Goal: Information Seeking & Learning: Learn about a topic

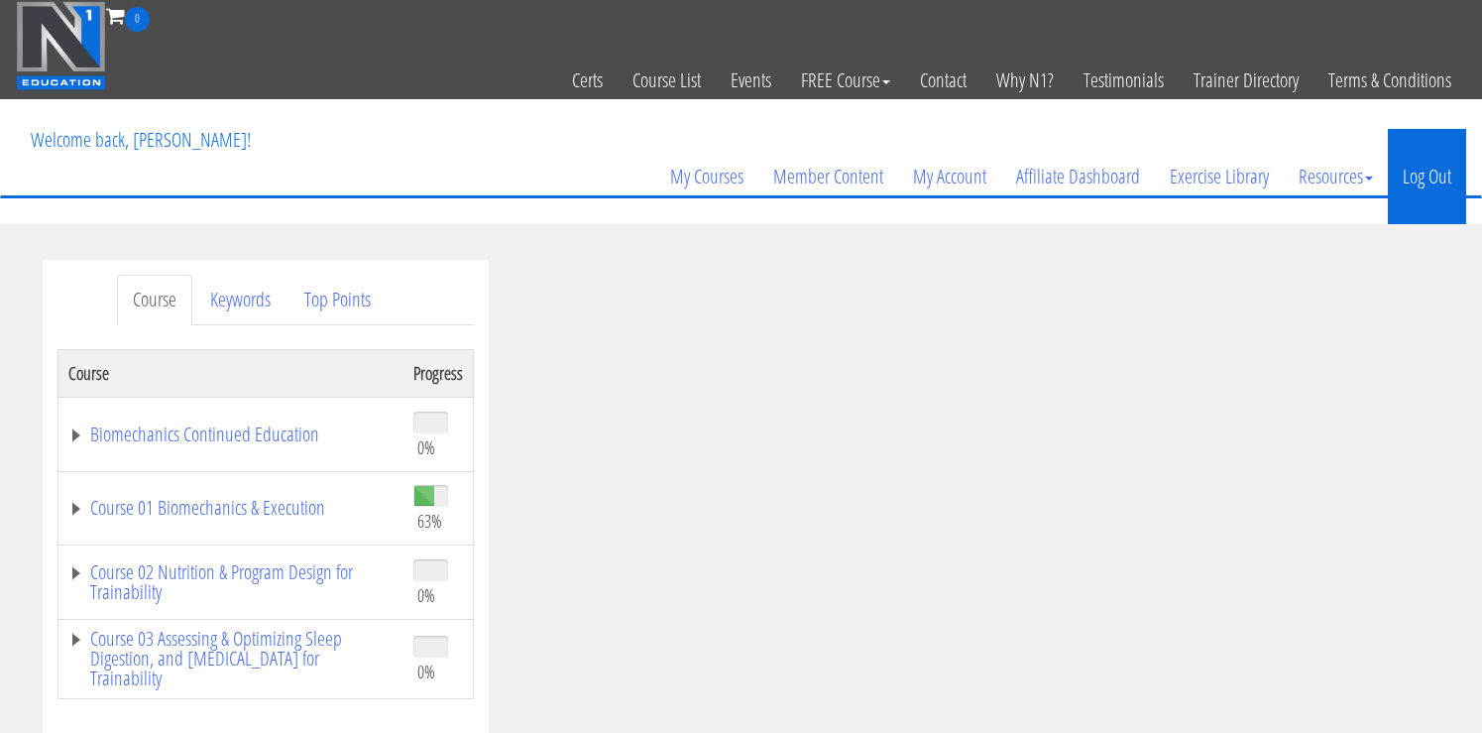
click at [1415, 189] on link "Log Out" at bounding box center [1427, 176] width 78 height 95
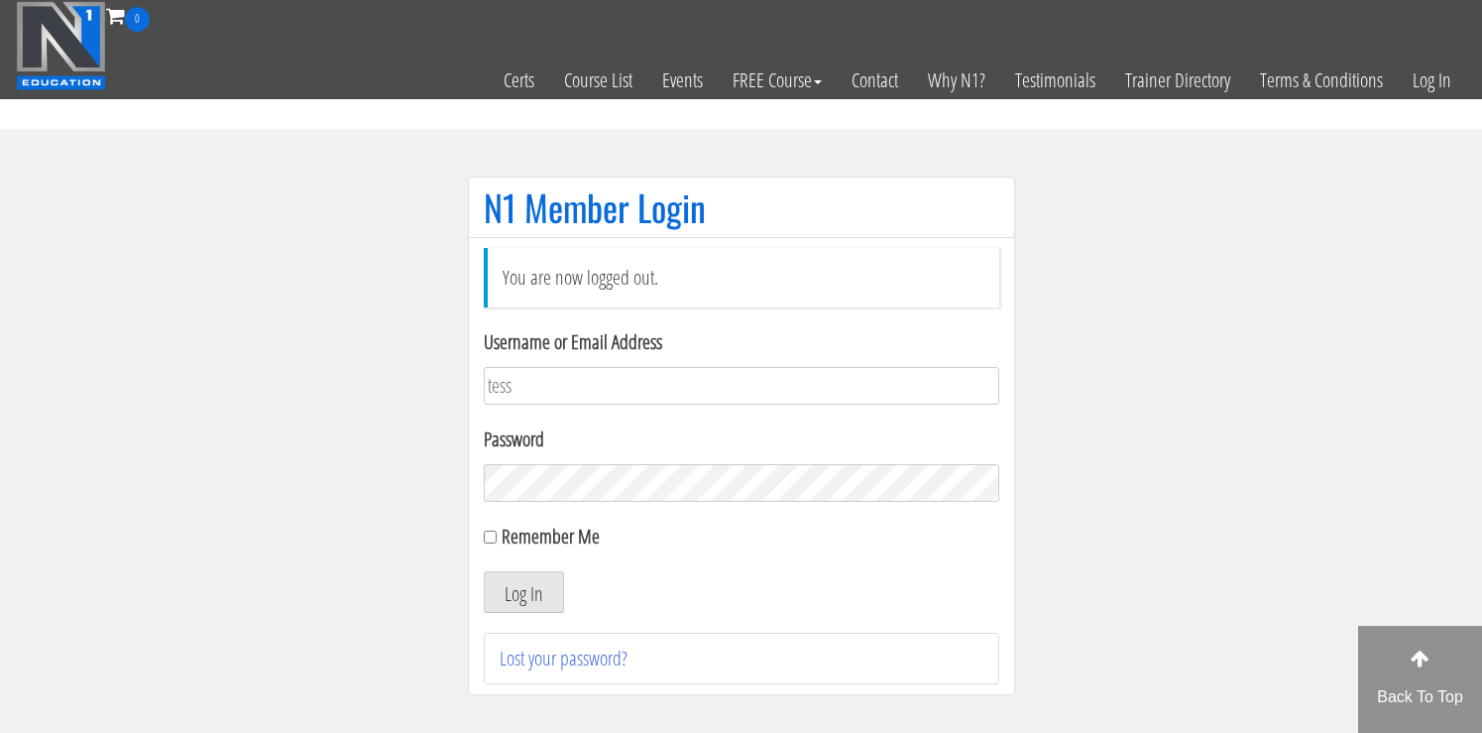
type input "[EMAIL_ADDRESS][DOMAIN_NAME]"
click at [484, 571] on button "Log In" at bounding box center [524, 592] width 80 height 42
click at [493, 537] on input "Remember Me" at bounding box center [490, 536] width 13 height 13
checkbox input "true"
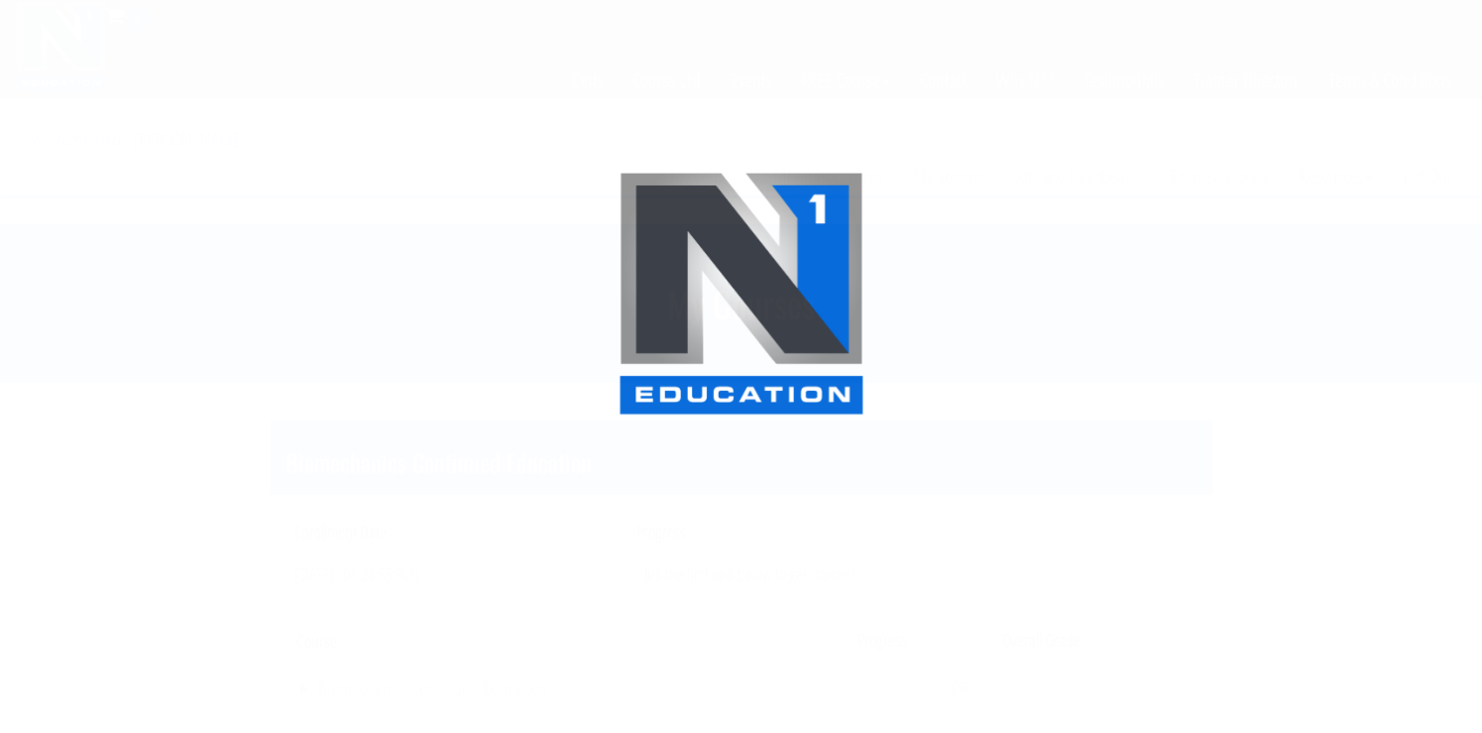
click at [507, 597] on div at bounding box center [741, 366] width 1482 height 733
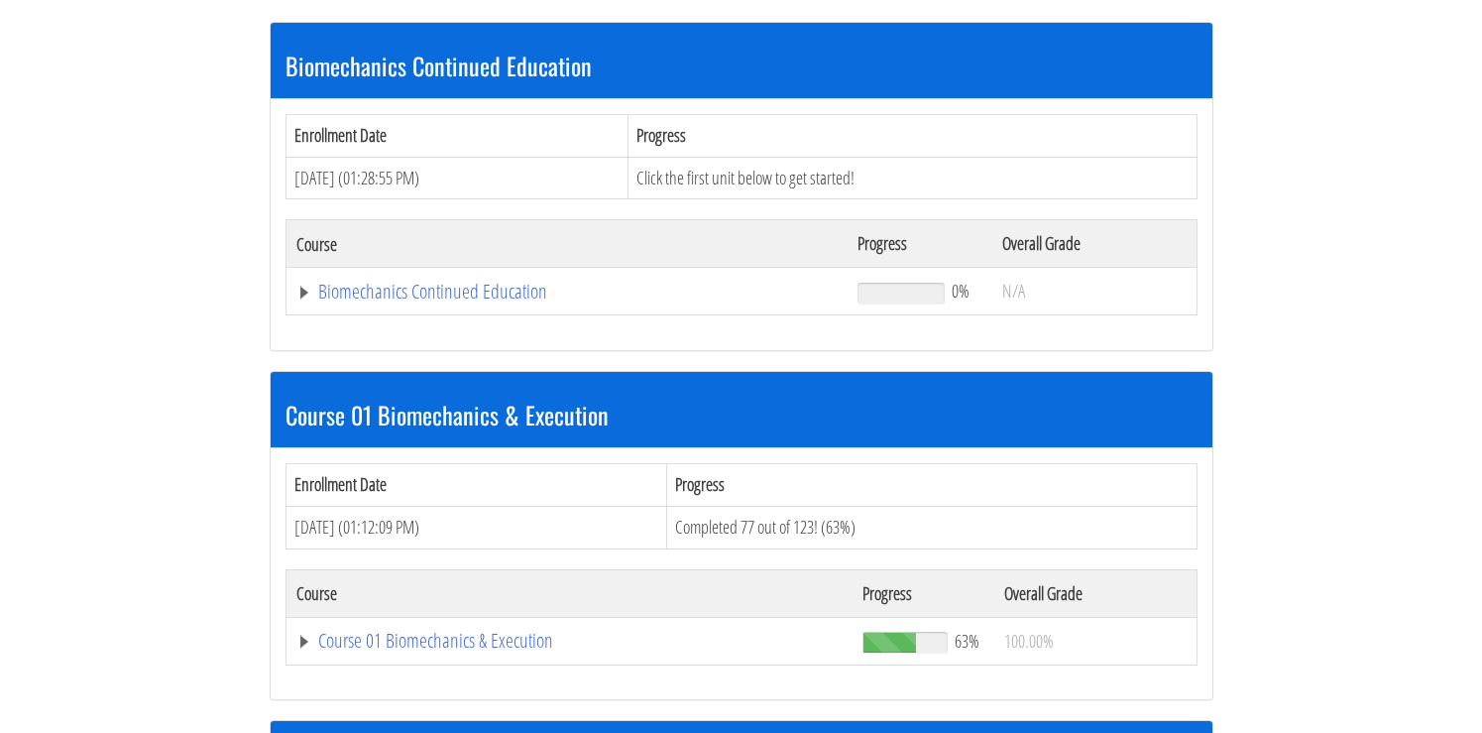
scroll to position [404, 0]
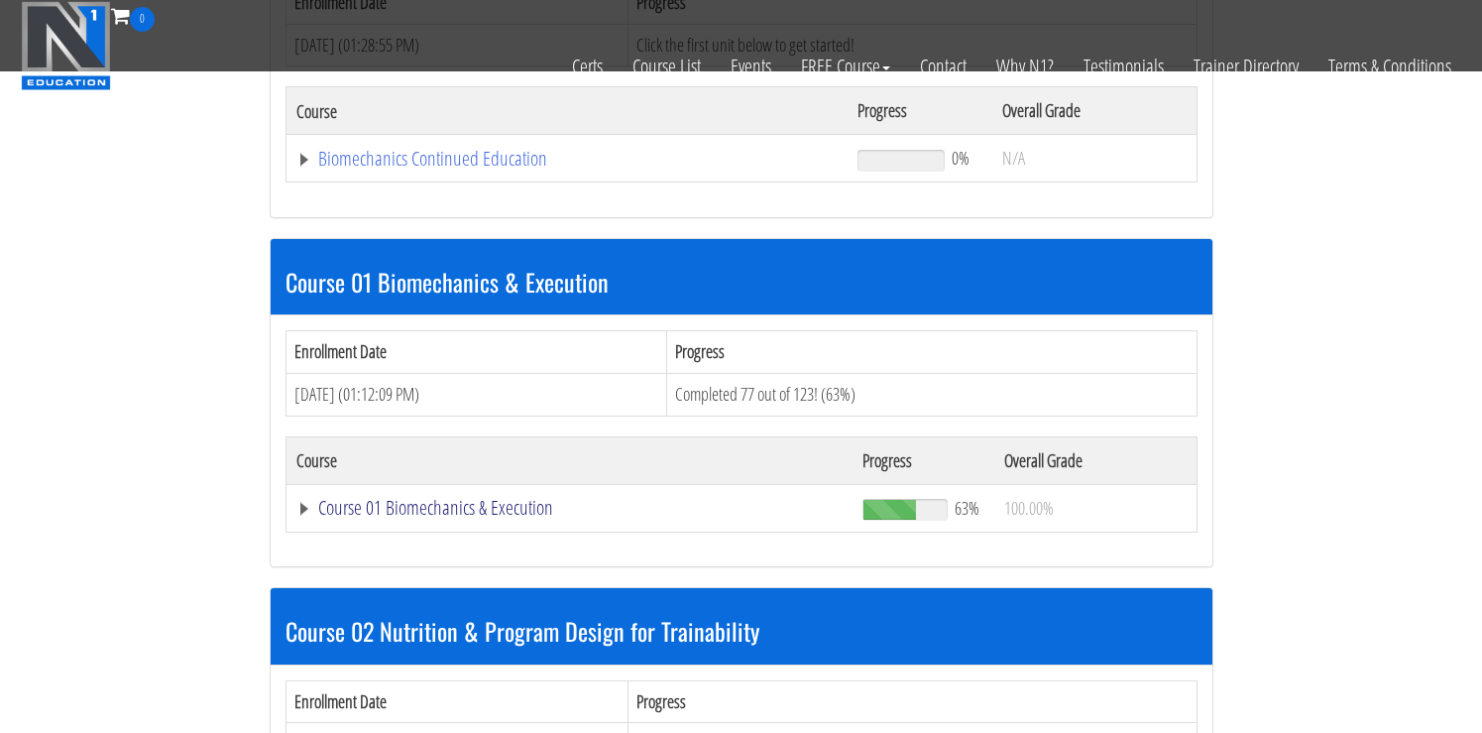
click at [389, 509] on link "Course 01 Biomechanics & Execution" at bounding box center [569, 508] width 547 height 20
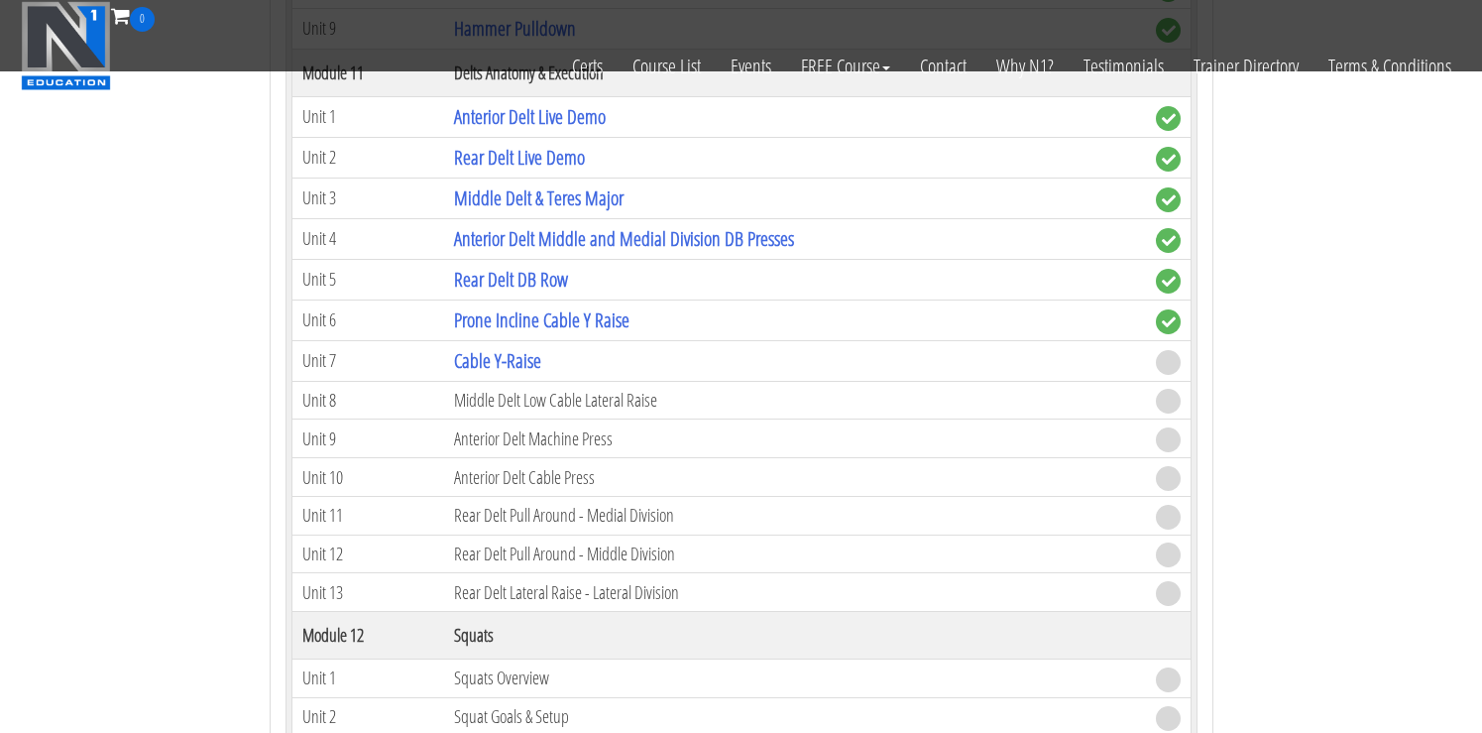
scroll to position [4299, 0]
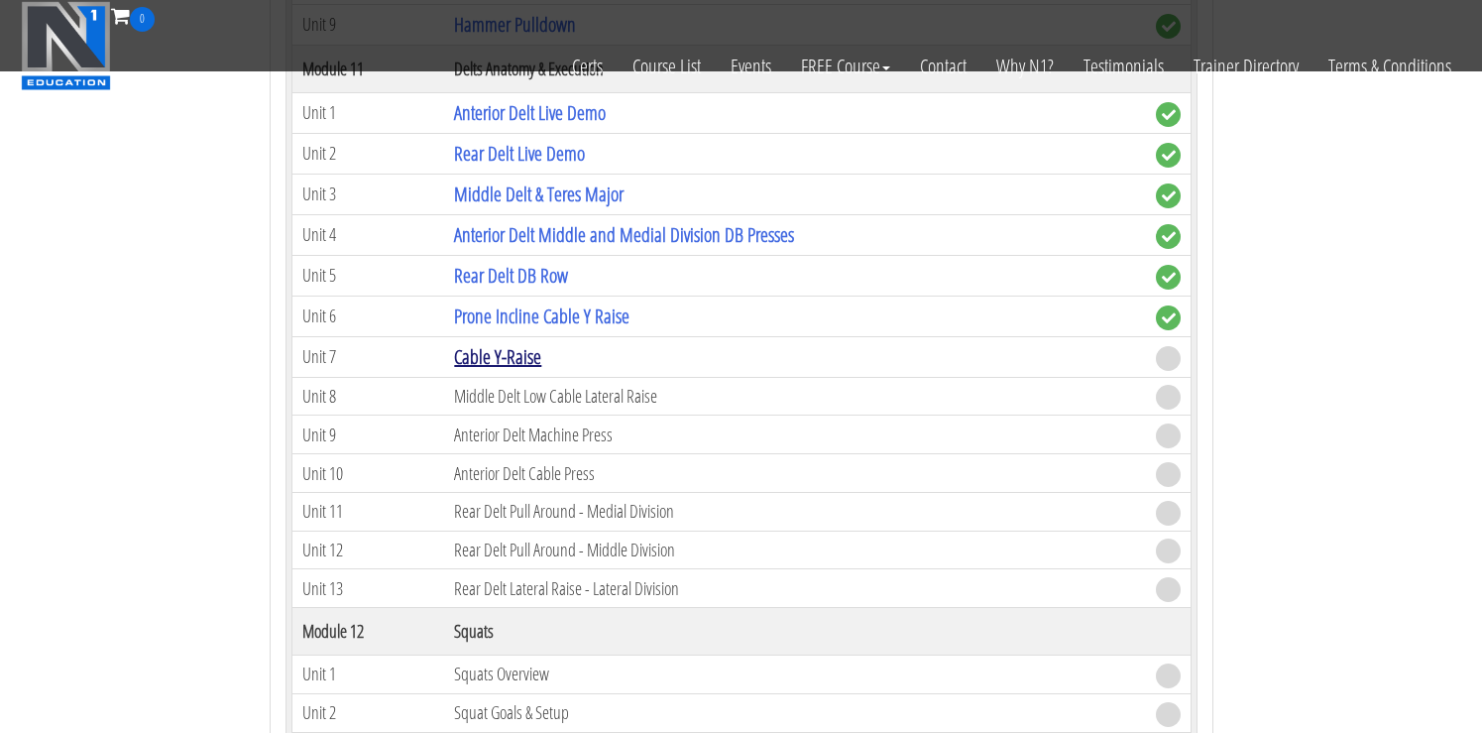
click at [506, 362] on link "Cable Y-Raise" at bounding box center [497, 356] width 87 height 27
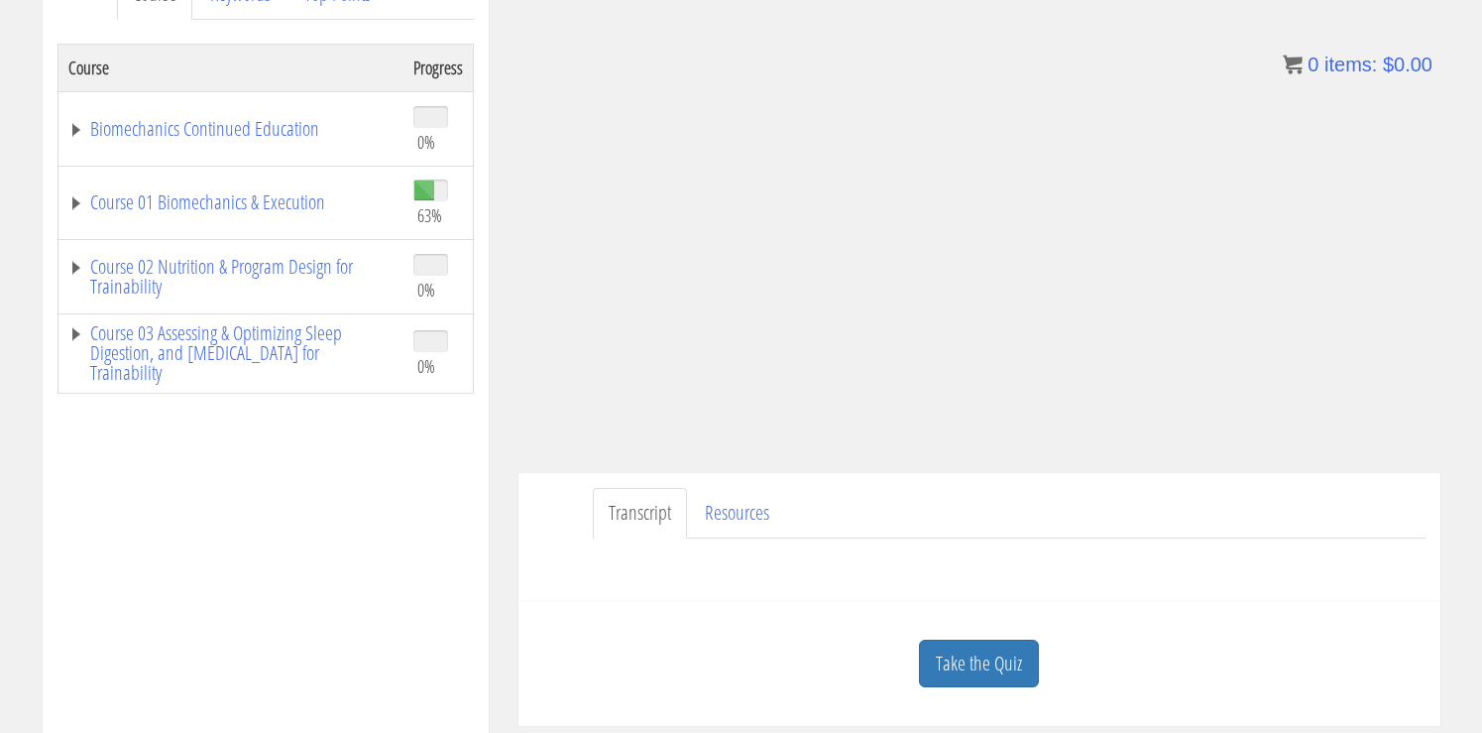
scroll to position [308, 0]
click at [952, 673] on link "Take the Quiz" at bounding box center [979, 660] width 120 height 49
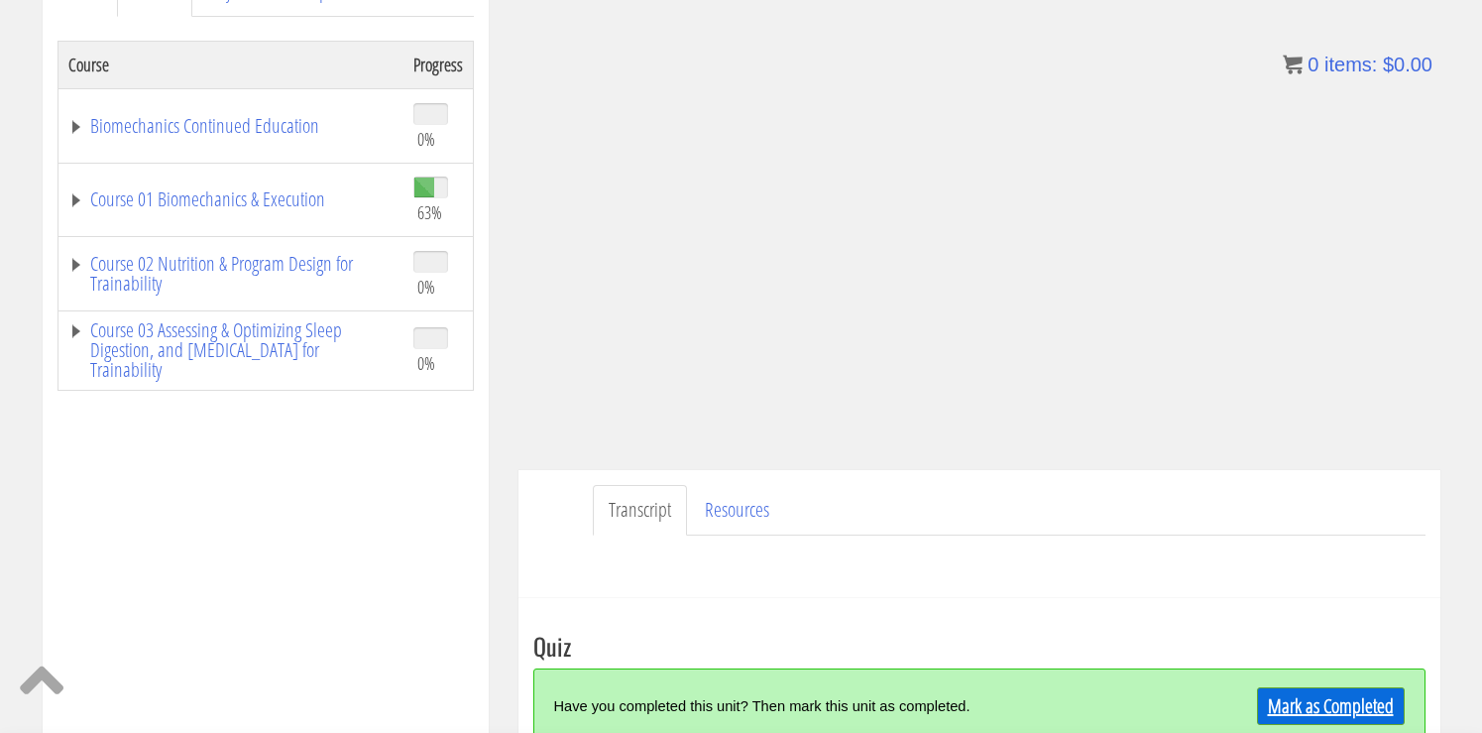
click at [1280, 700] on link "Mark as Completed" at bounding box center [1331, 706] width 148 height 38
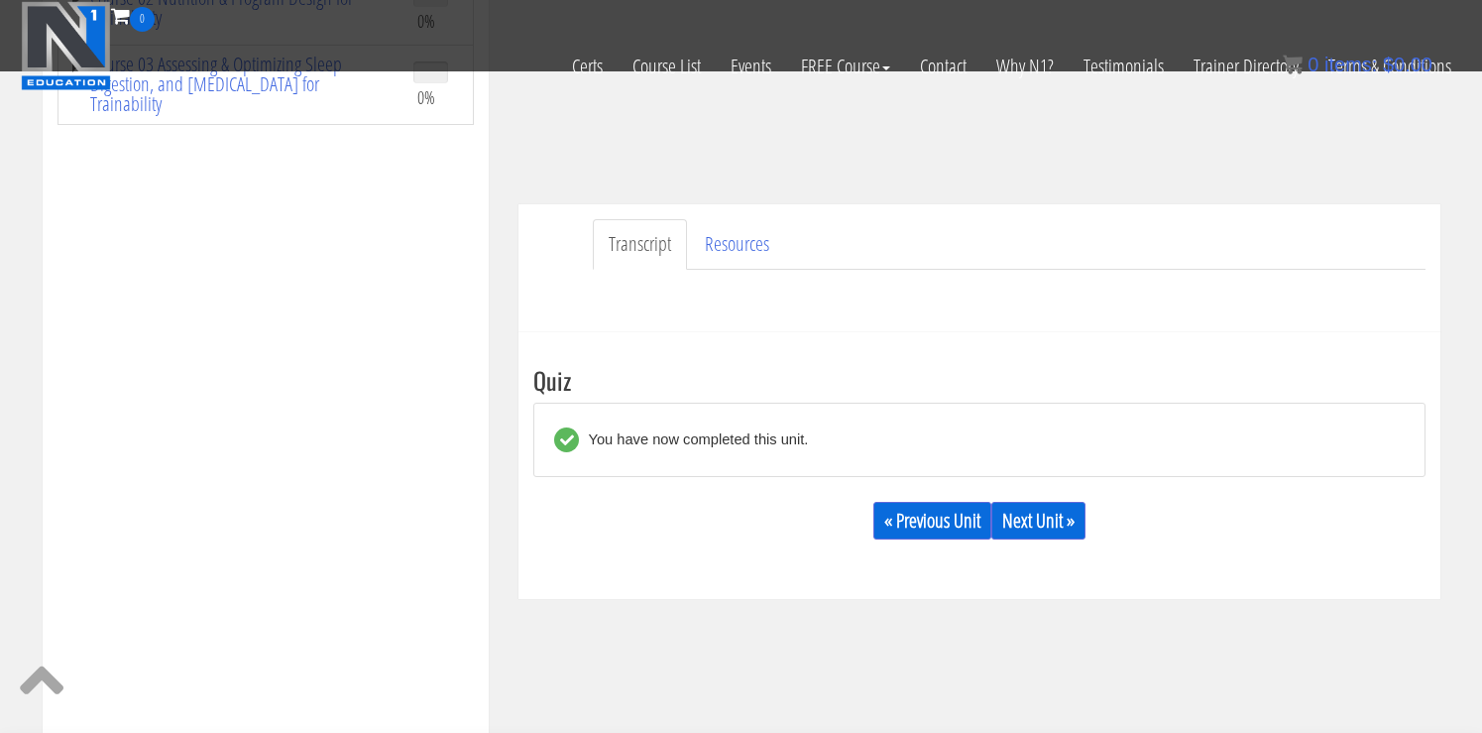
scroll to position [475, 0]
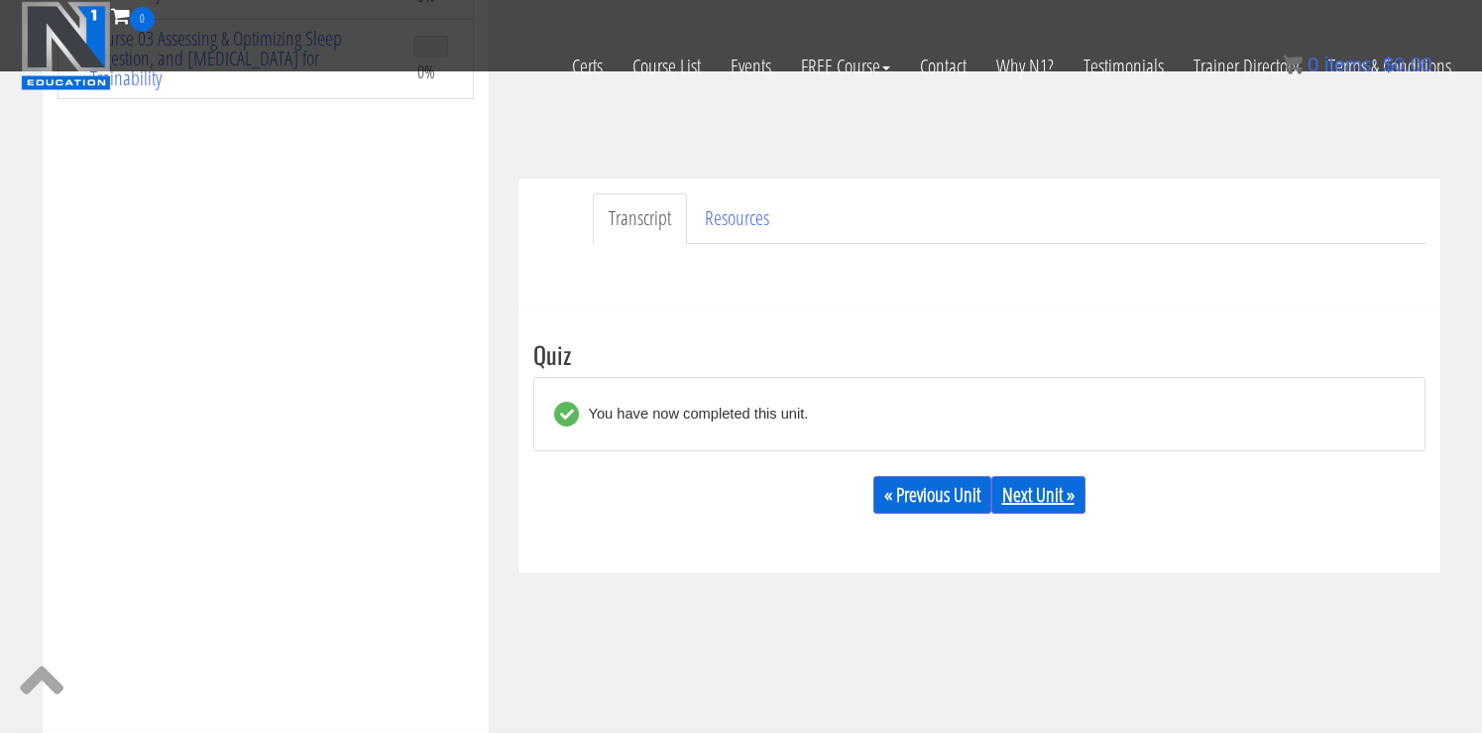
click at [1070, 496] on link "Next Unit »" at bounding box center [1038, 495] width 94 height 38
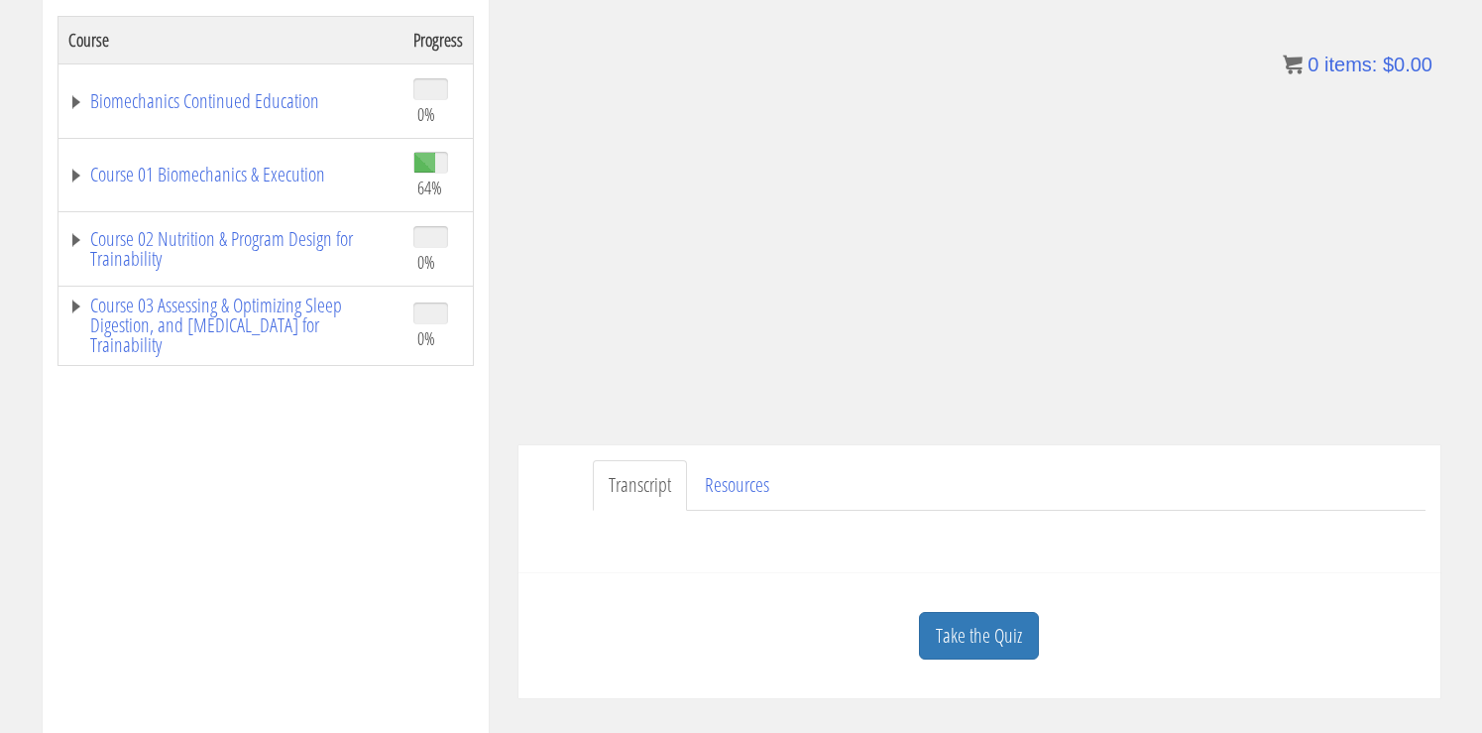
scroll to position [338, 0]
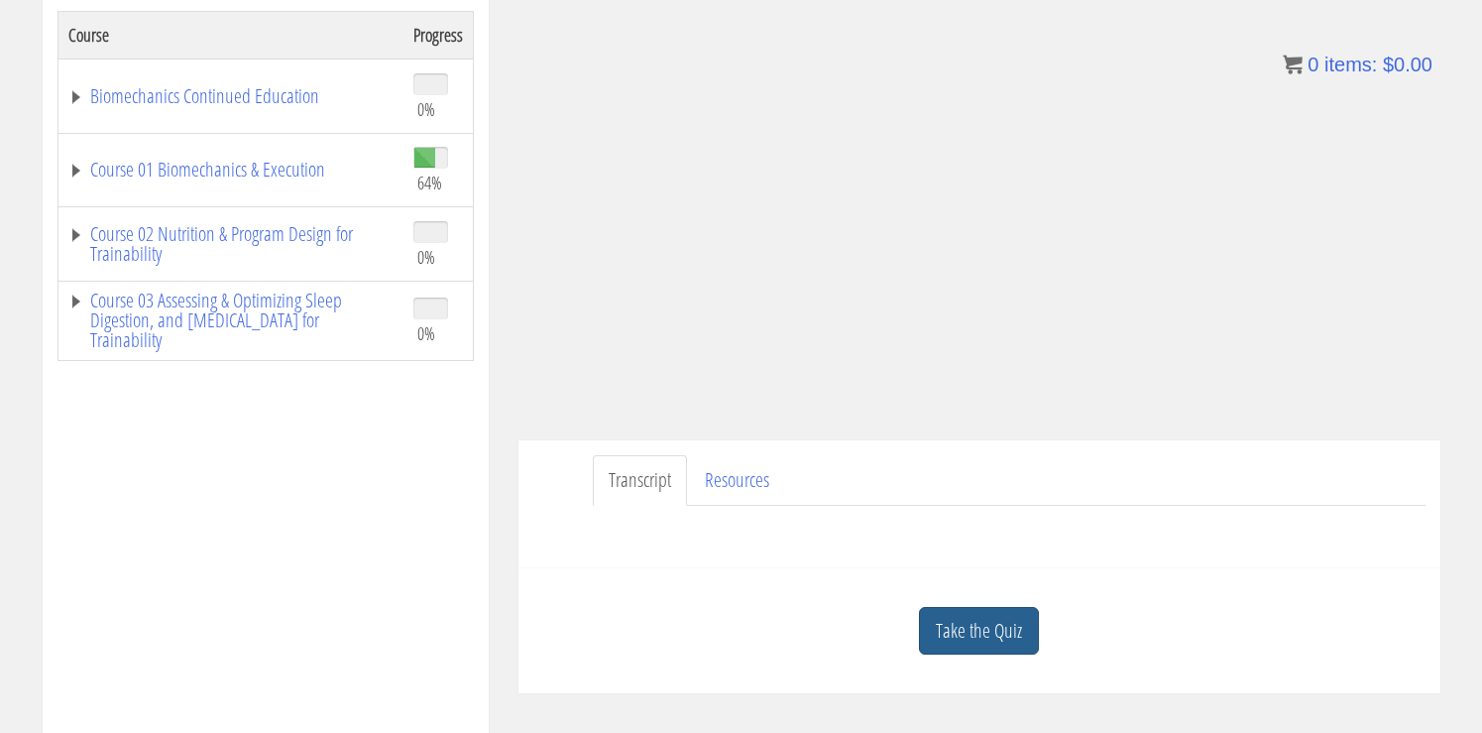
click at [984, 607] on link "Take the Quiz" at bounding box center [979, 631] width 120 height 49
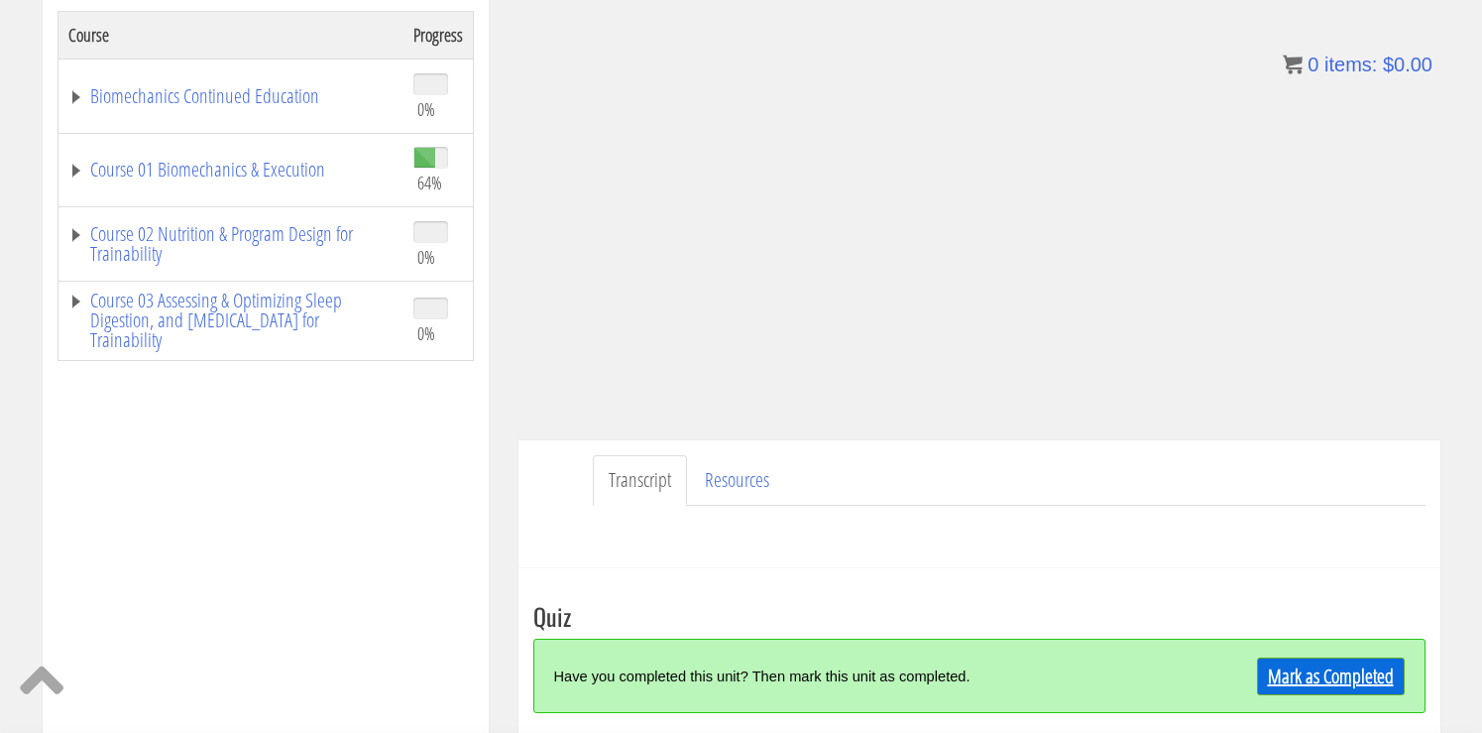
click at [1315, 681] on link "Mark as Completed" at bounding box center [1331, 676] width 148 height 38
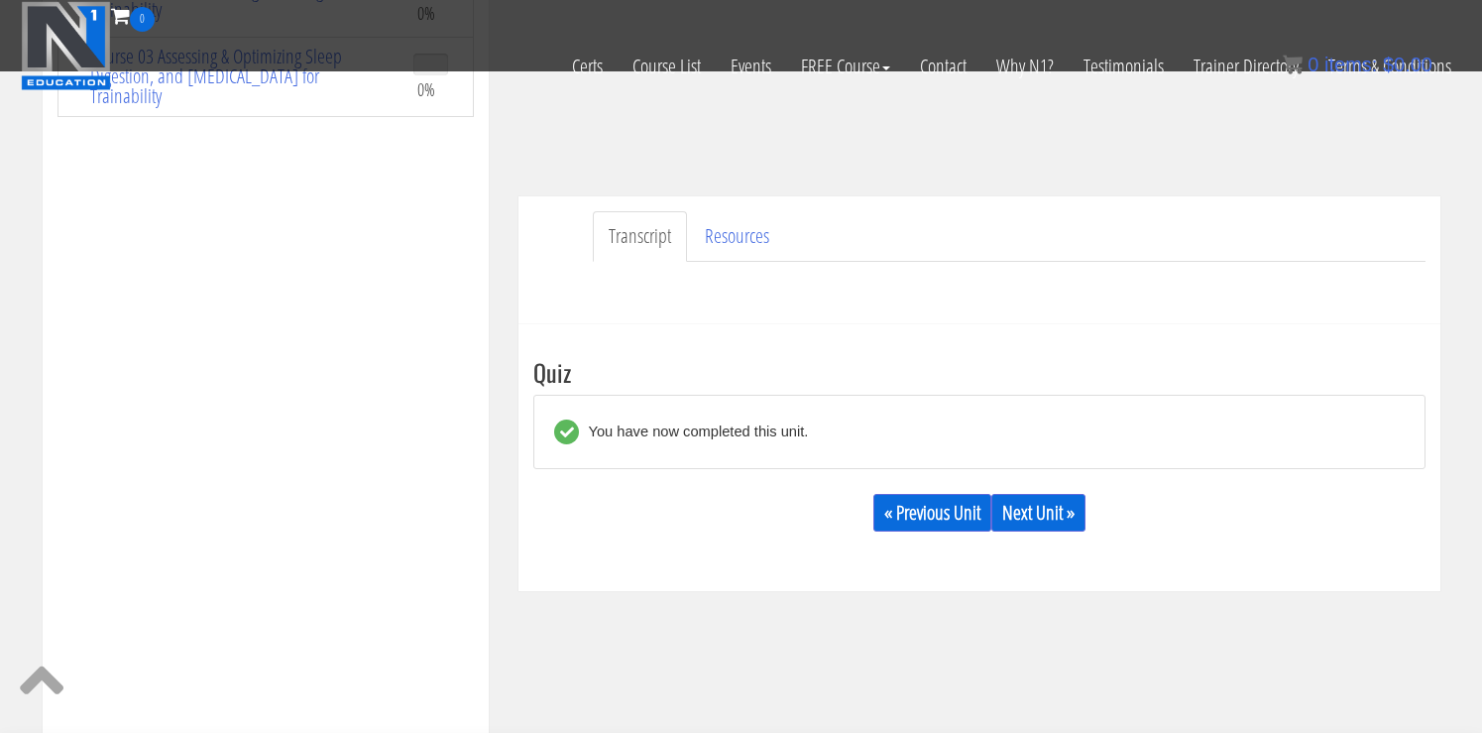
scroll to position [467, 0]
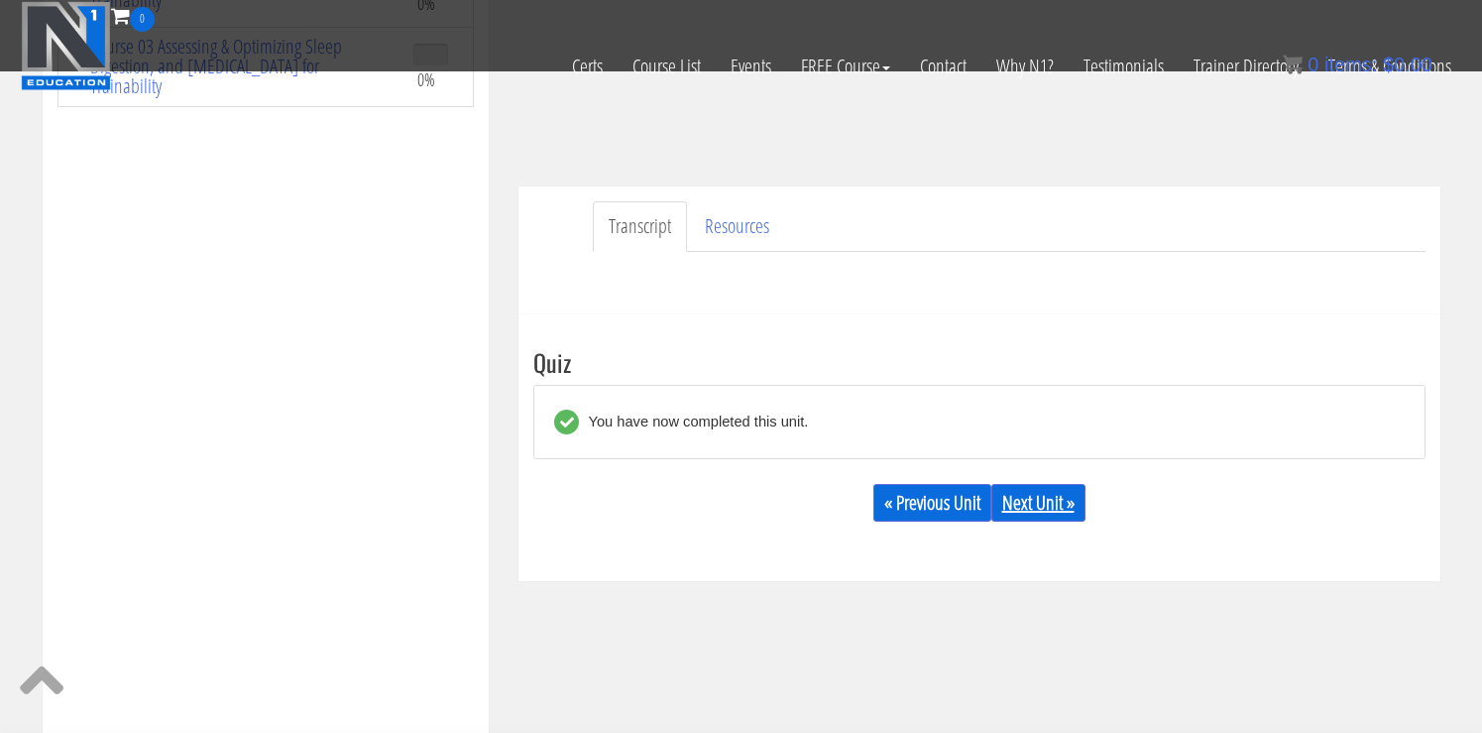
click at [1066, 495] on link "Next Unit »" at bounding box center [1038, 503] width 94 height 38
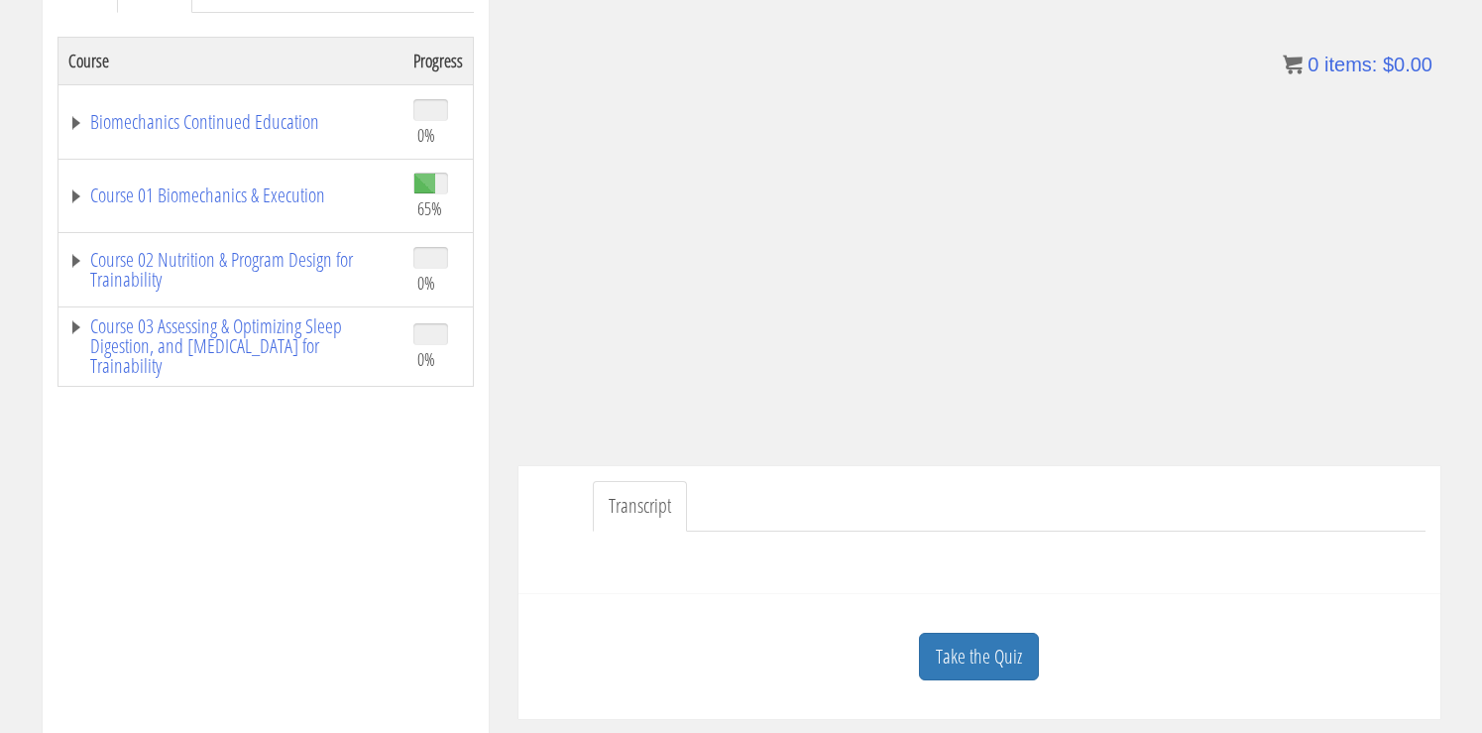
scroll to position [316, 0]
click at [1018, 655] on link "Take the Quiz" at bounding box center [979, 653] width 120 height 49
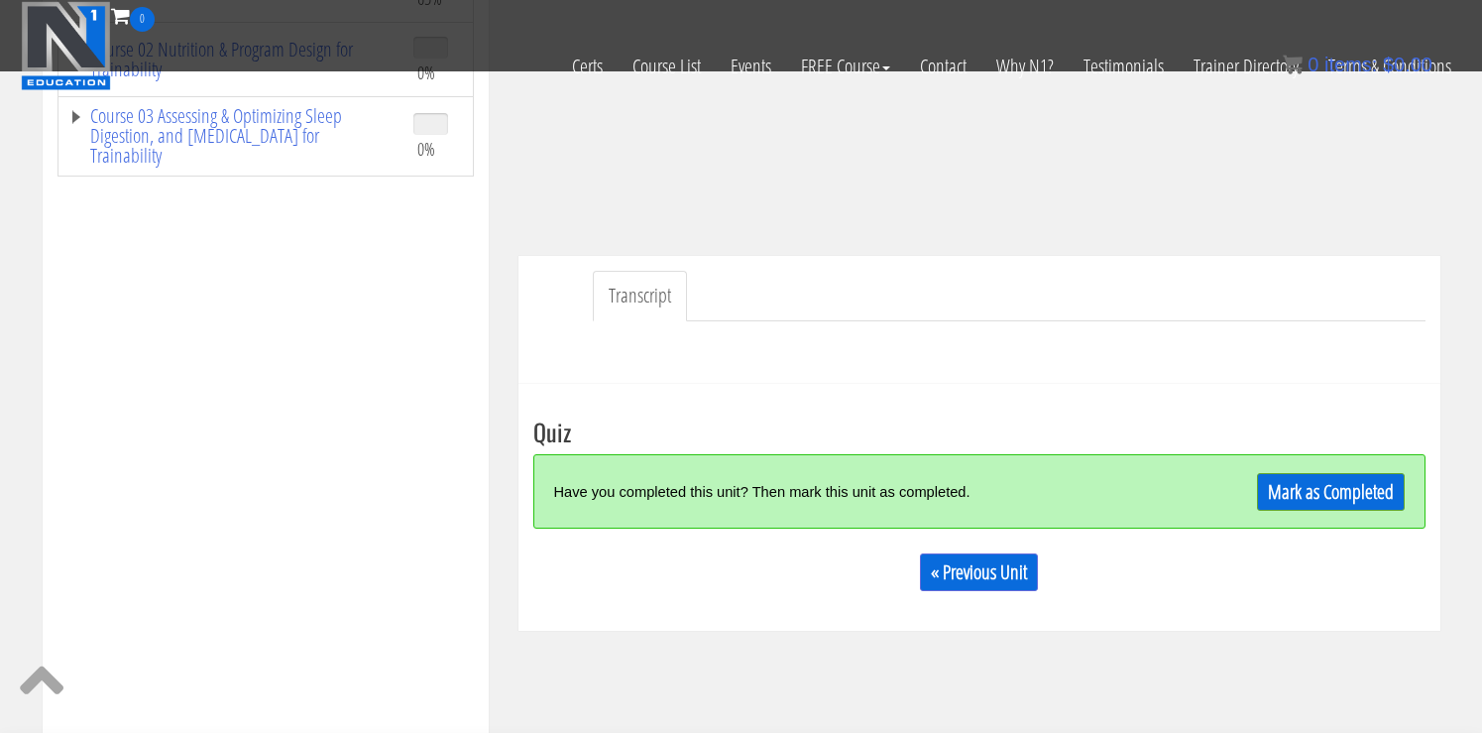
scroll to position [405, 0]
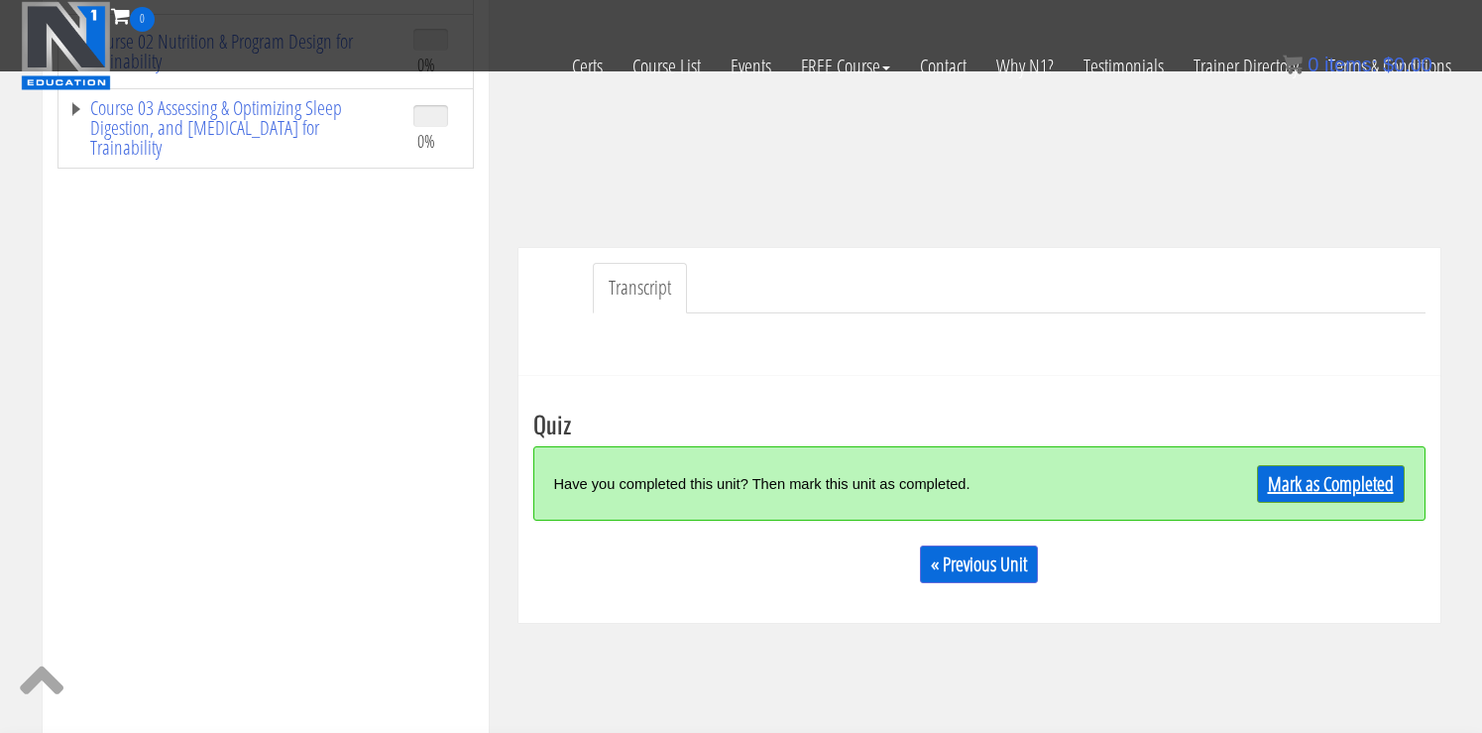
click at [1327, 473] on link "Mark as Completed" at bounding box center [1331, 484] width 148 height 38
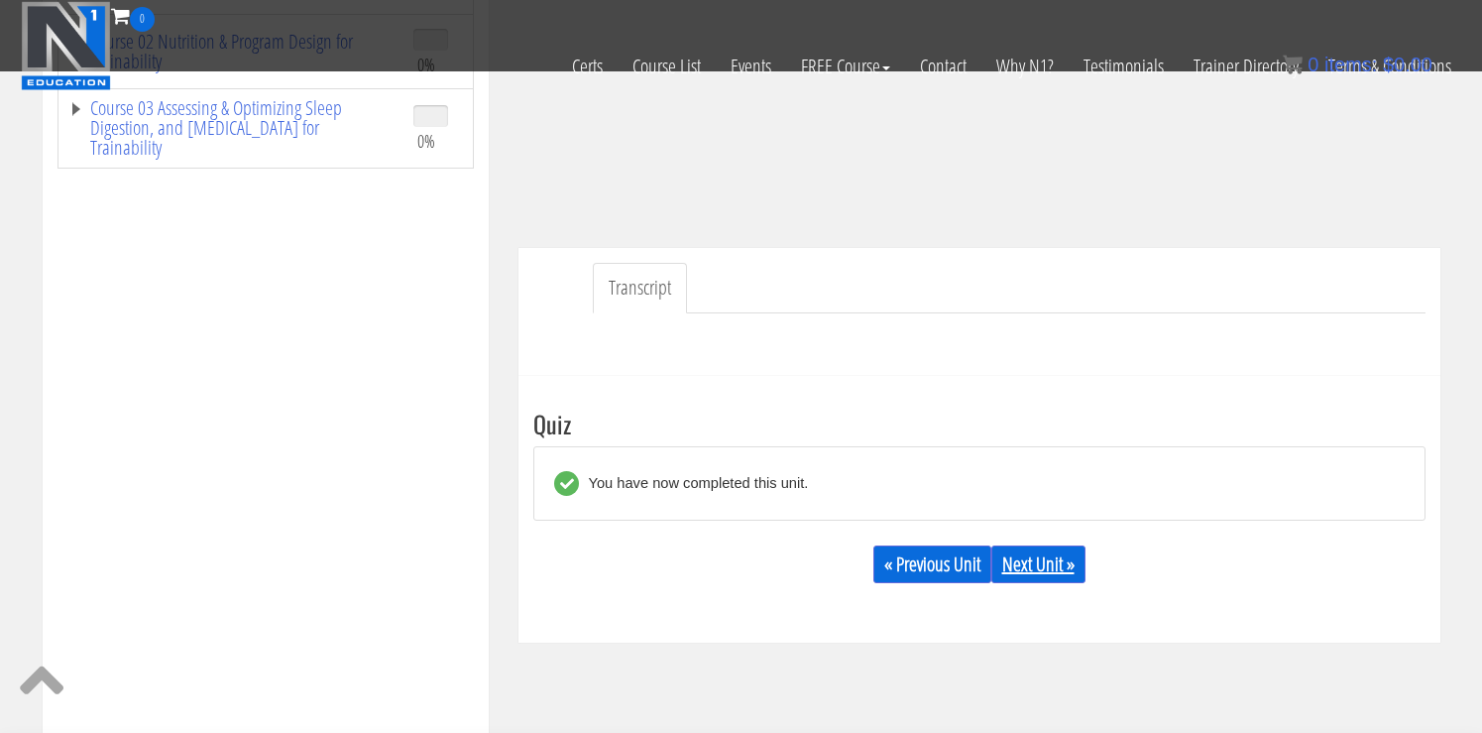
click at [1008, 560] on link "Next Unit »" at bounding box center [1038, 564] width 94 height 38
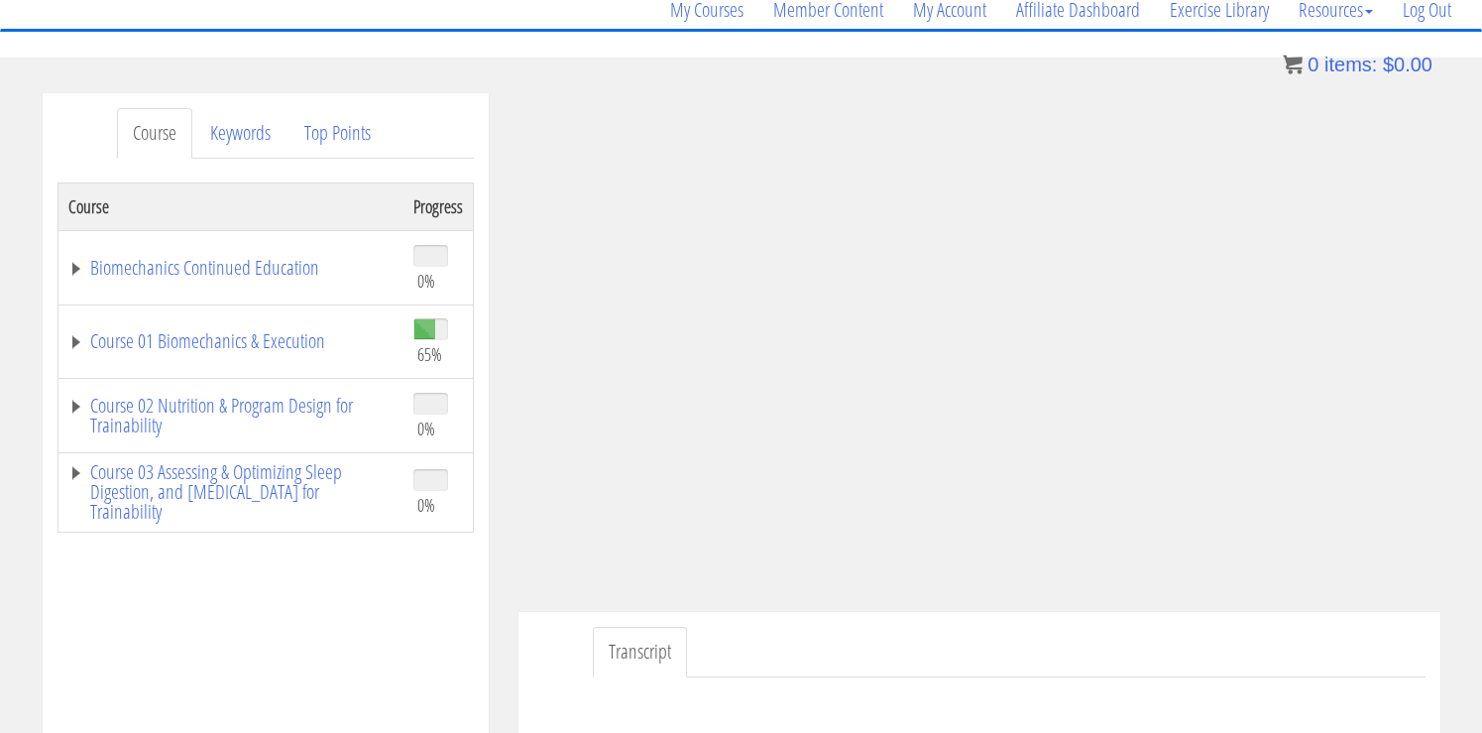
scroll to position [169, 0]
click at [309, 338] on link "Course 01 Biomechanics & Execution" at bounding box center [230, 339] width 325 height 20
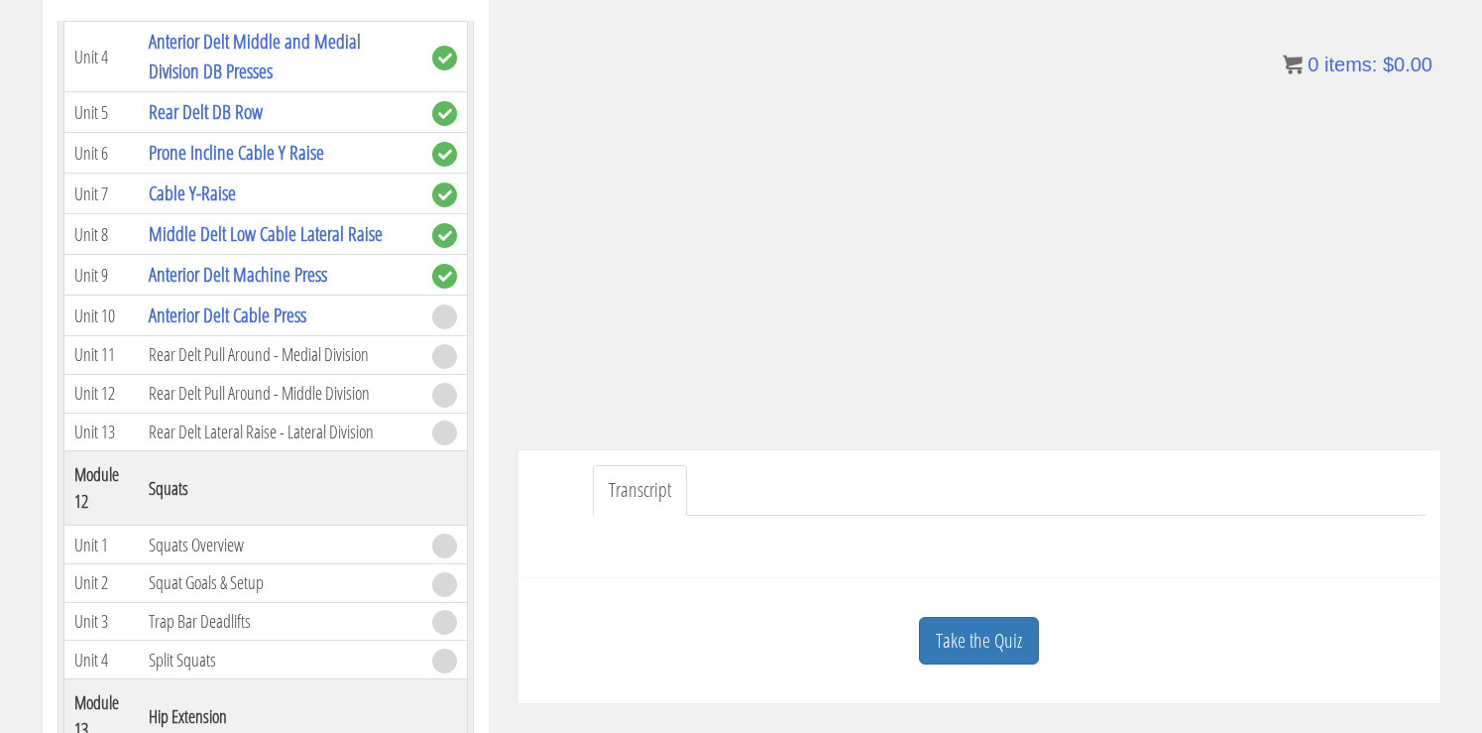
scroll to position [361, 0]
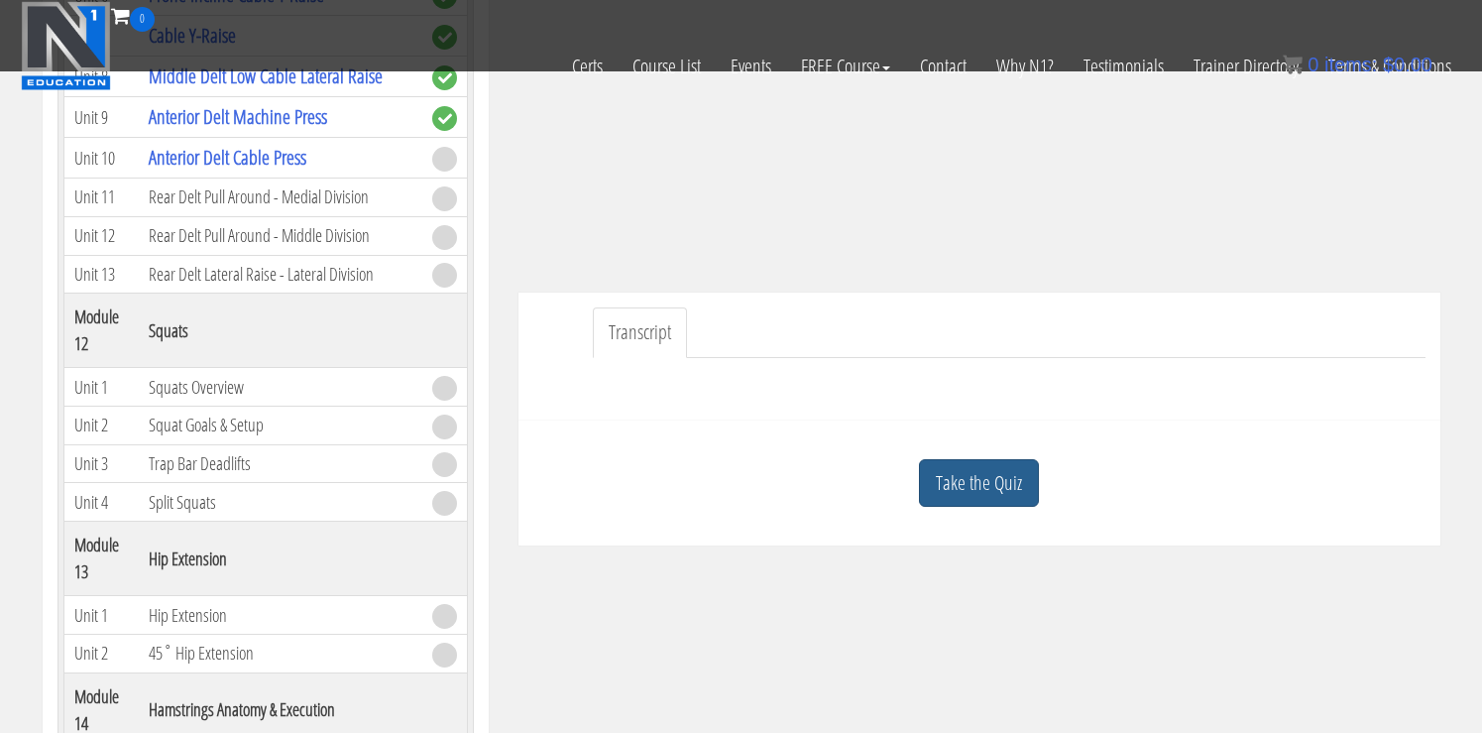
click at [940, 470] on link "Take the Quiz" at bounding box center [979, 483] width 120 height 49
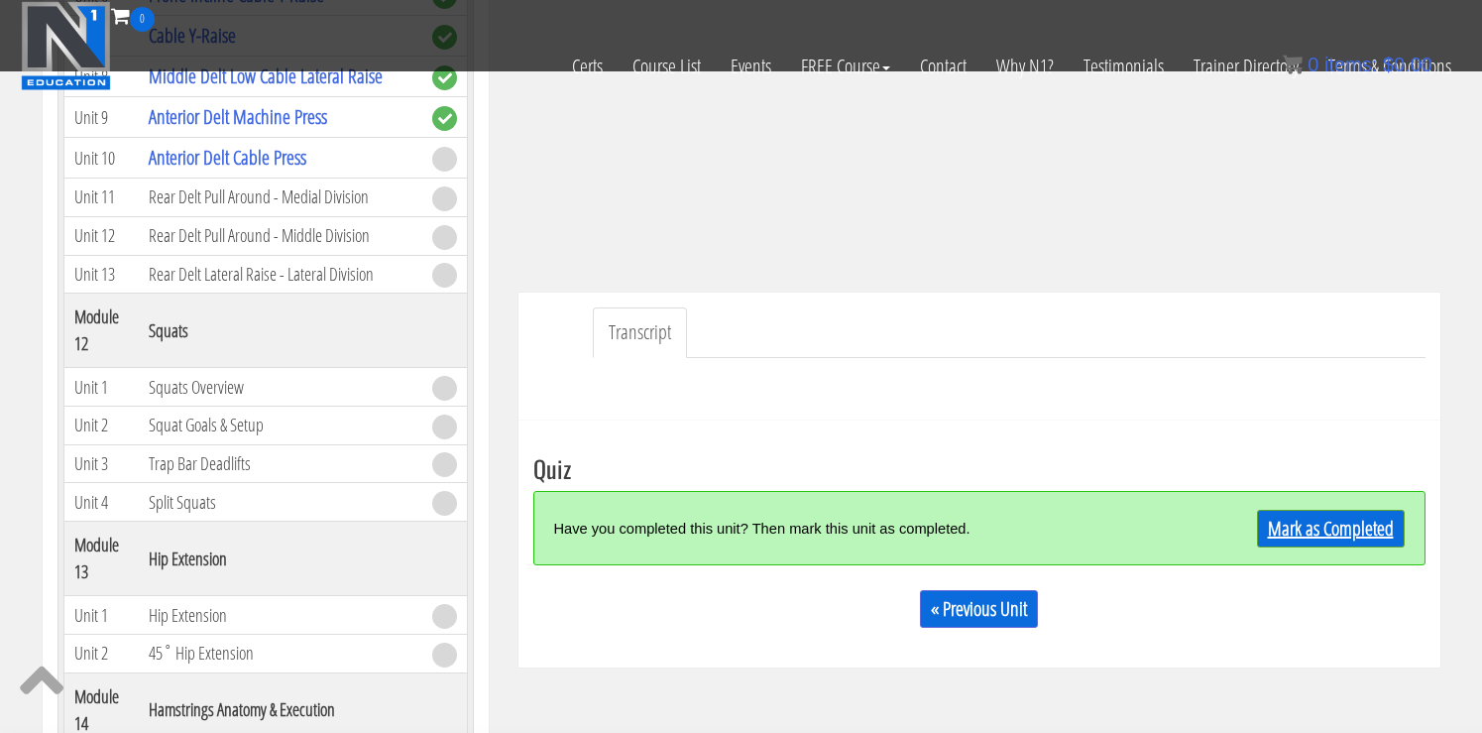
click at [1304, 521] on link "Mark as Completed" at bounding box center [1331, 529] width 148 height 38
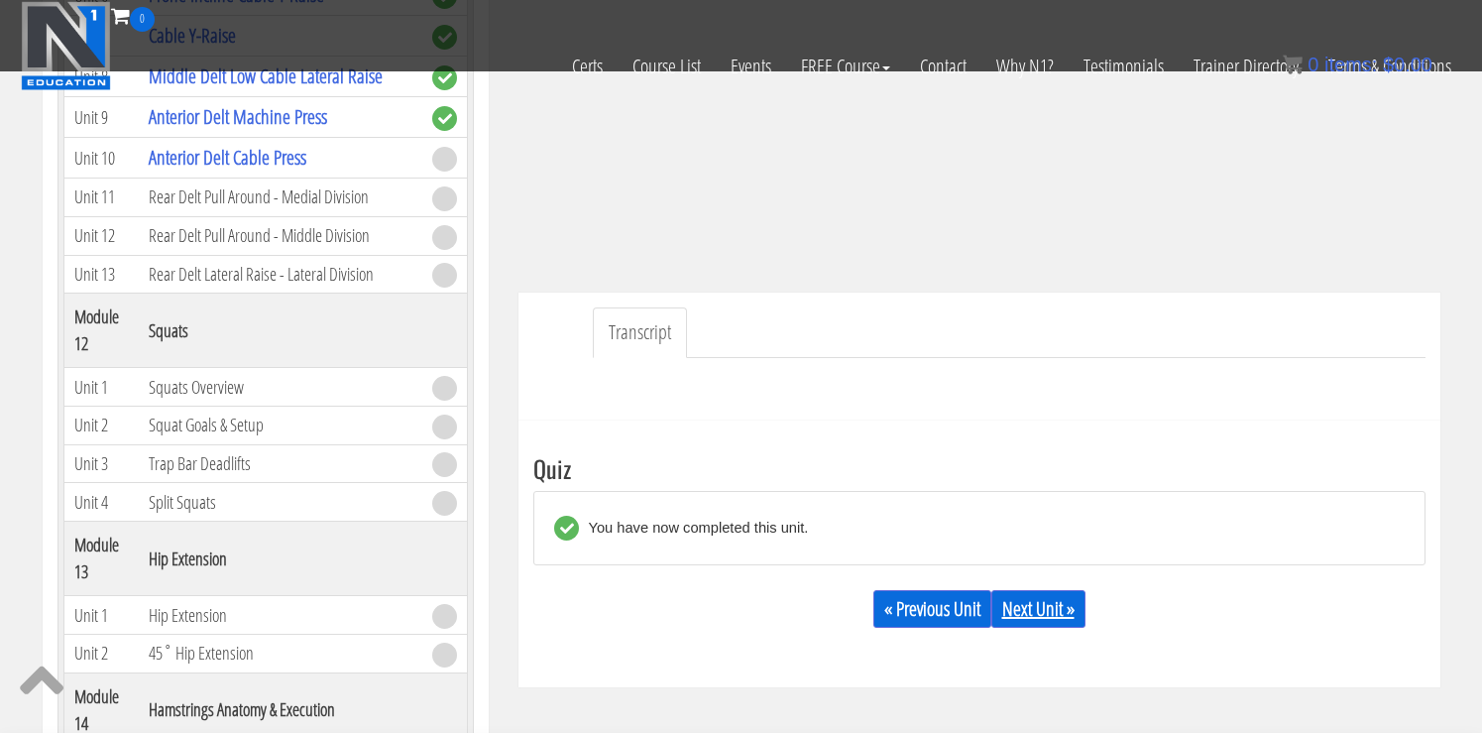
click at [1034, 605] on link "Next Unit »" at bounding box center [1038, 609] width 94 height 38
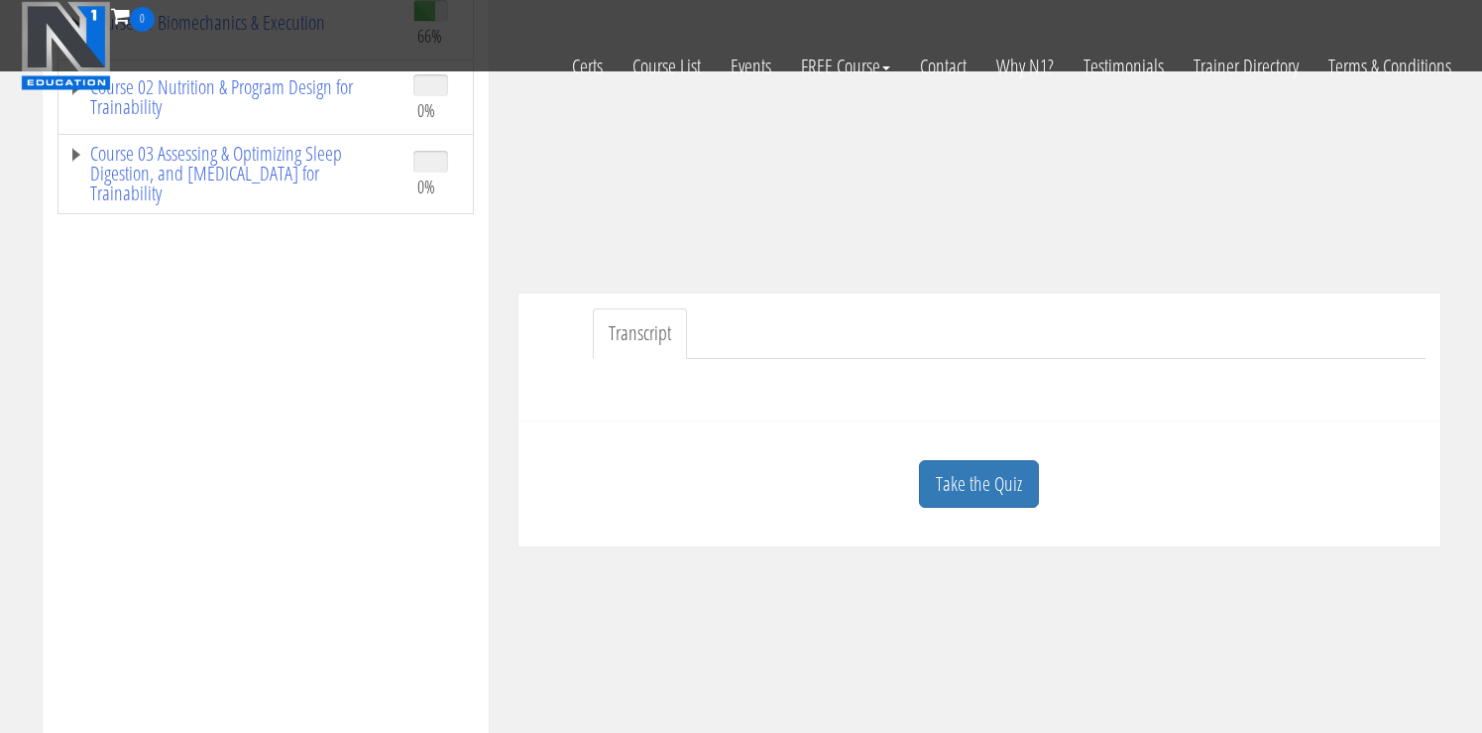
scroll to position [366, 0]
click at [968, 461] on link "Take the Quiz" at bounding box center [979, 478] width 120 height 49
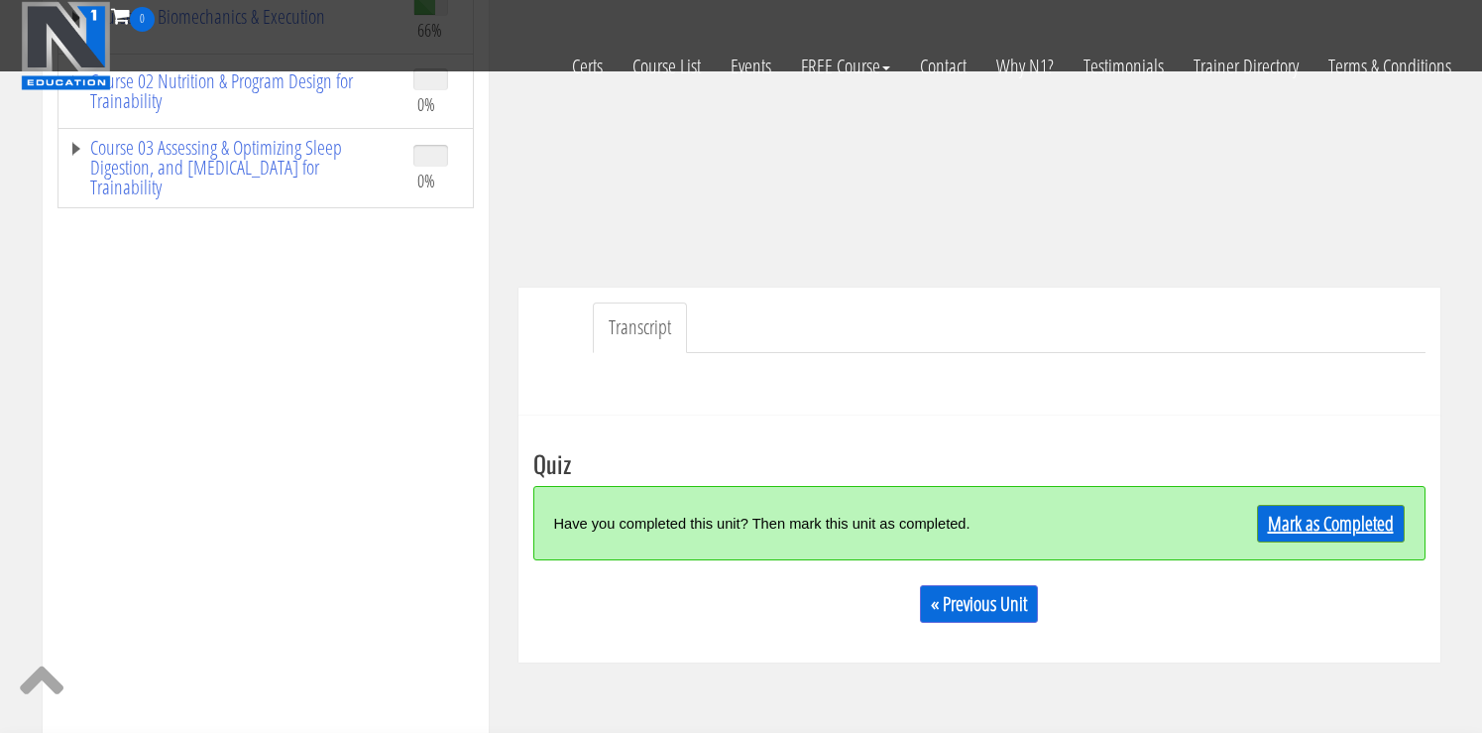
click at [1332, 528] on link "Mark as Completed" at bounding box center [1331, 524] width 148 height 38
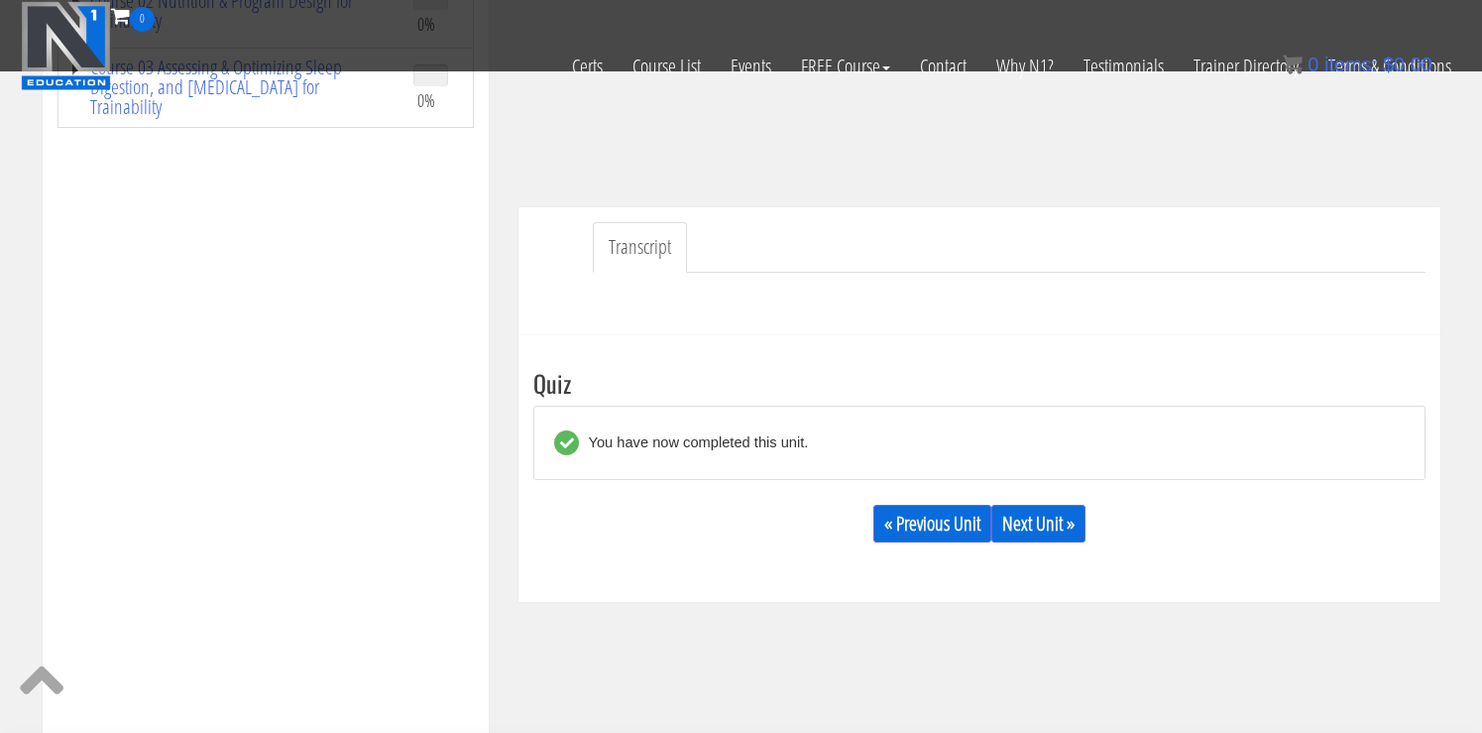
scroll to position [463, 0]
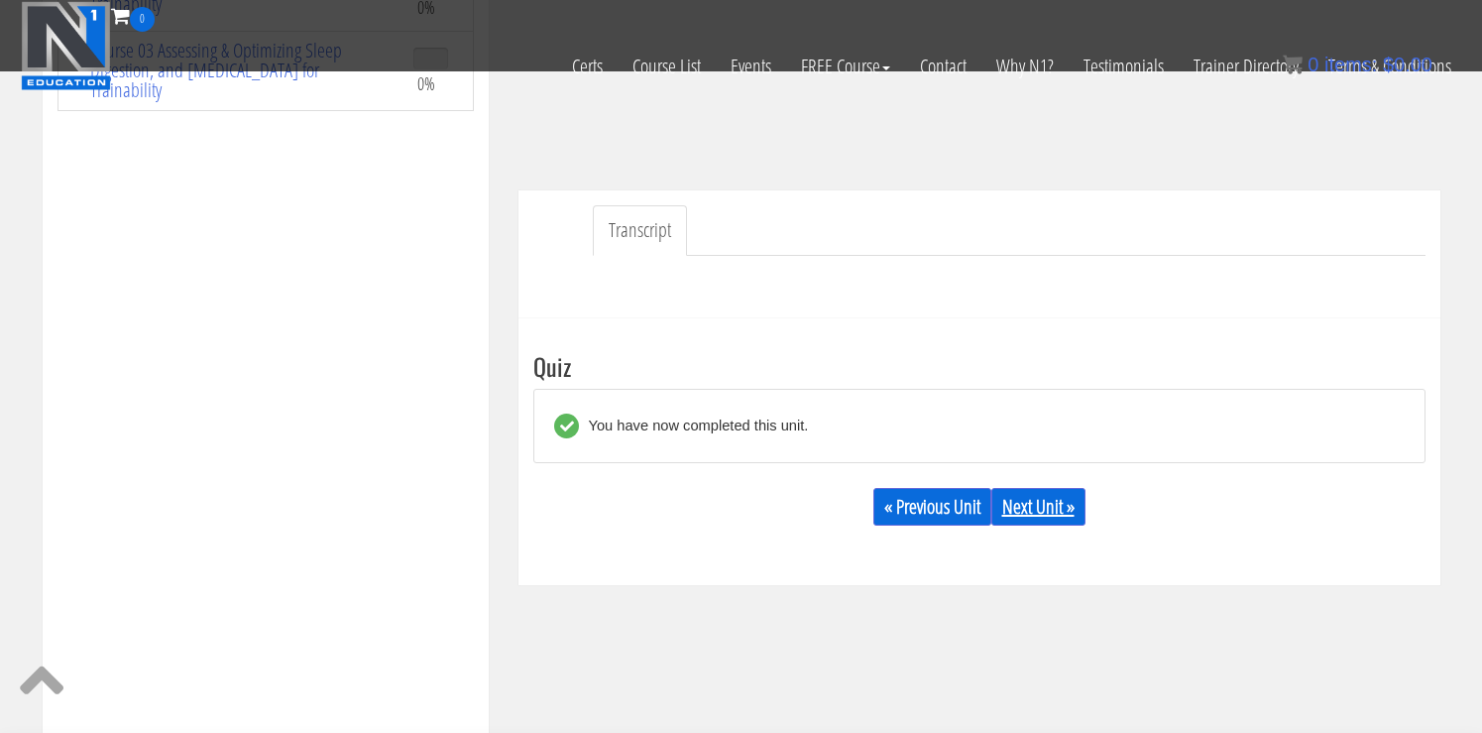
click at [1043, 506] on link "Next Unit »" at bounding box center [1038, 507] width 94 height 38
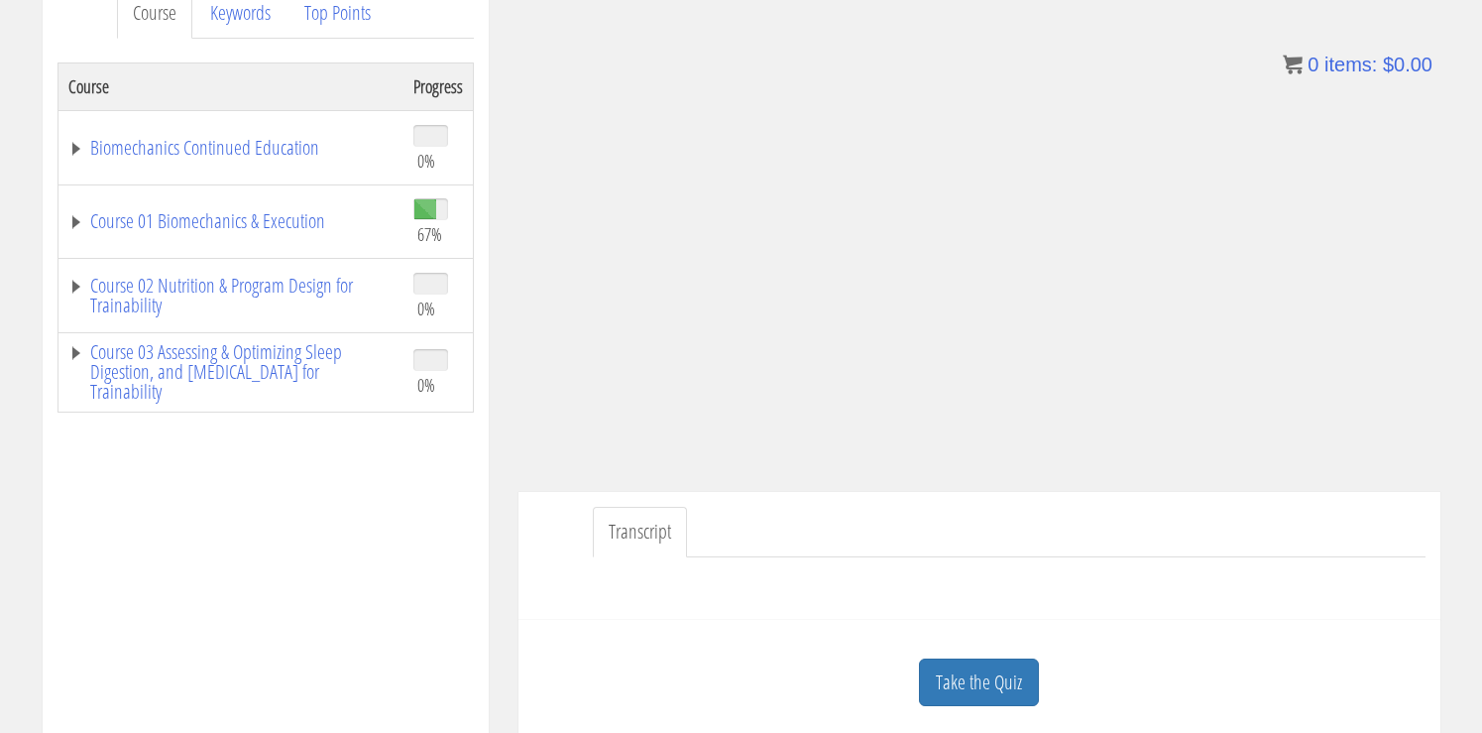
scroll to position [294, 0]
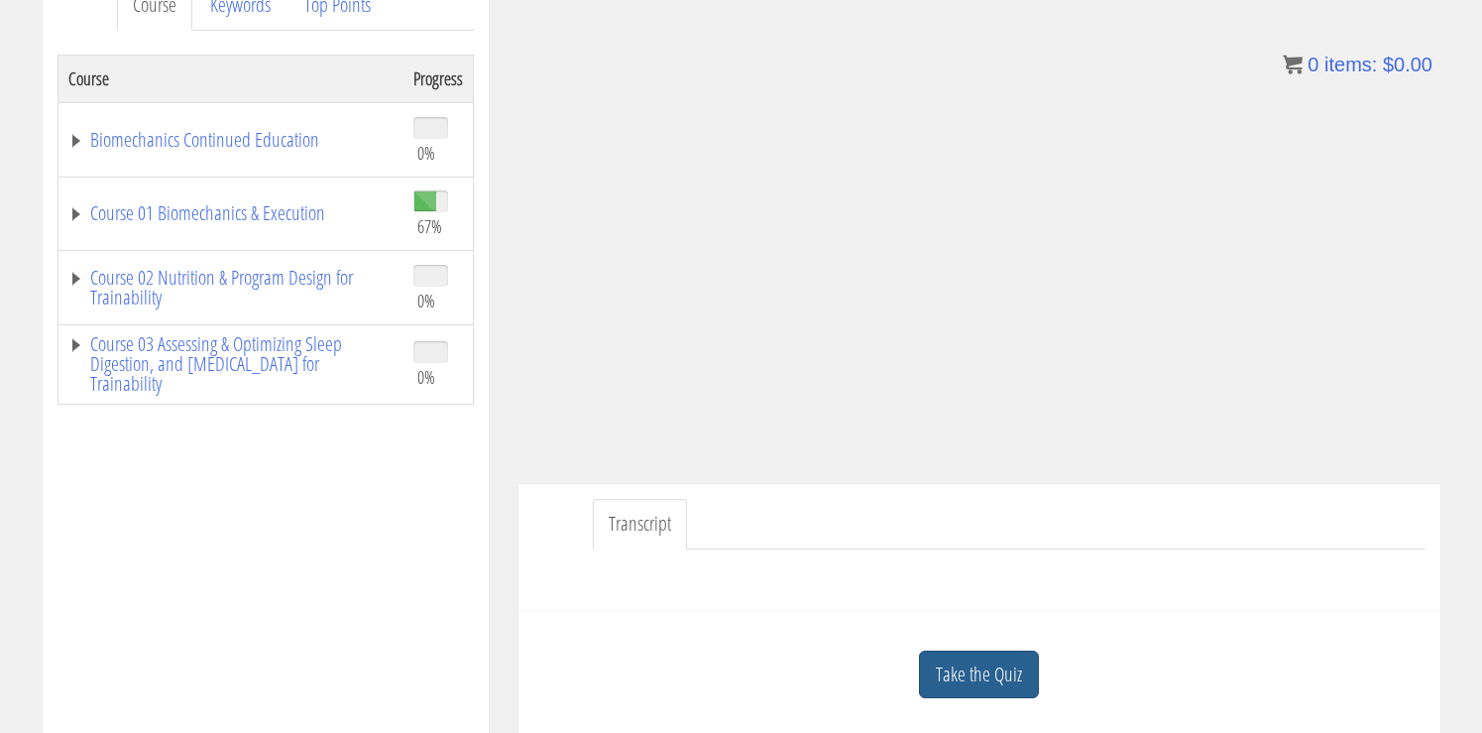
click at [988, 668] on link "Take the Quiz" at bounding box center [979, 674] width 120 height 49
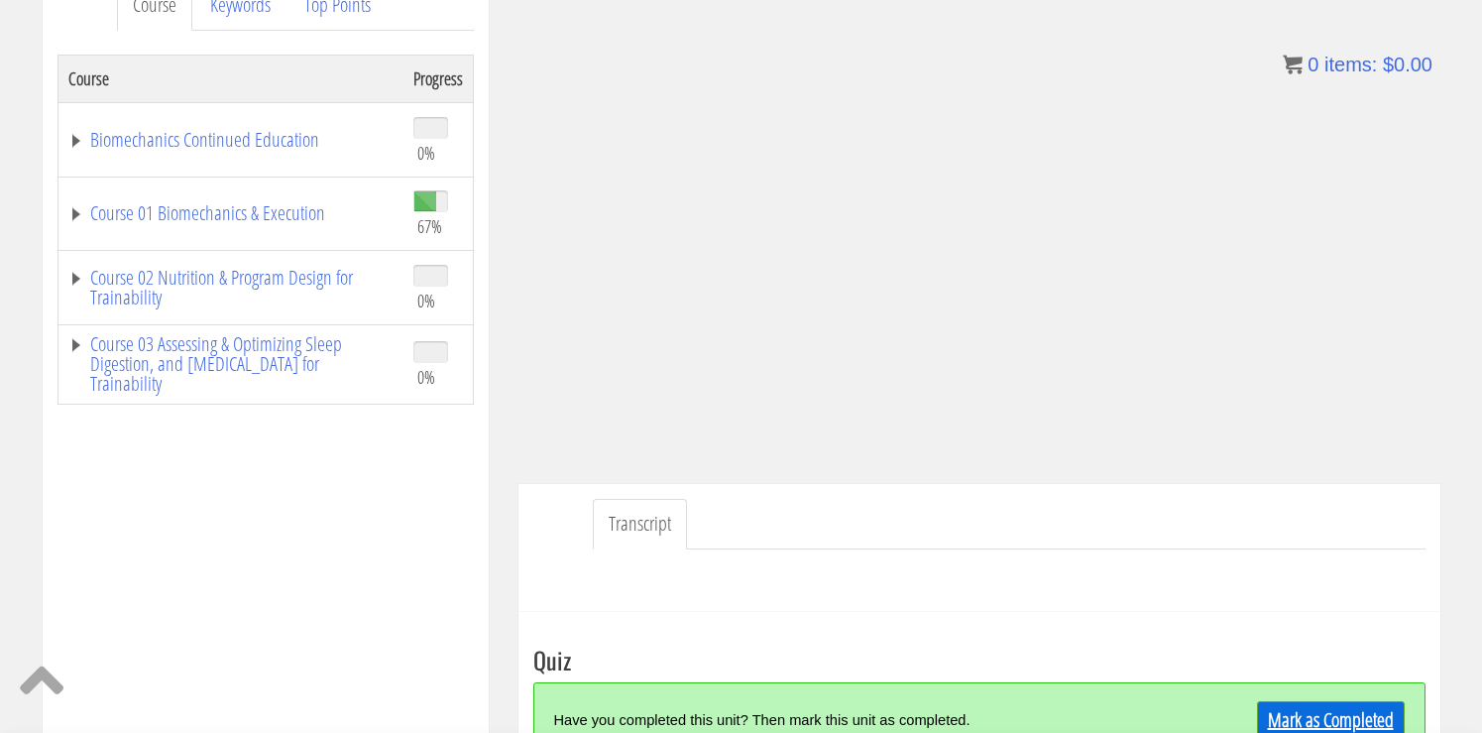
click at [1307, 710] on link "Mark as Completed" at bounding box center [1331, 720] width 148 height 38
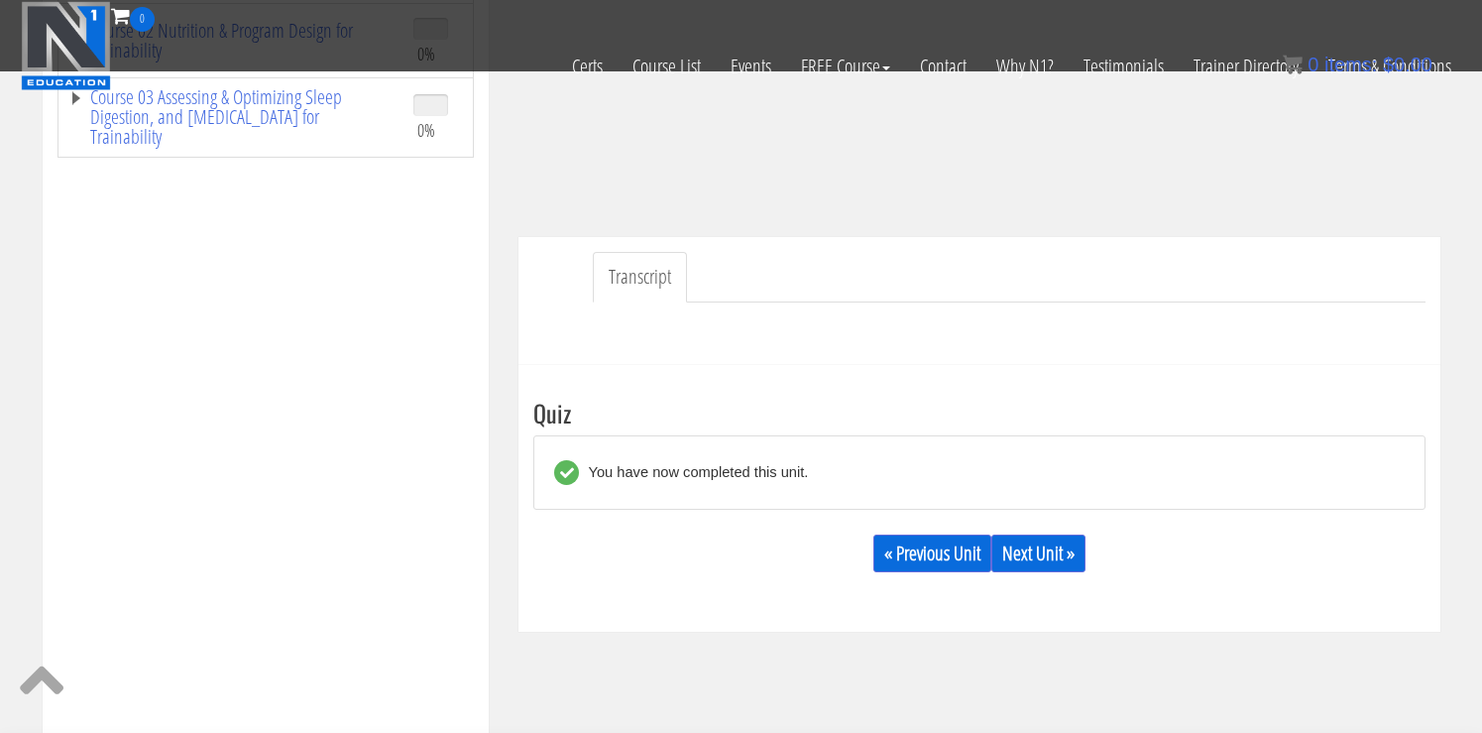
scroll to position [429, 0]
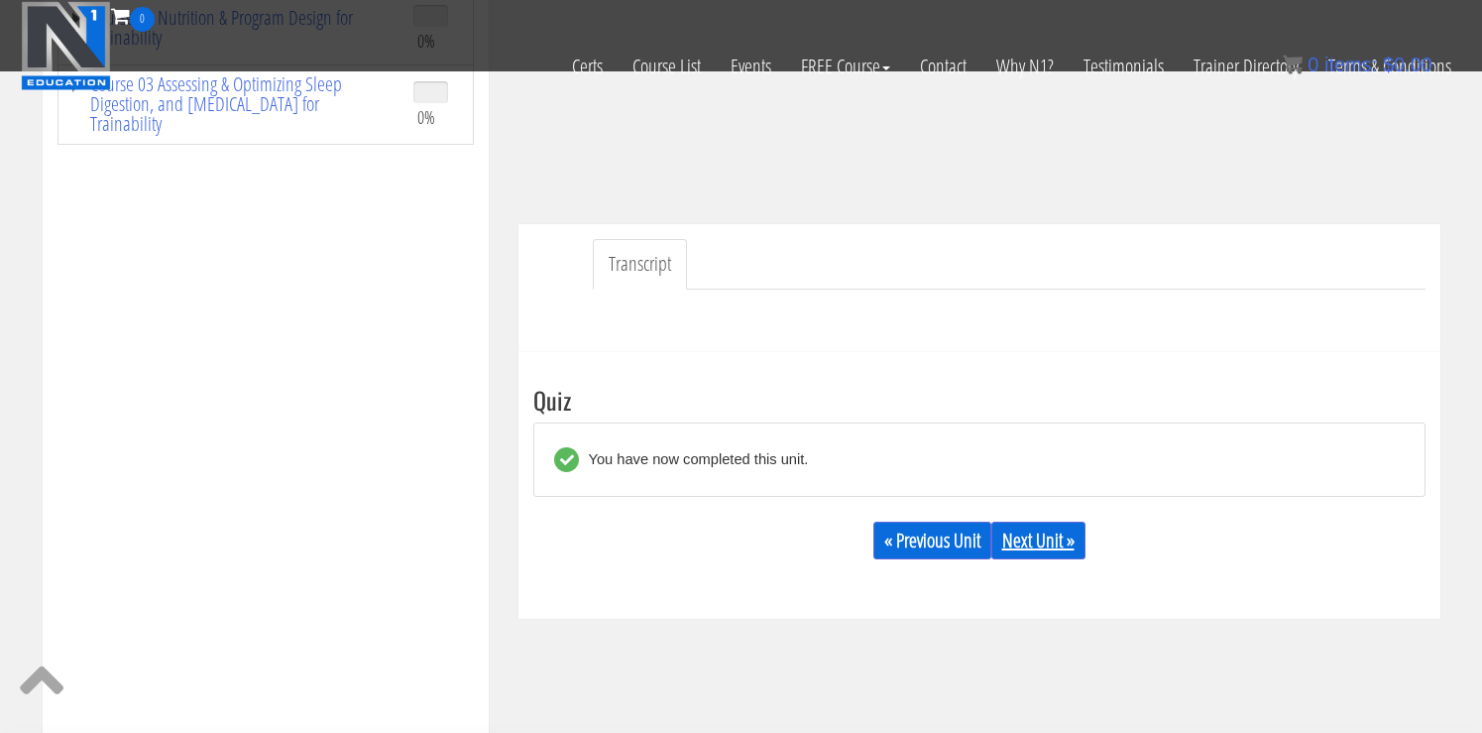
click at [1027, 554] on link "Next Unit »" at bounding box center [1038, 540] width 94 height 38
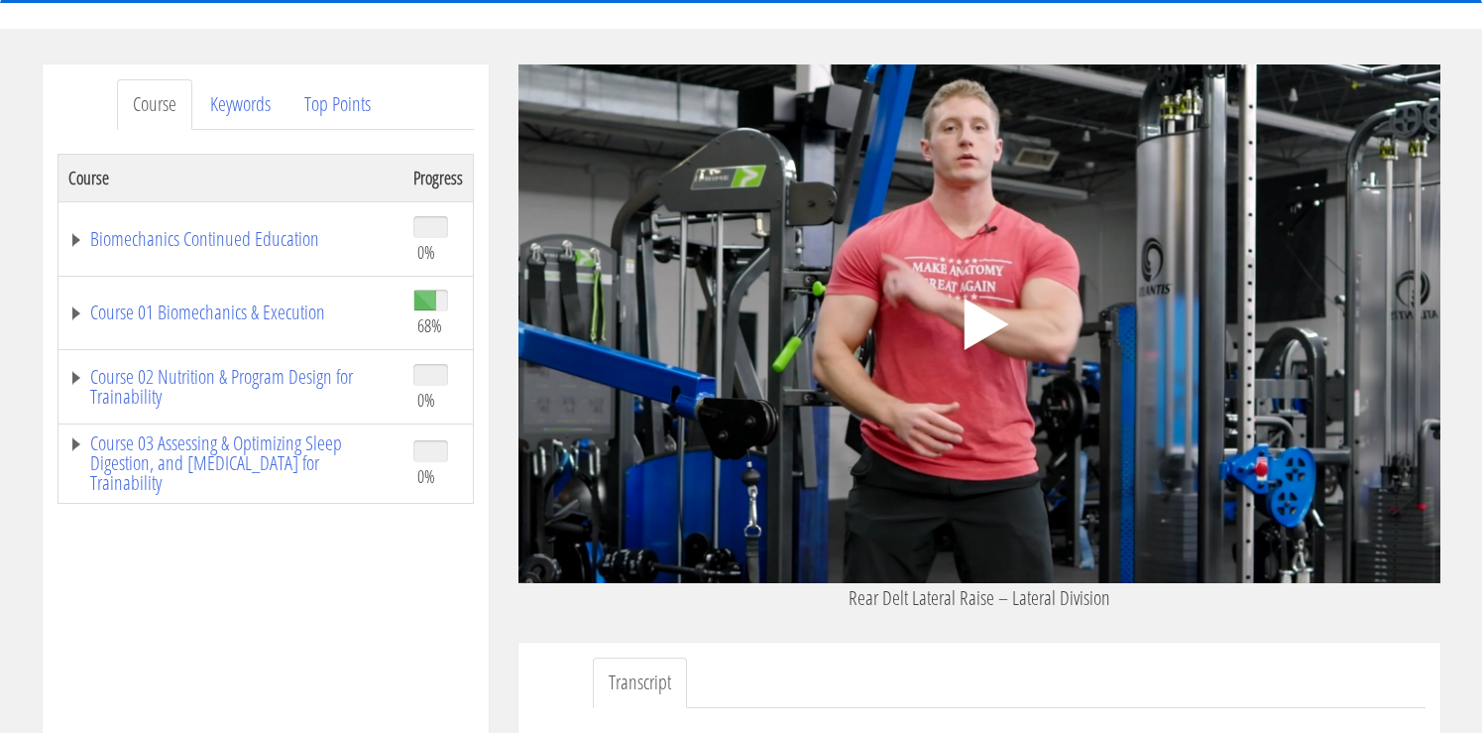
scroll to position [199, 0]
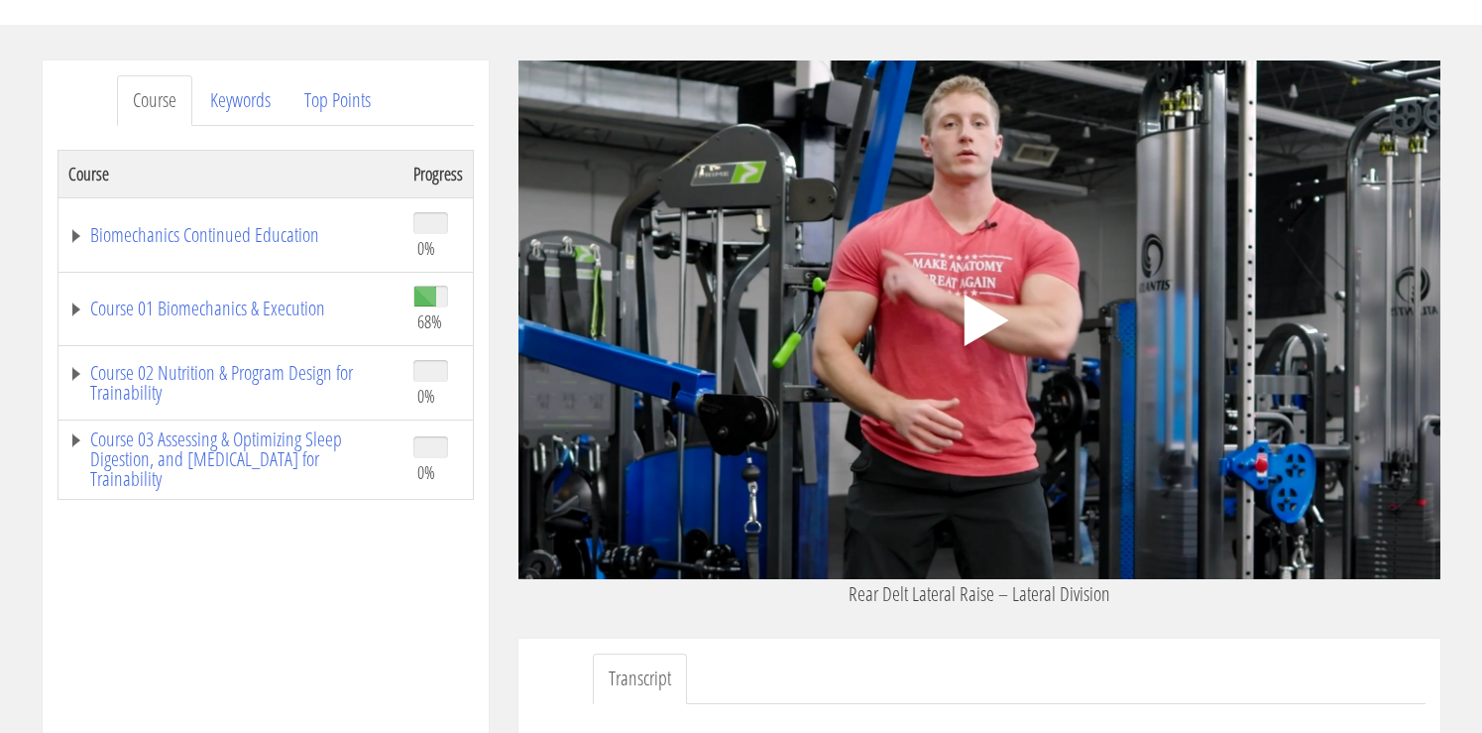
click at [979, 317] on polygon at bounding box center [986, 320] width 45 height 52
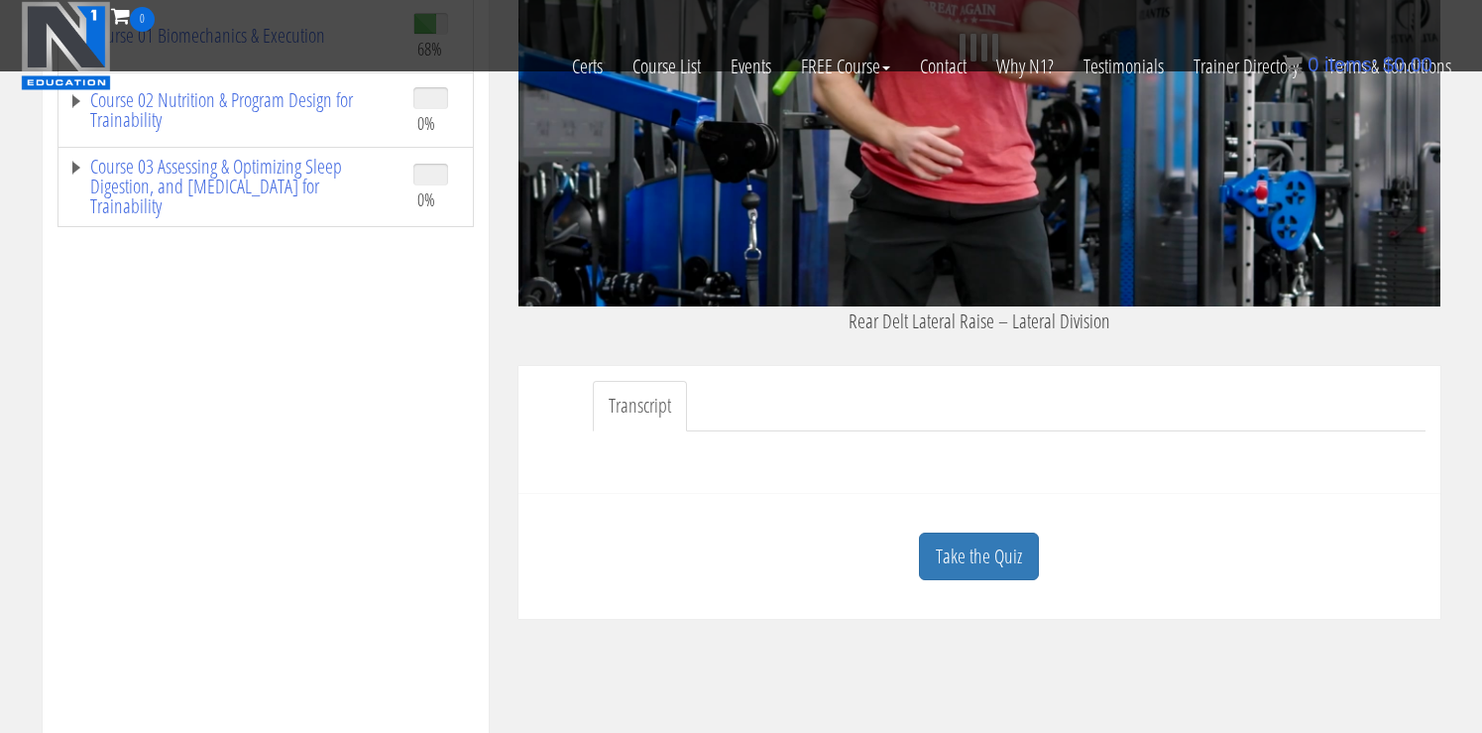
scroll to position [383, 0]
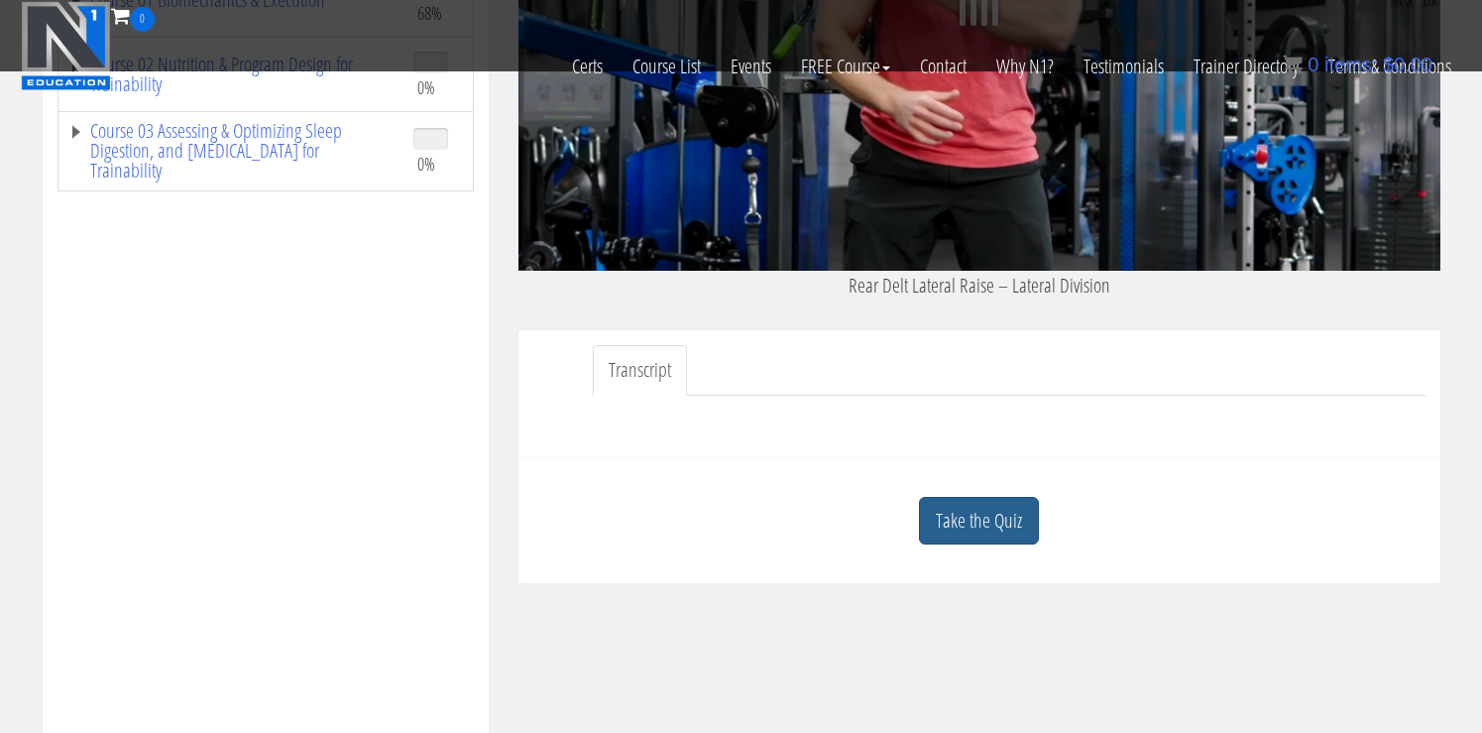
click at [988, 526] on link "Take the Quiz" at bounding box center [979, 521] width 120 height 49
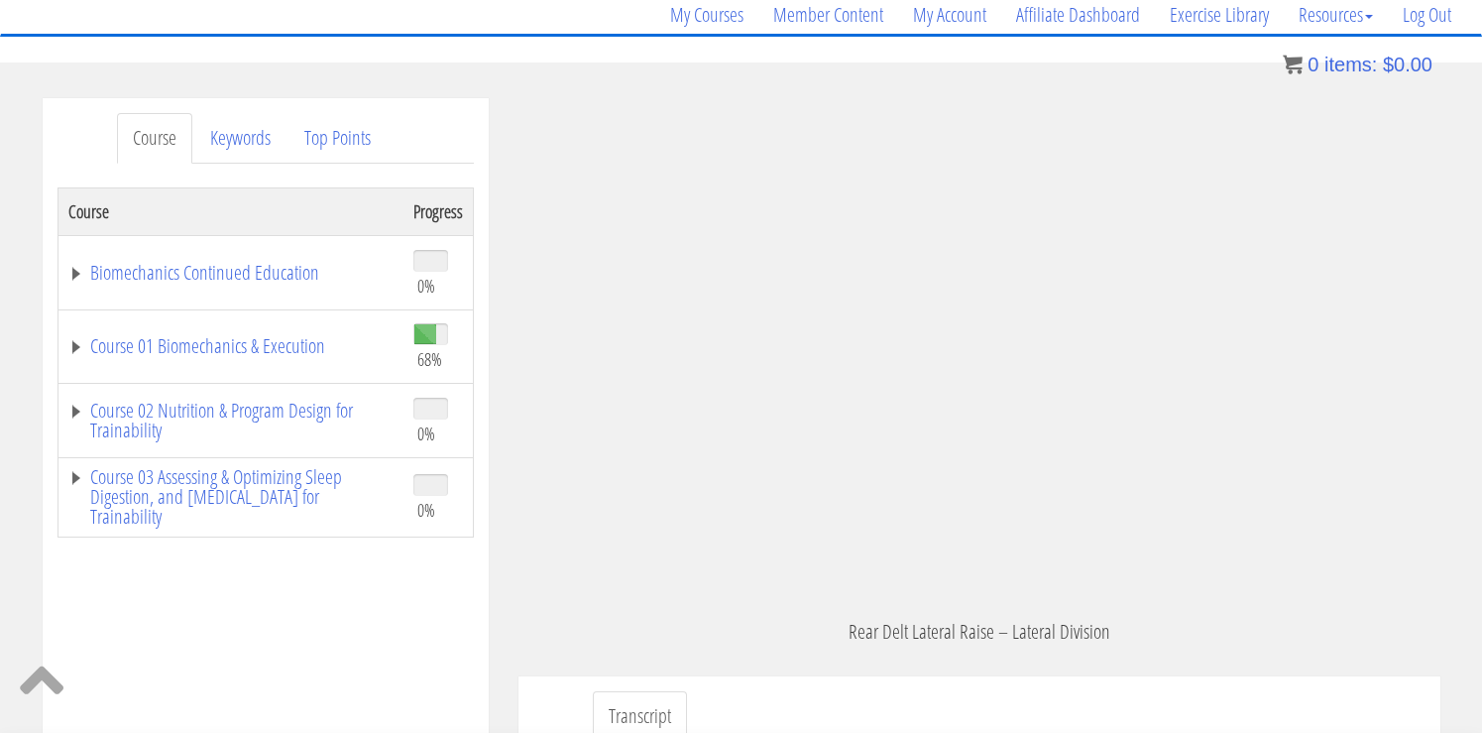
scroll to position [136, 0]
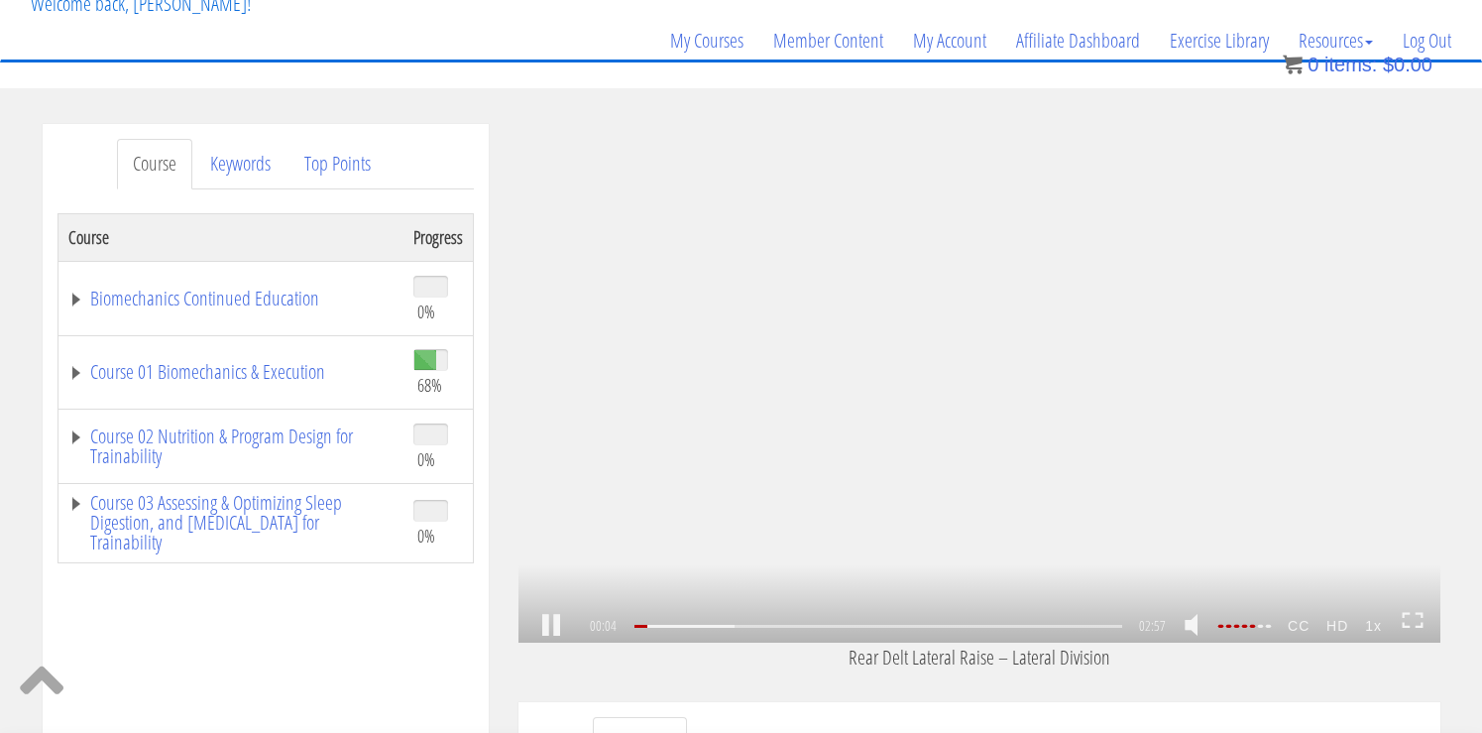
click at [1374, 626] on strong "1x" at bounding box center [1374, 626] width 34 height 32
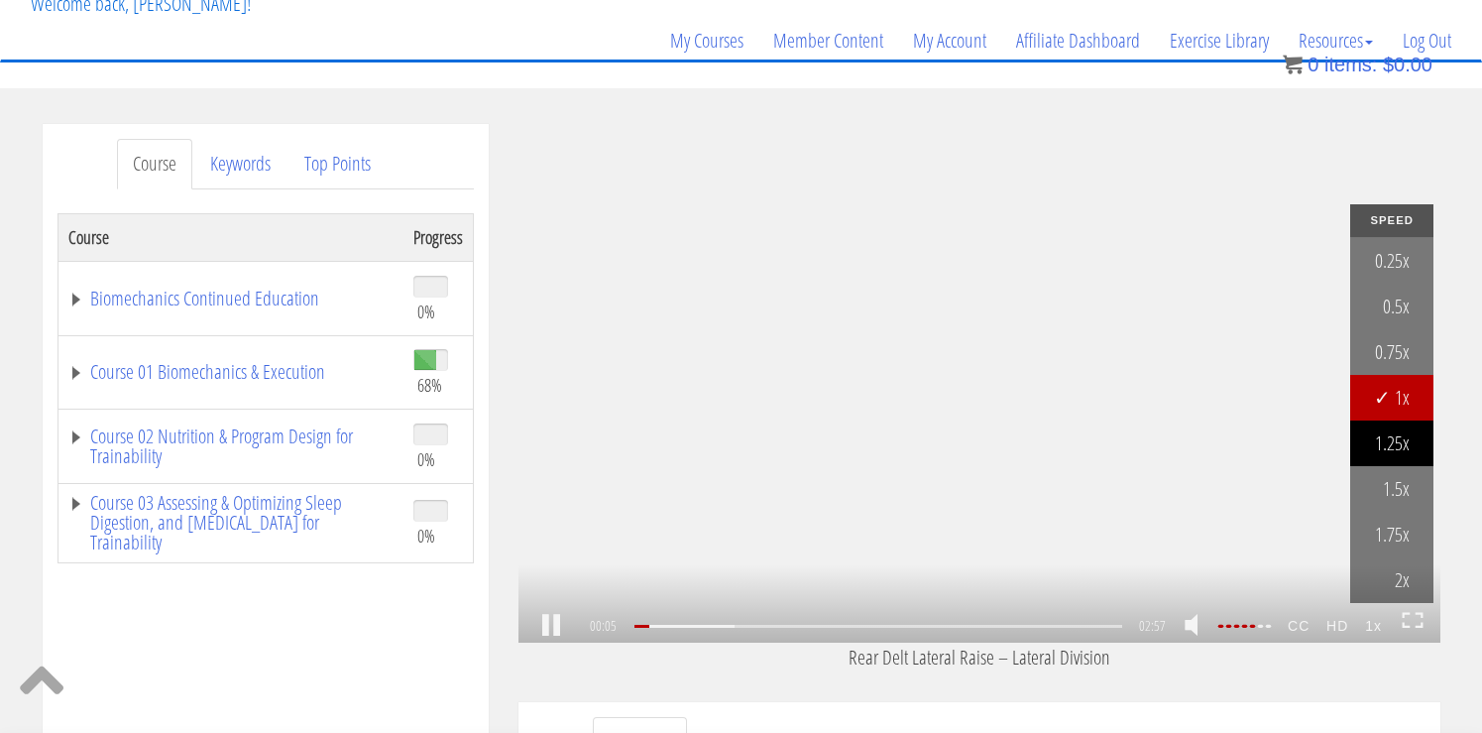
click at [1390, 449] on link "1.25x" at bounding box center [1391, 443] width 83 height 46
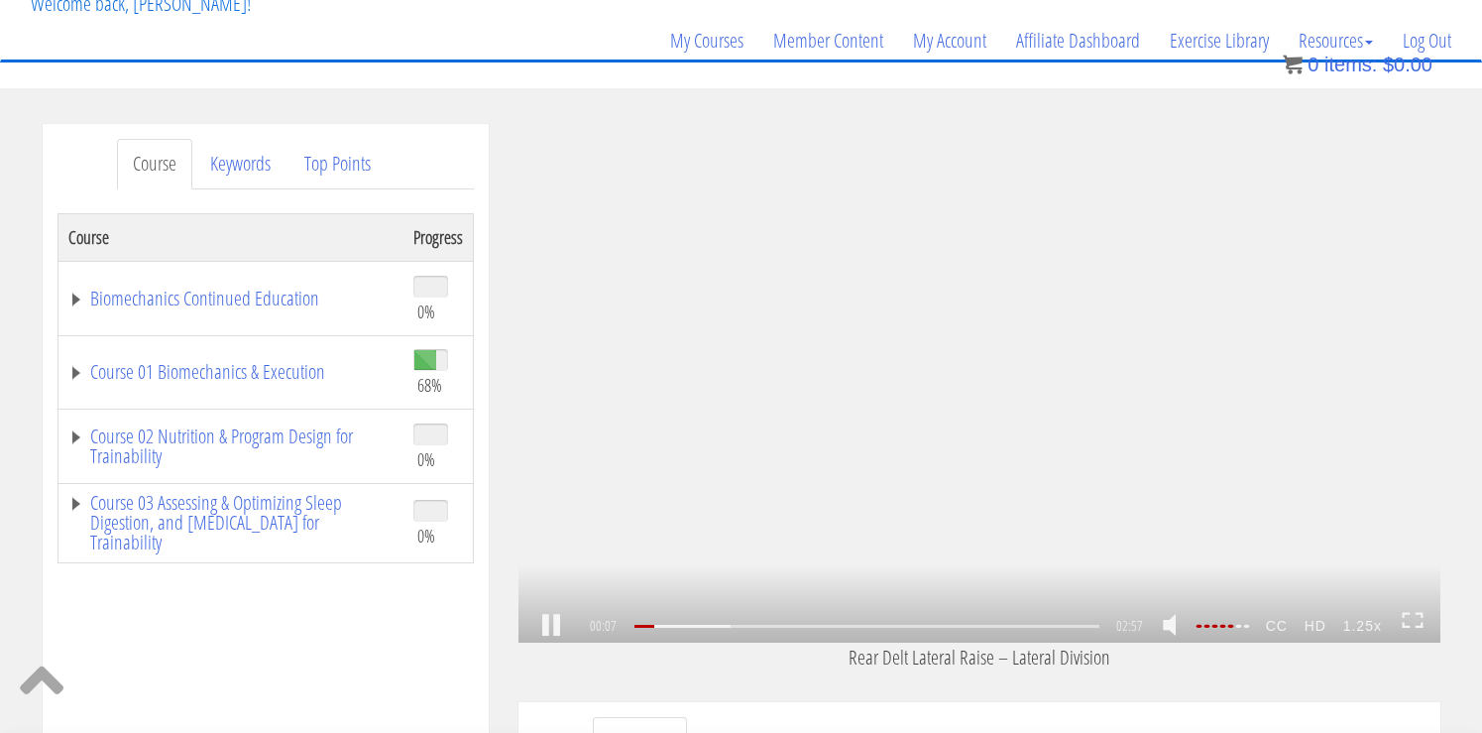
click at [1359, 630] on strong "1.25x" at bounding box center [1362, 626] width 56 height 32
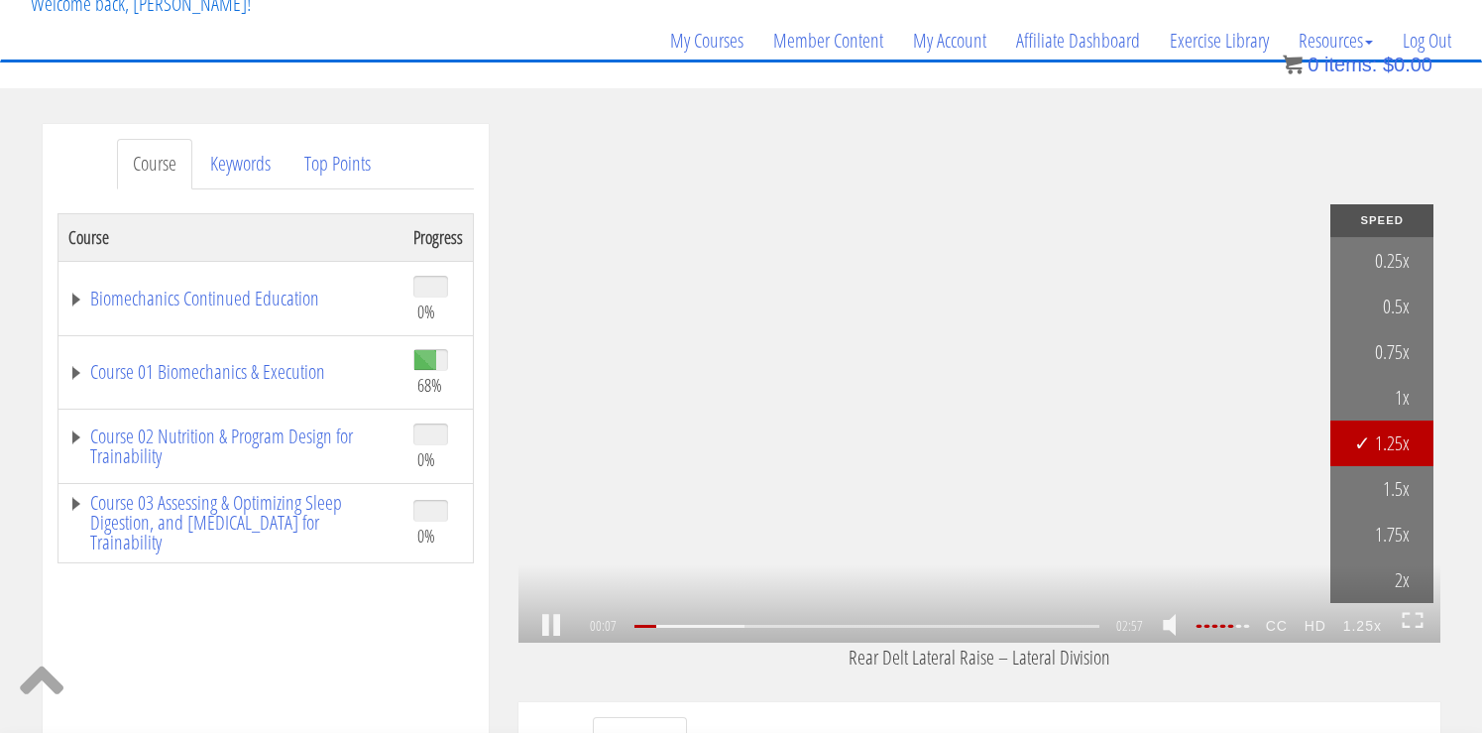
click at [1359, 624] on strong "1.25x" at bounding box center [1362, 626] width 56 height 32
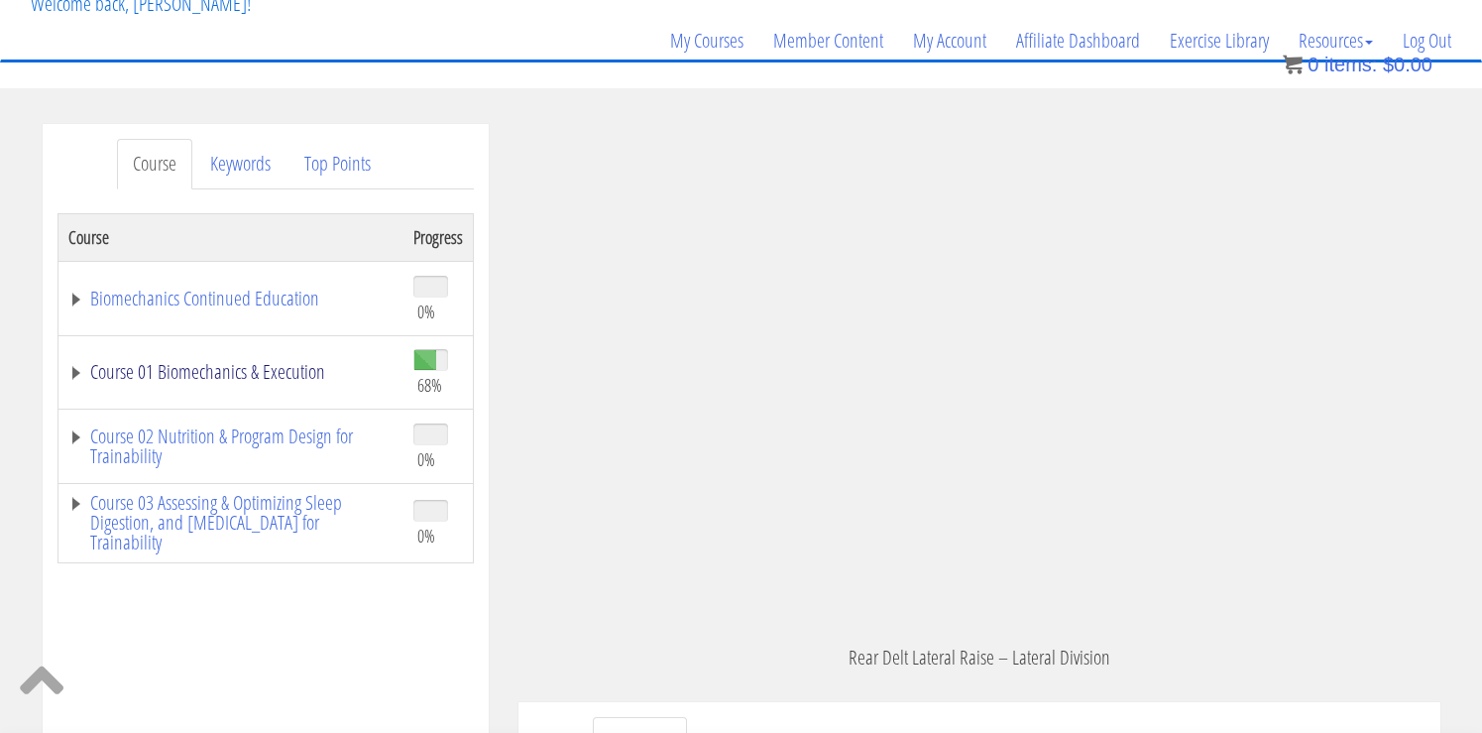
click at [223, 362] on link "Course 01 Biomechanics & Execution" at bounding box center [230, 372] width 325 height 20
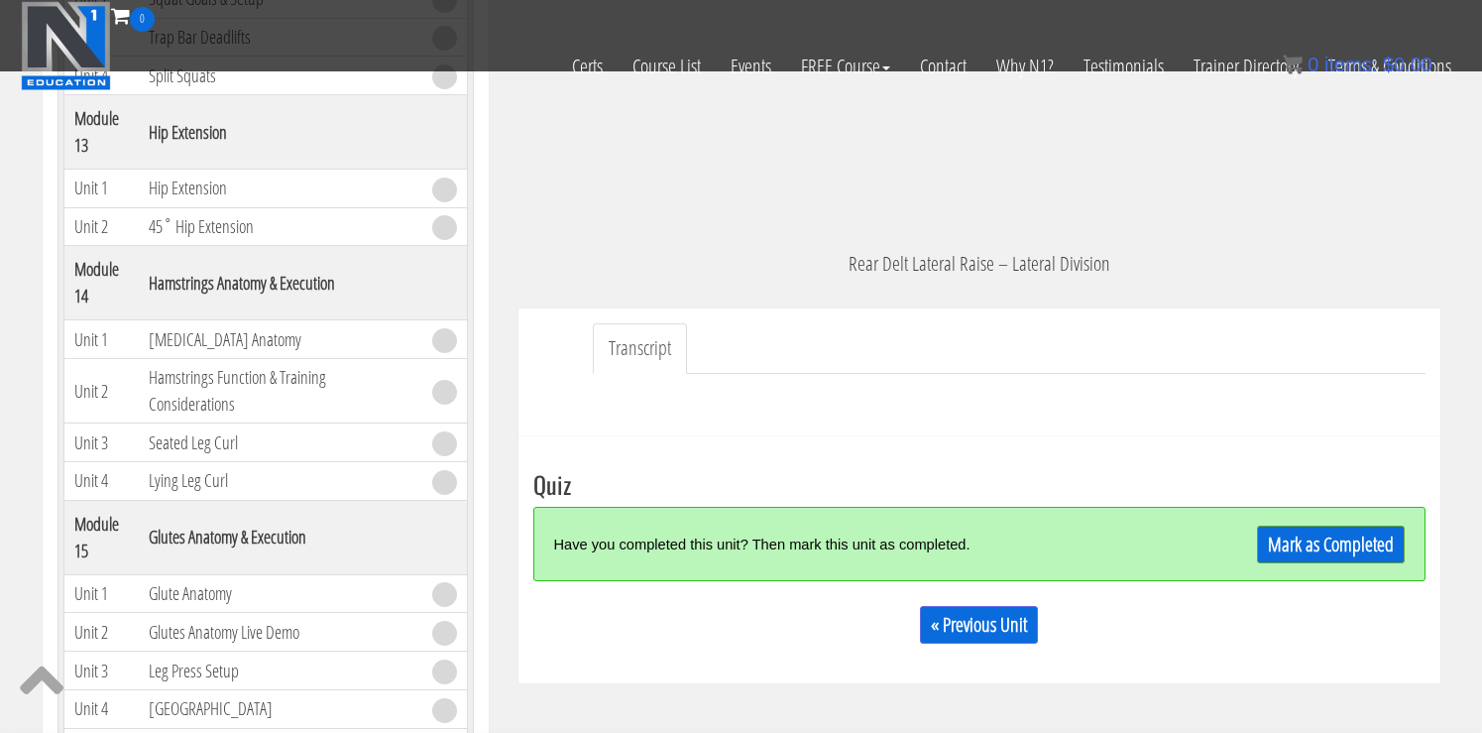
scroll to position [412, 0]
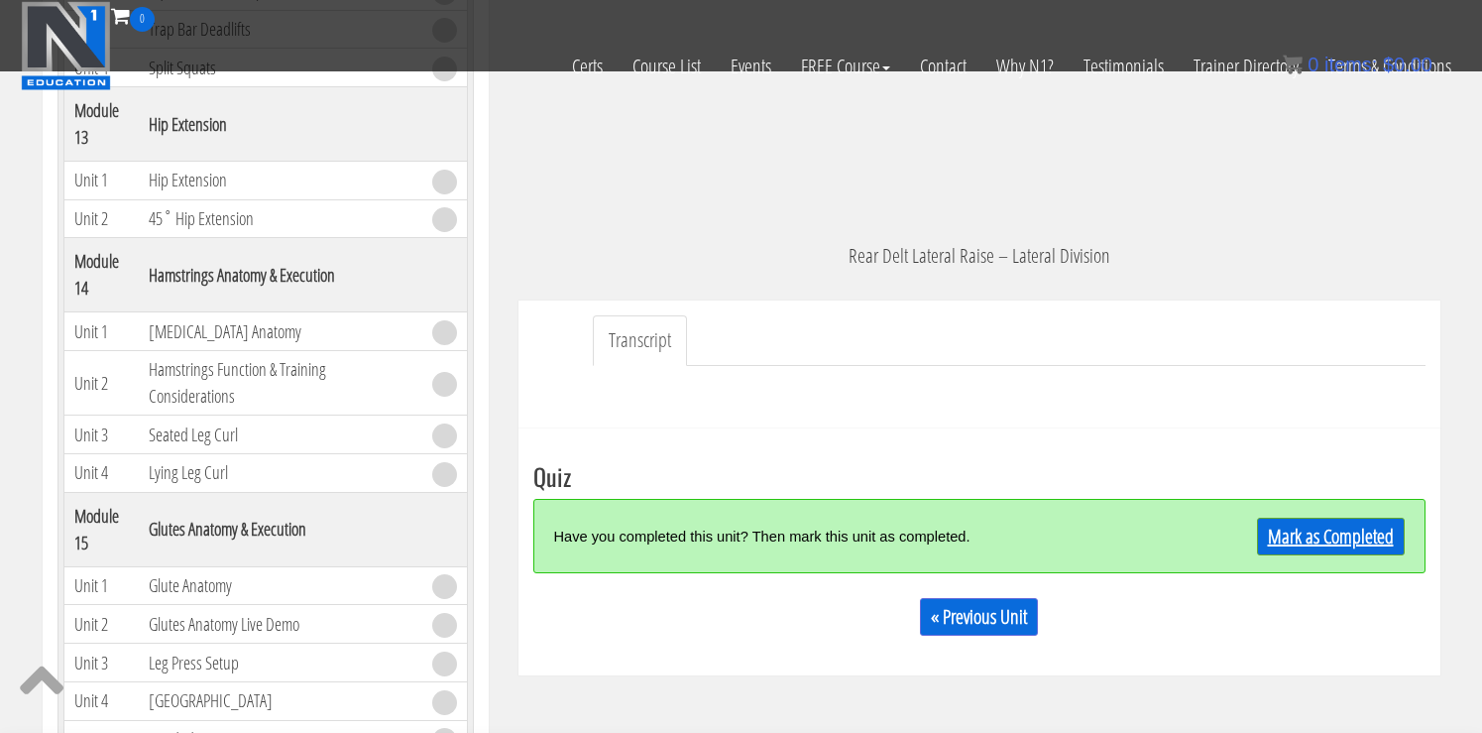
click at [1301, 536] on link "Mark as Completed" at bounding box center [1331, 536] width 148 height 38
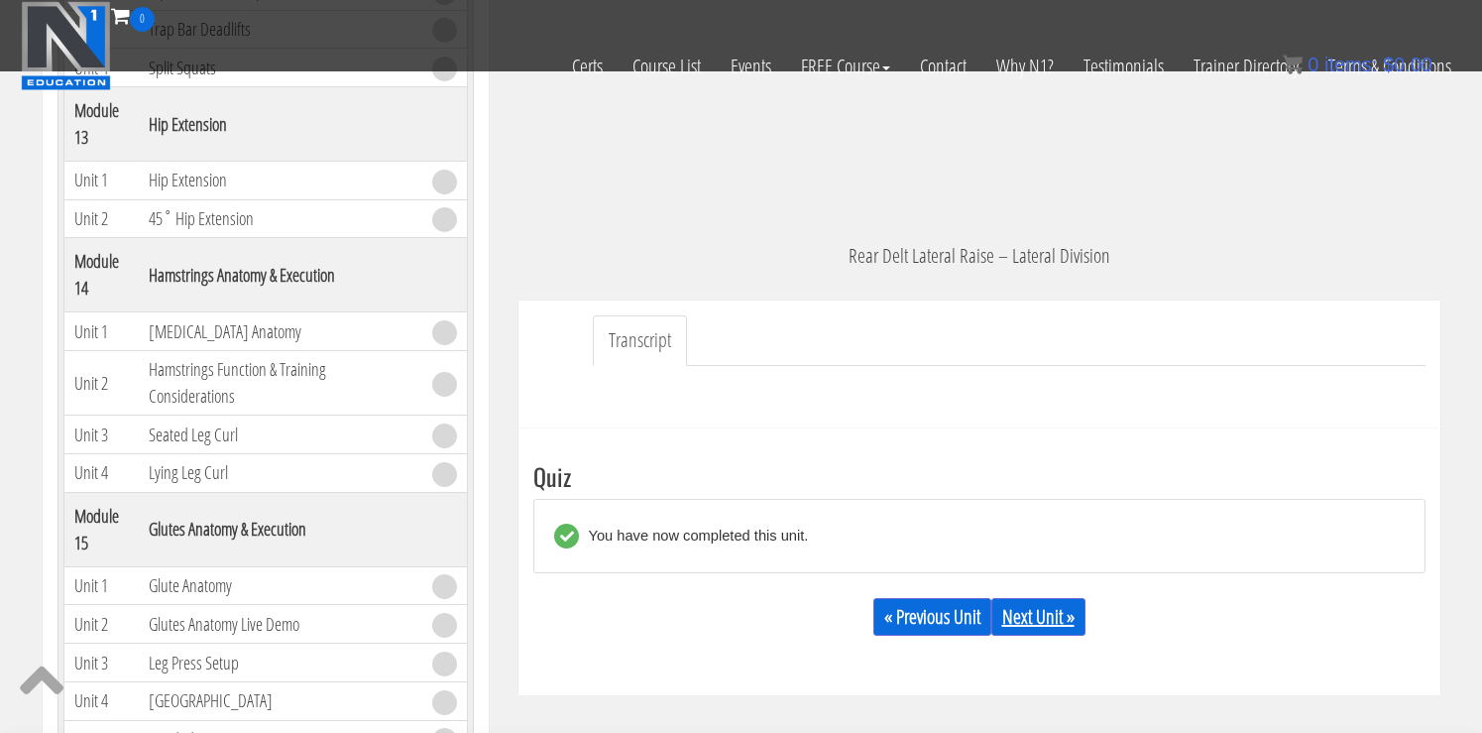
click at [1045, 624] on link "Next Unit »" at bounding box center [1038, 617] width 94 height 38
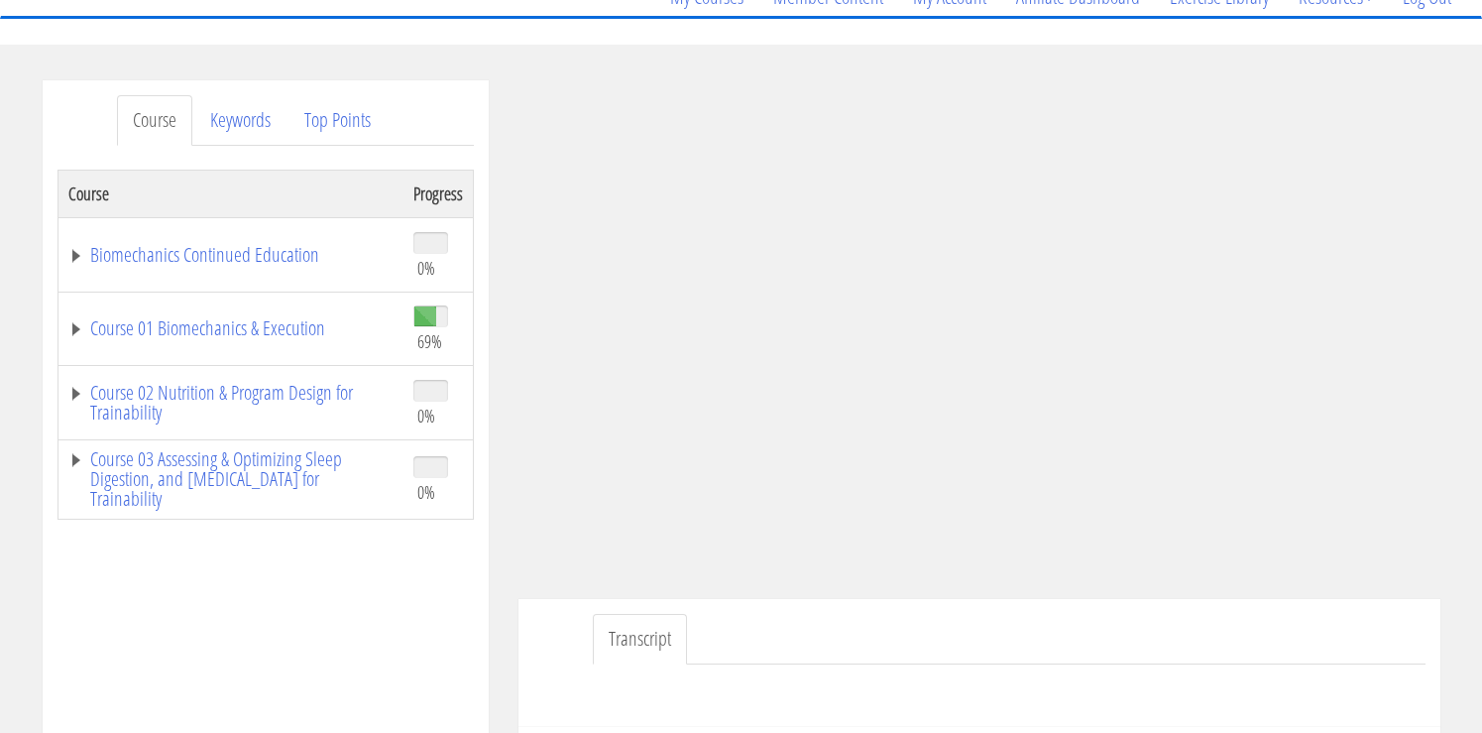
scroll to position [193, 0]
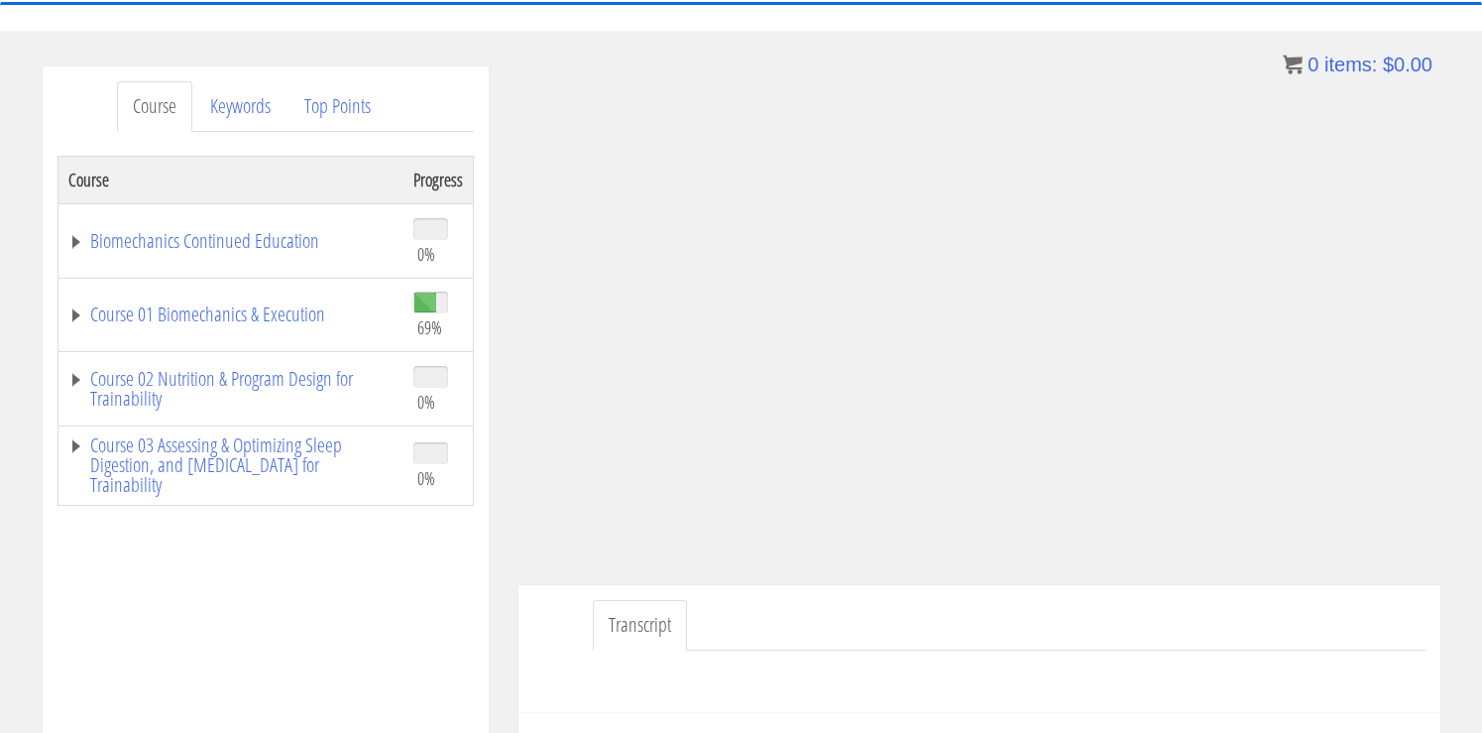
click at [1024, 629] on ul "Transcript" at bounding box center [1009, 625] width 833 height 51
click at [248, 306] on link "Course 01 Biomechanics & Execution" at bounding box center [230, 314] width 325 height 20
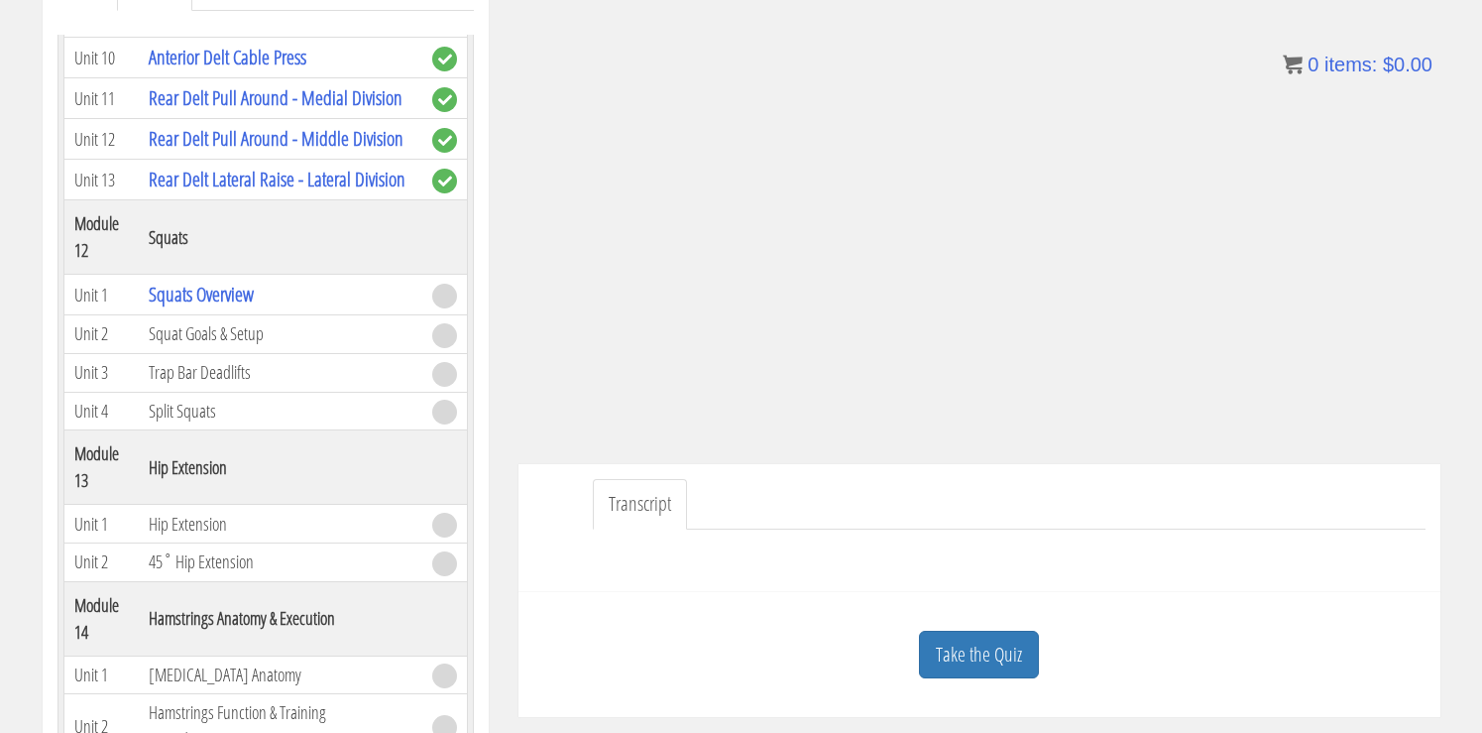
scroll to position [318, 0]
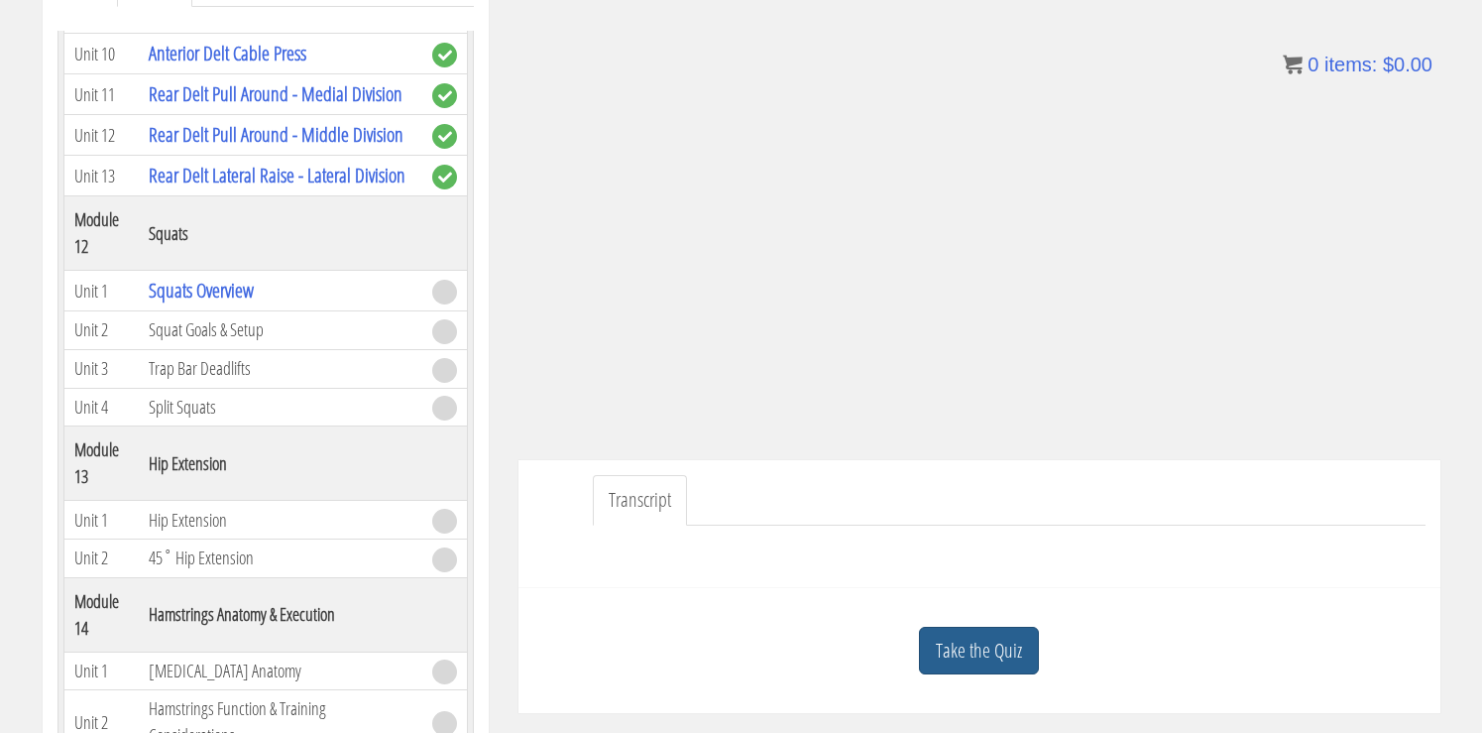
click at [930, 661] on link "Take the Quiz" at bounding box center [979, 651] width 120 height 49
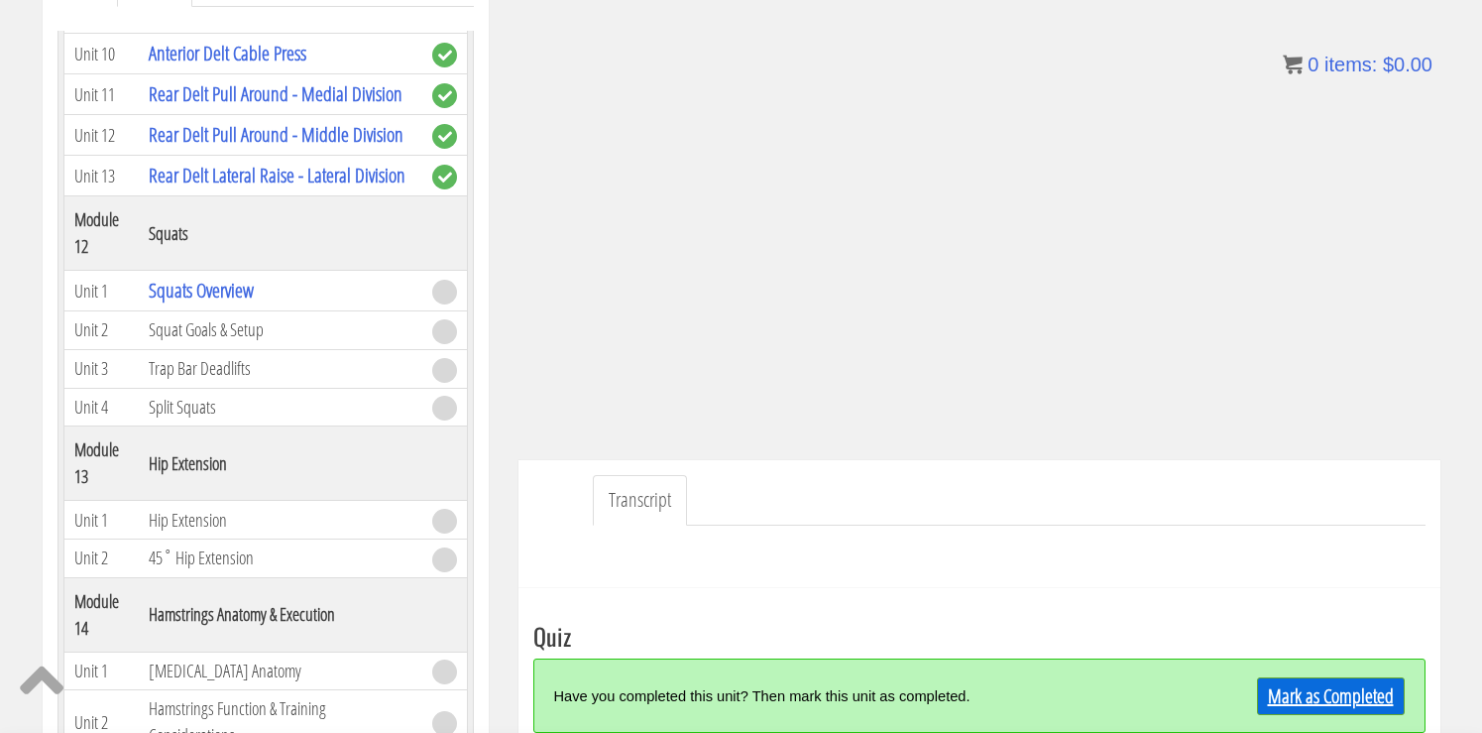
click at [1279, 697] on link "Mark as Completed" at bounding box center [1331, 696] width 148 height 38
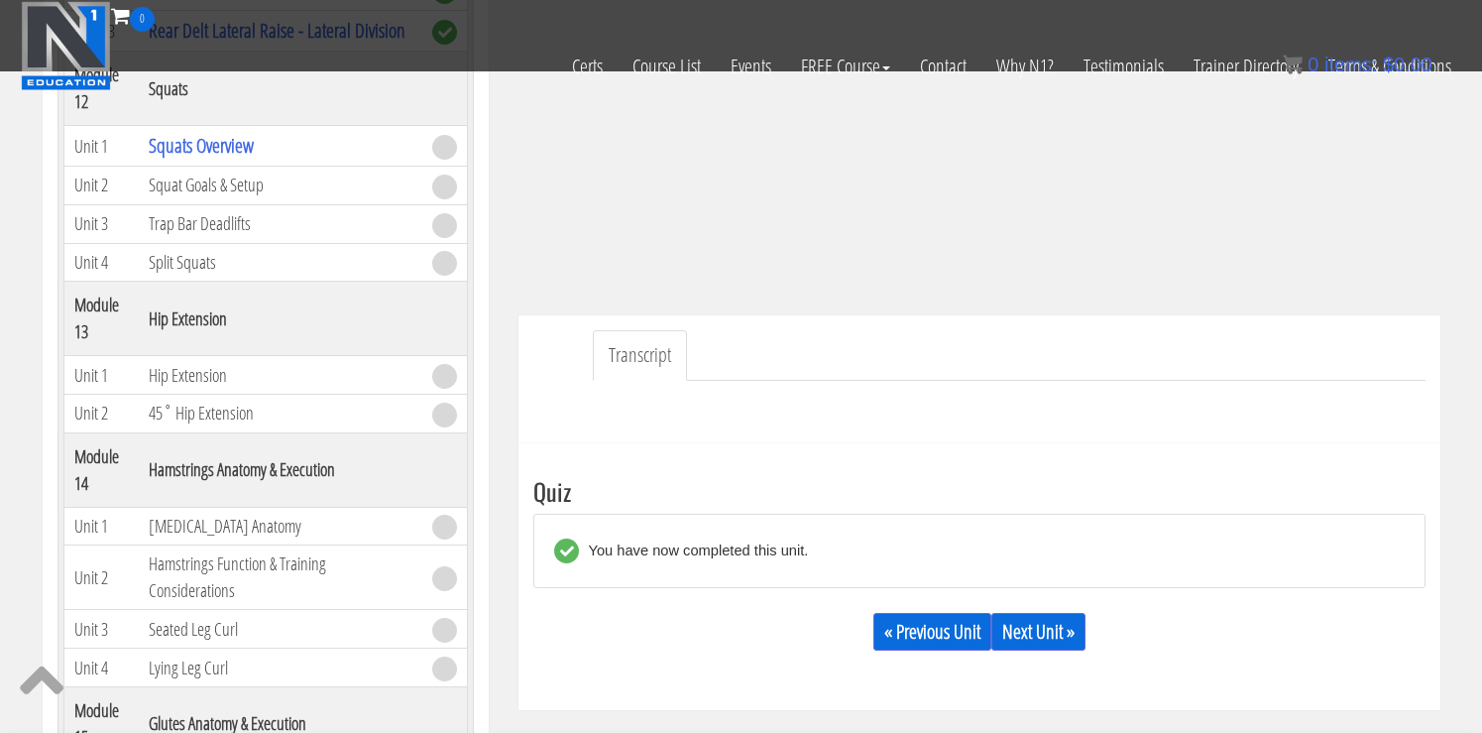
scroll to position [348, 0]
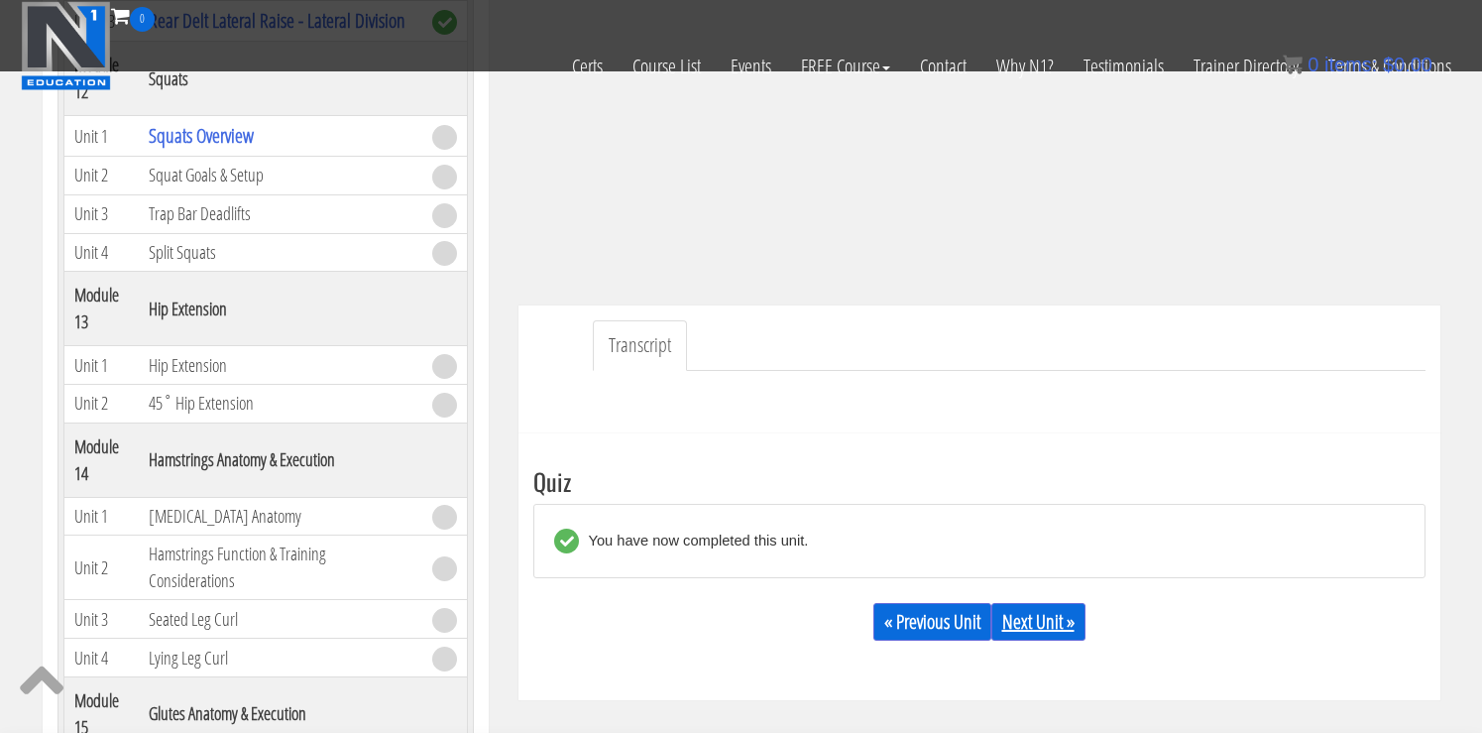
click at [1047, 609] on link "Next Unit »" at bounding box center [1038, 622] width 94 height 38
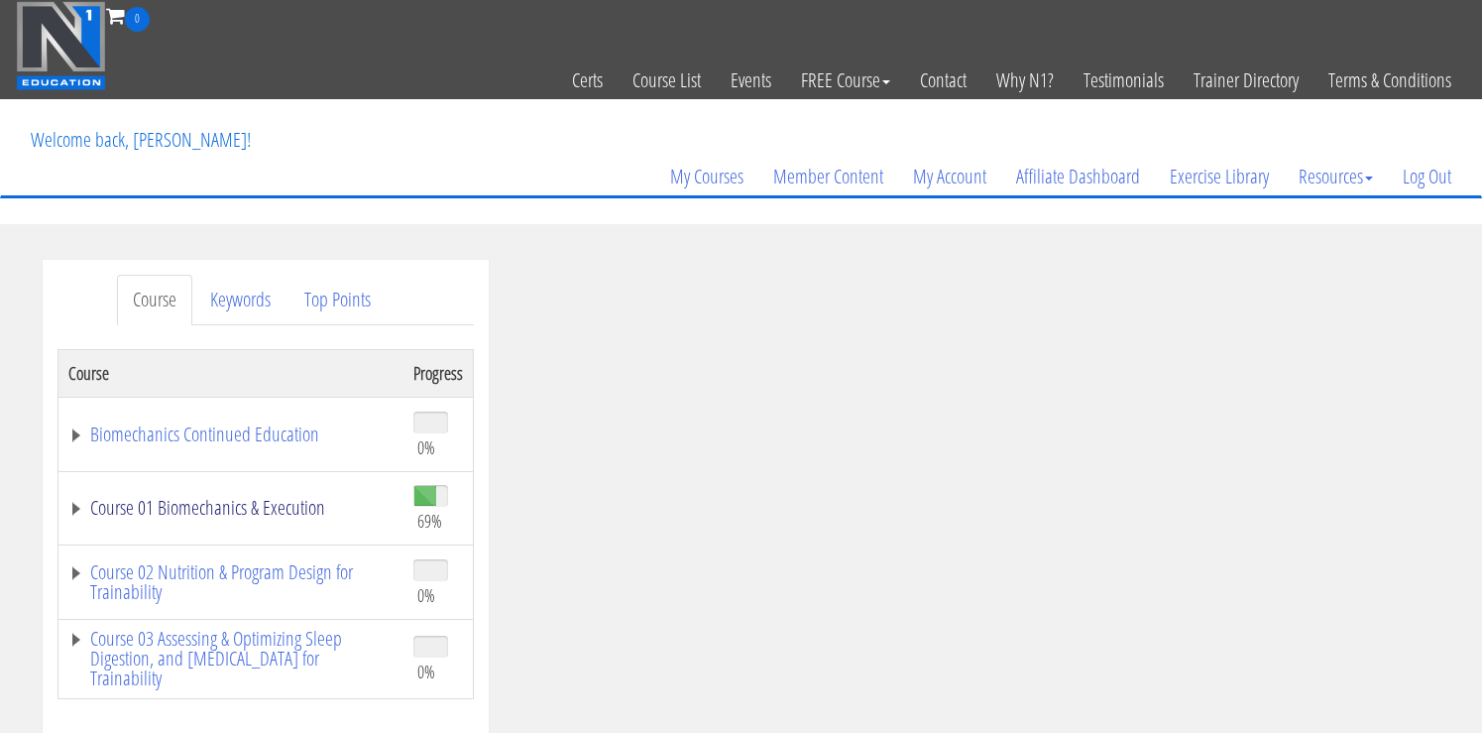
click at [259, 513] on link "Course 01 Biomechanics & Execution" at bounding box center [230, 508] width 325 height 20
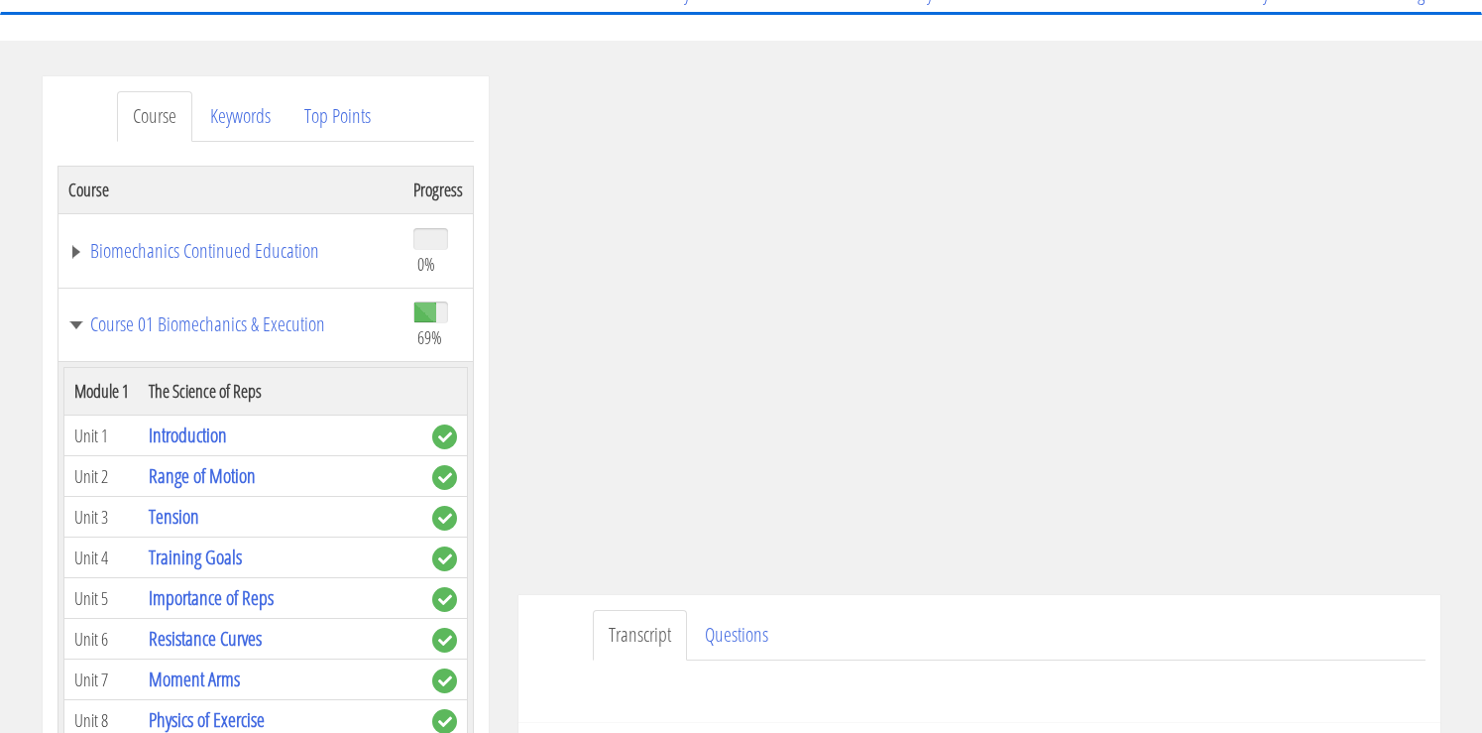
scroll to position [224, 0]
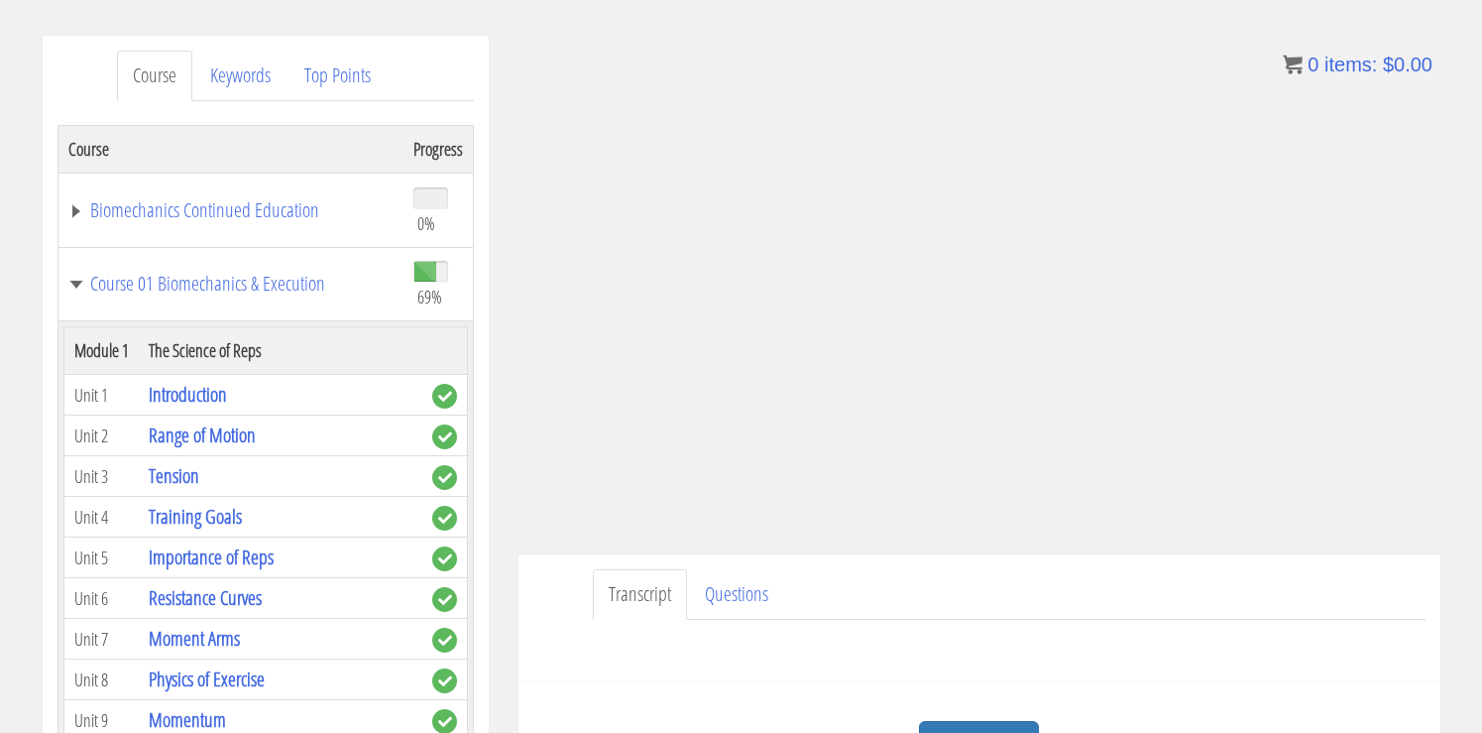
click at [1250, 602] on ul "Transcript Questions" at bounding box center [1009, 594] width 833 height 51
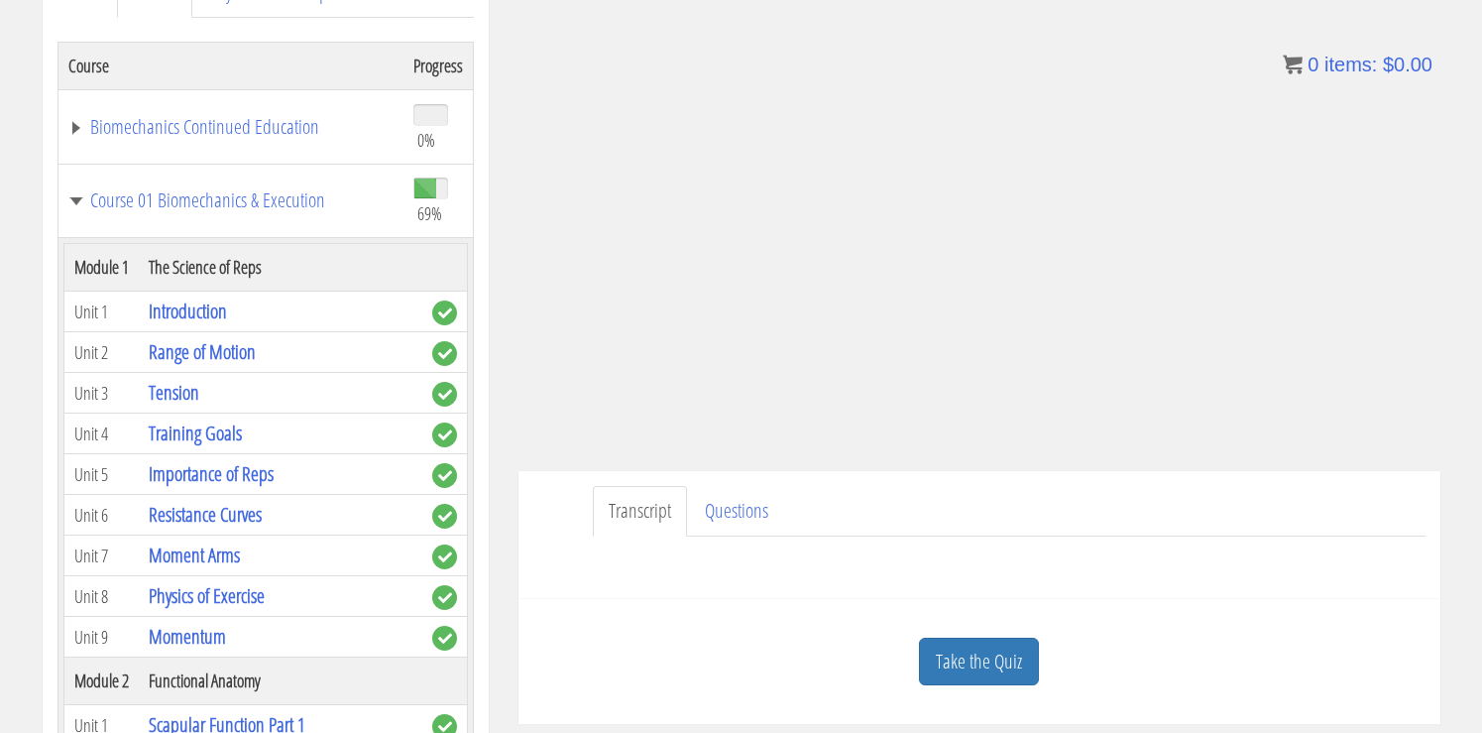
scroll to position [348, 0]
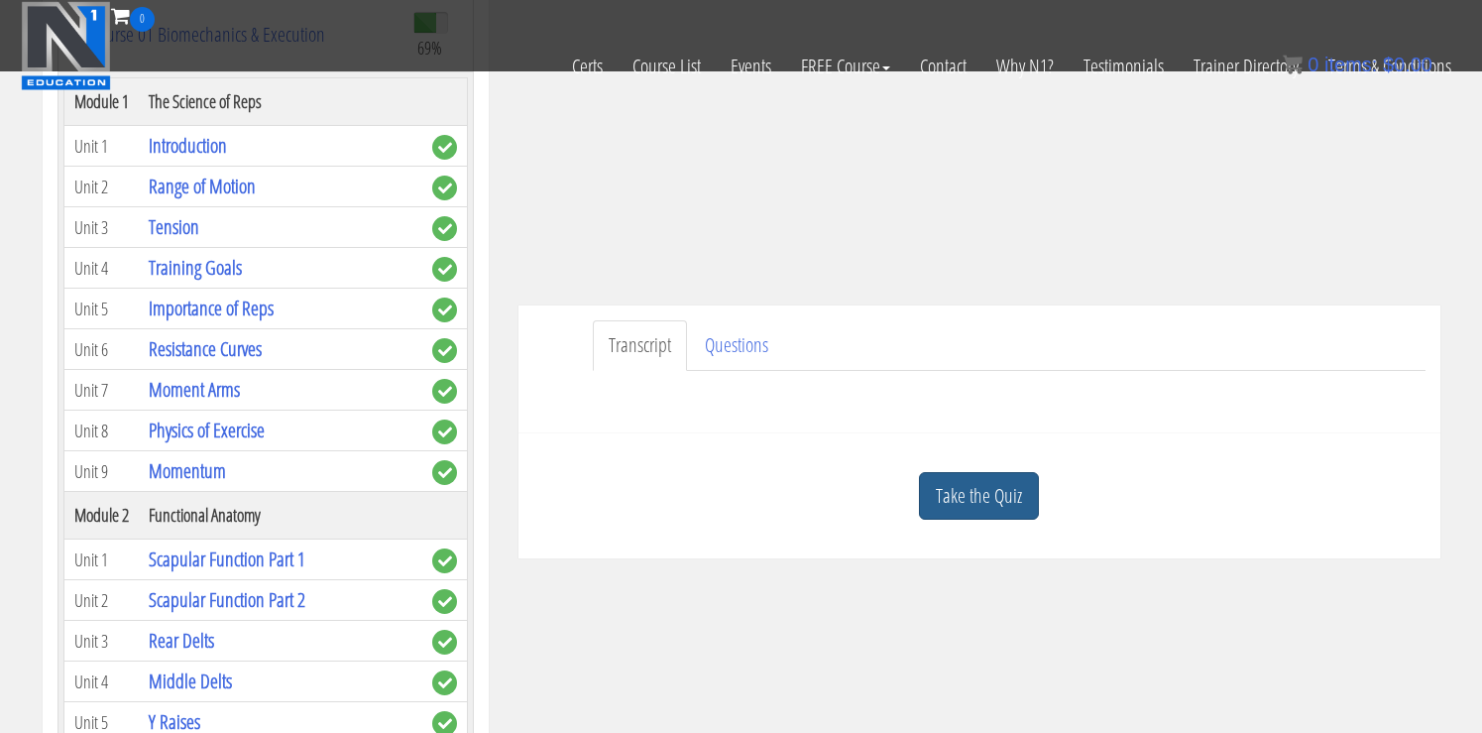
click at [953, 516] on link "Take the Quiz" at bounding box center [979, 496] width 120 height 49
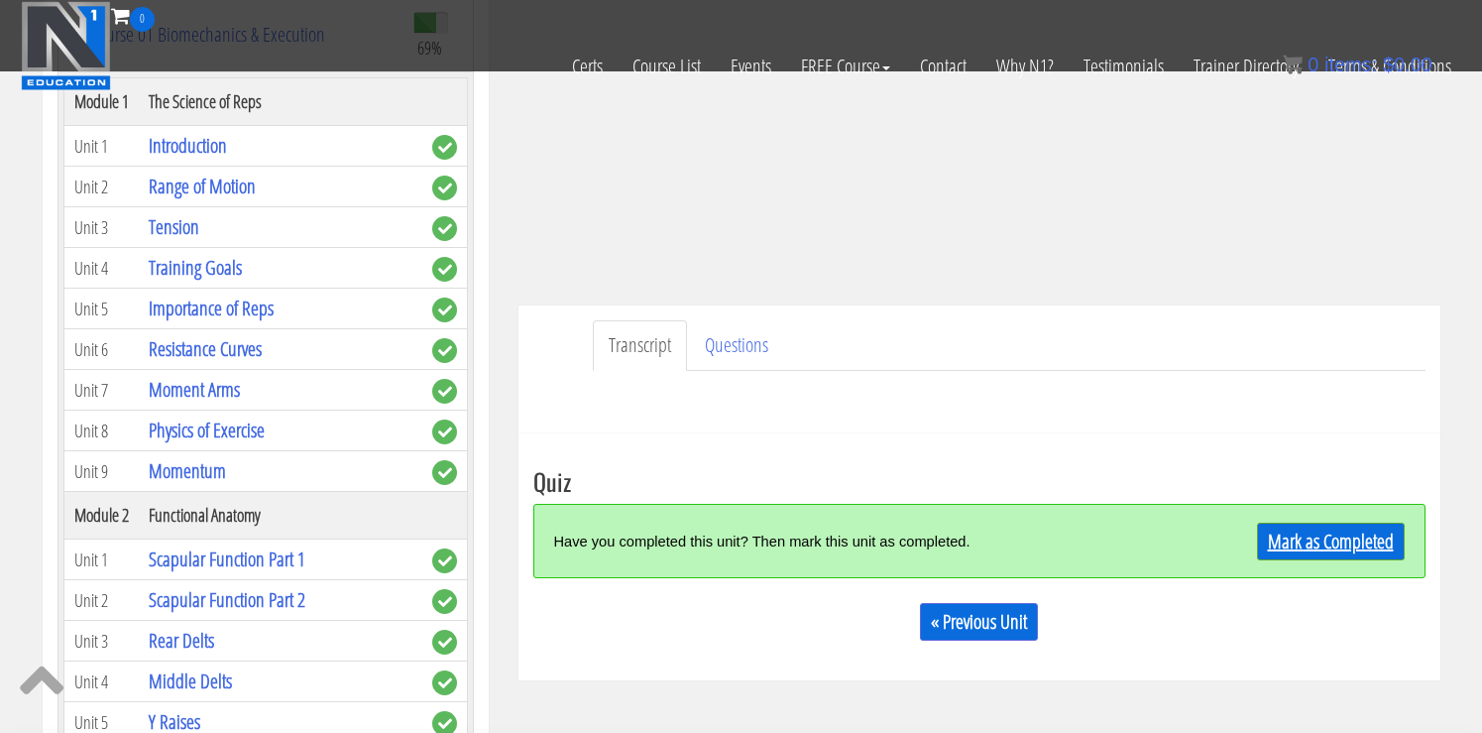
click at [1370, 558] on link "Mark as Completed" at bounding box center [1331, 541] width 148 height 38
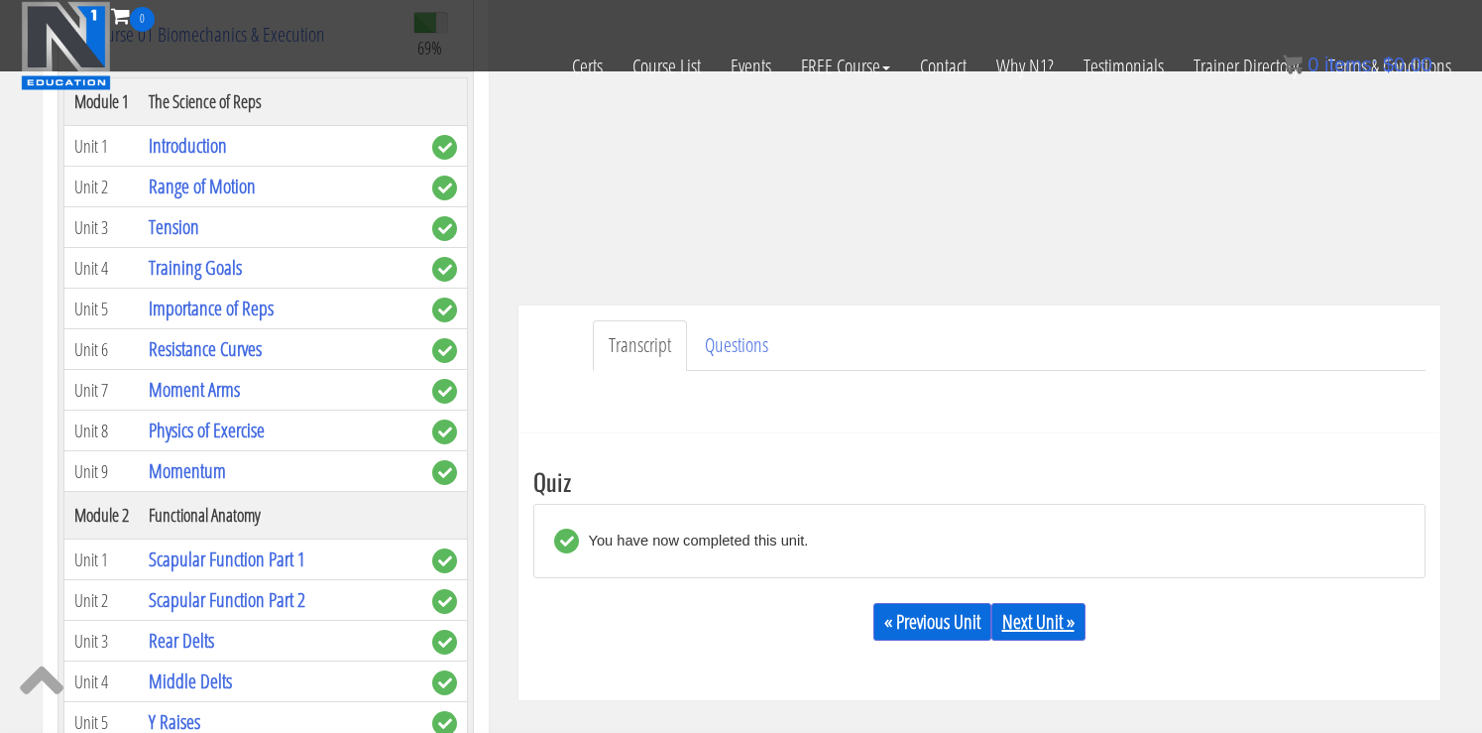
click at [1042, 607] on link "Next Unit »" at bounding box center [1038, 622] width 94 height 38
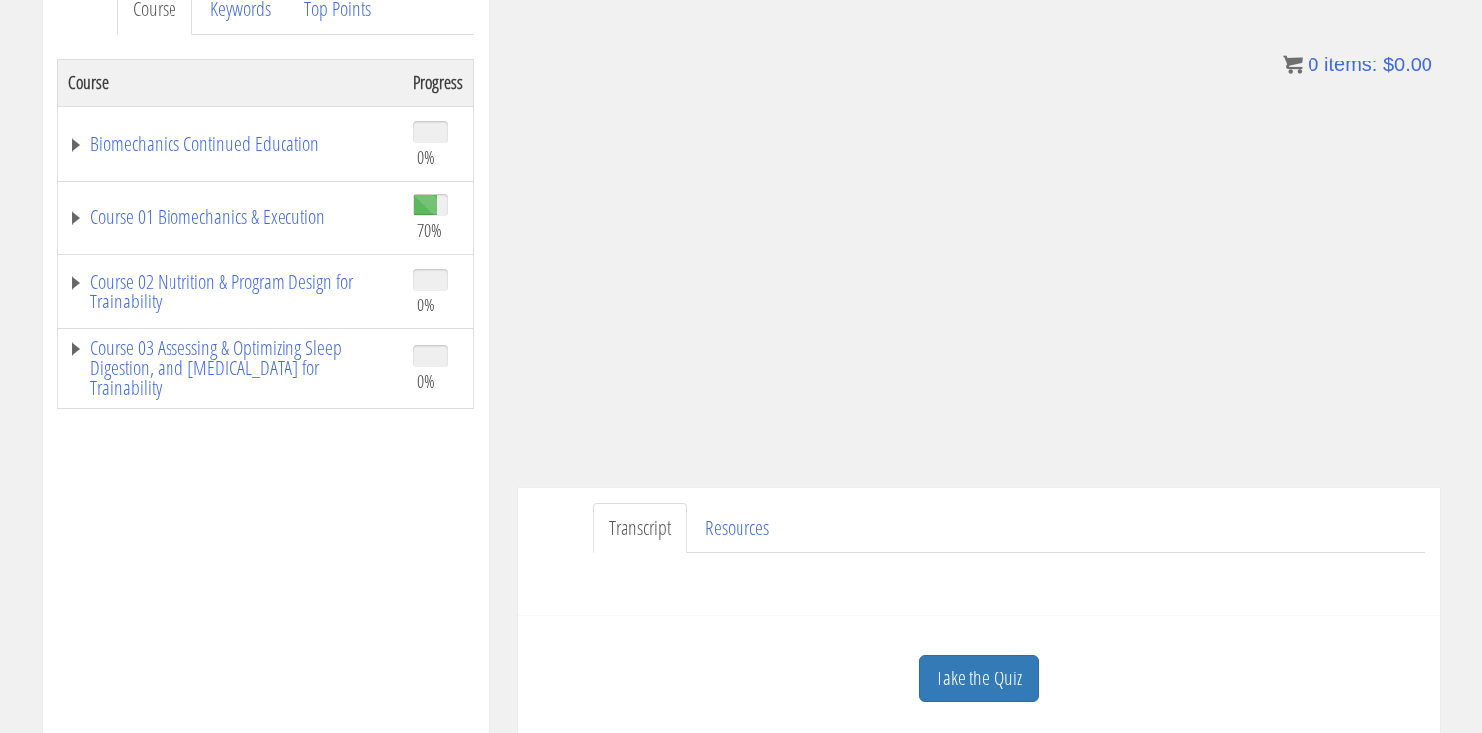
scroll to position [291, 0]
click at [1025, 668] on link "Take the Quiz" at bounding box center [979, 677] width 120 height 49
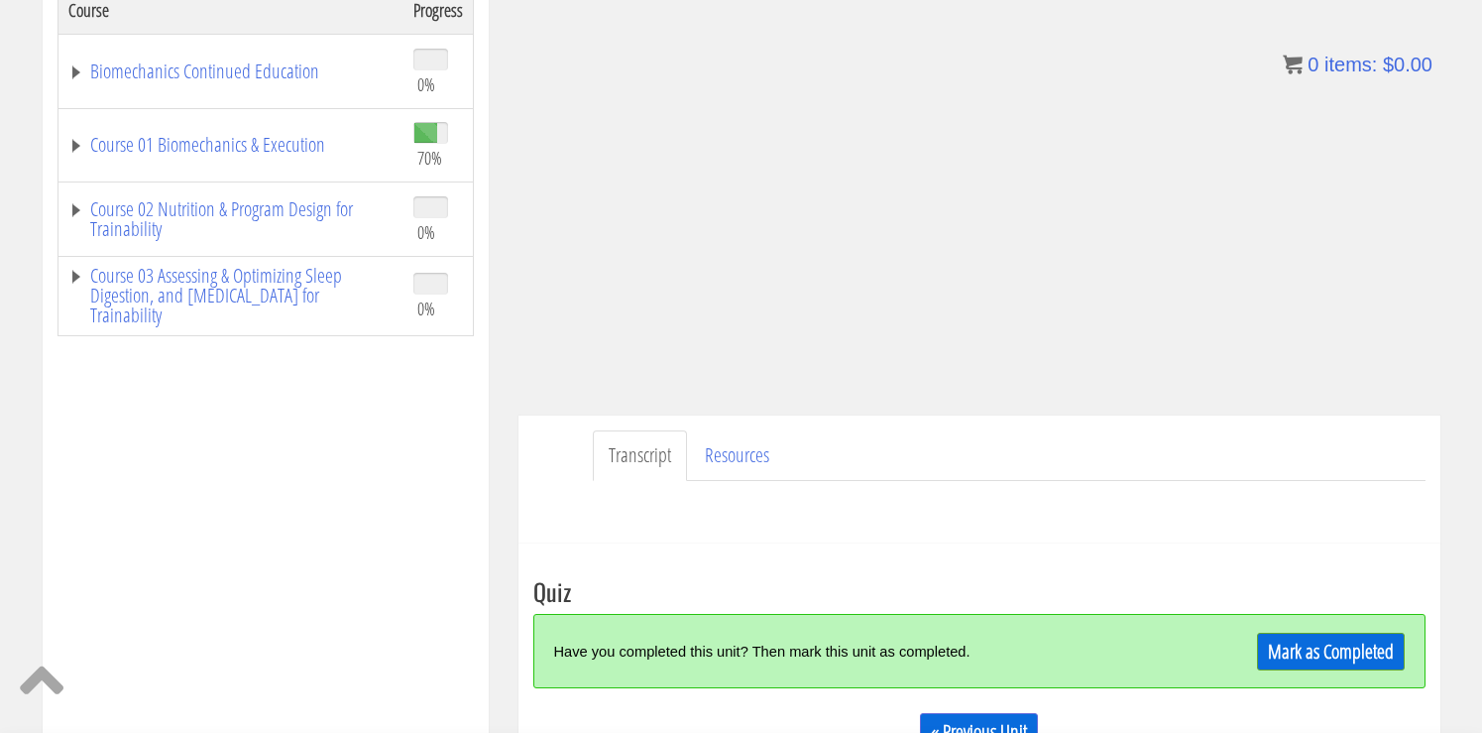
scroll to position [370, 0]
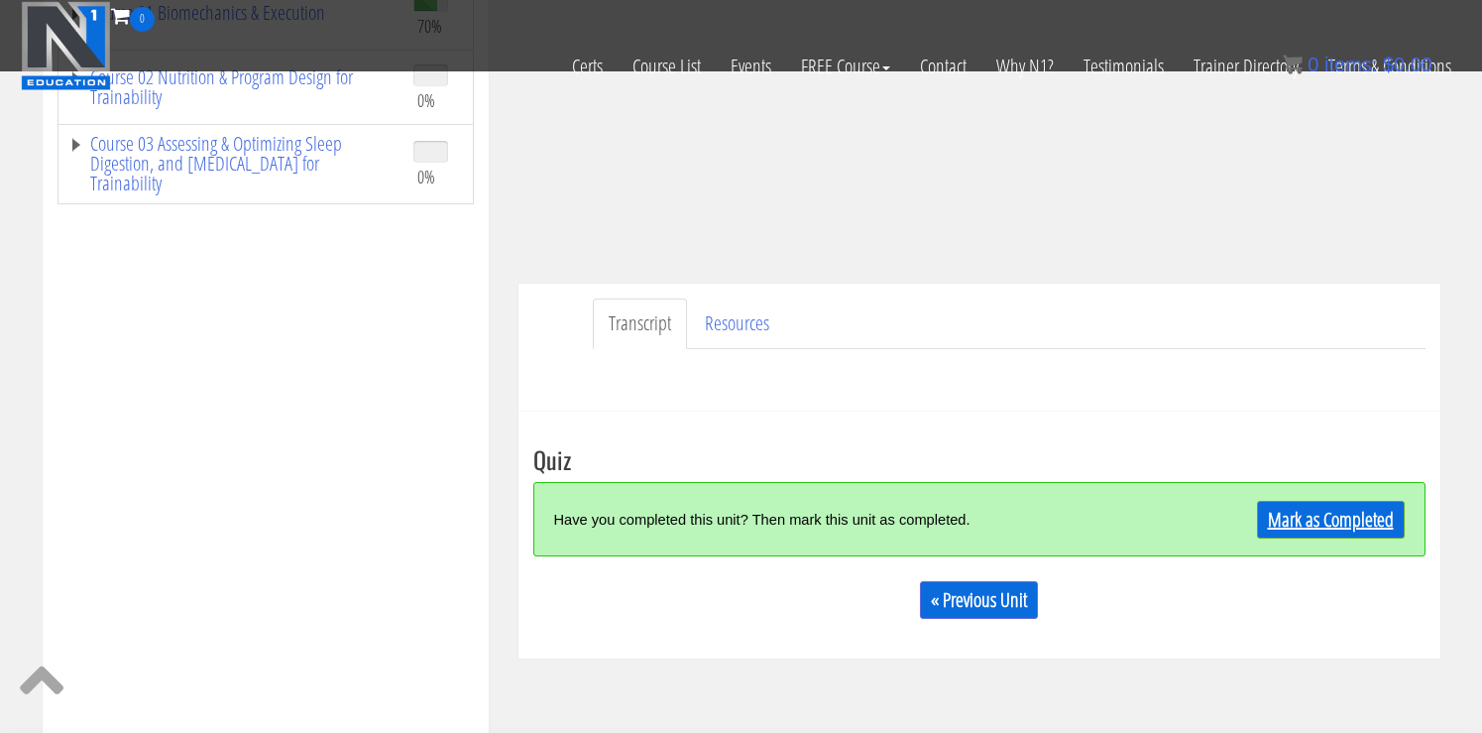
click at [1311, 529] on link "Mark as Completed" at bounding box center [1331, 520] width 148 height 38
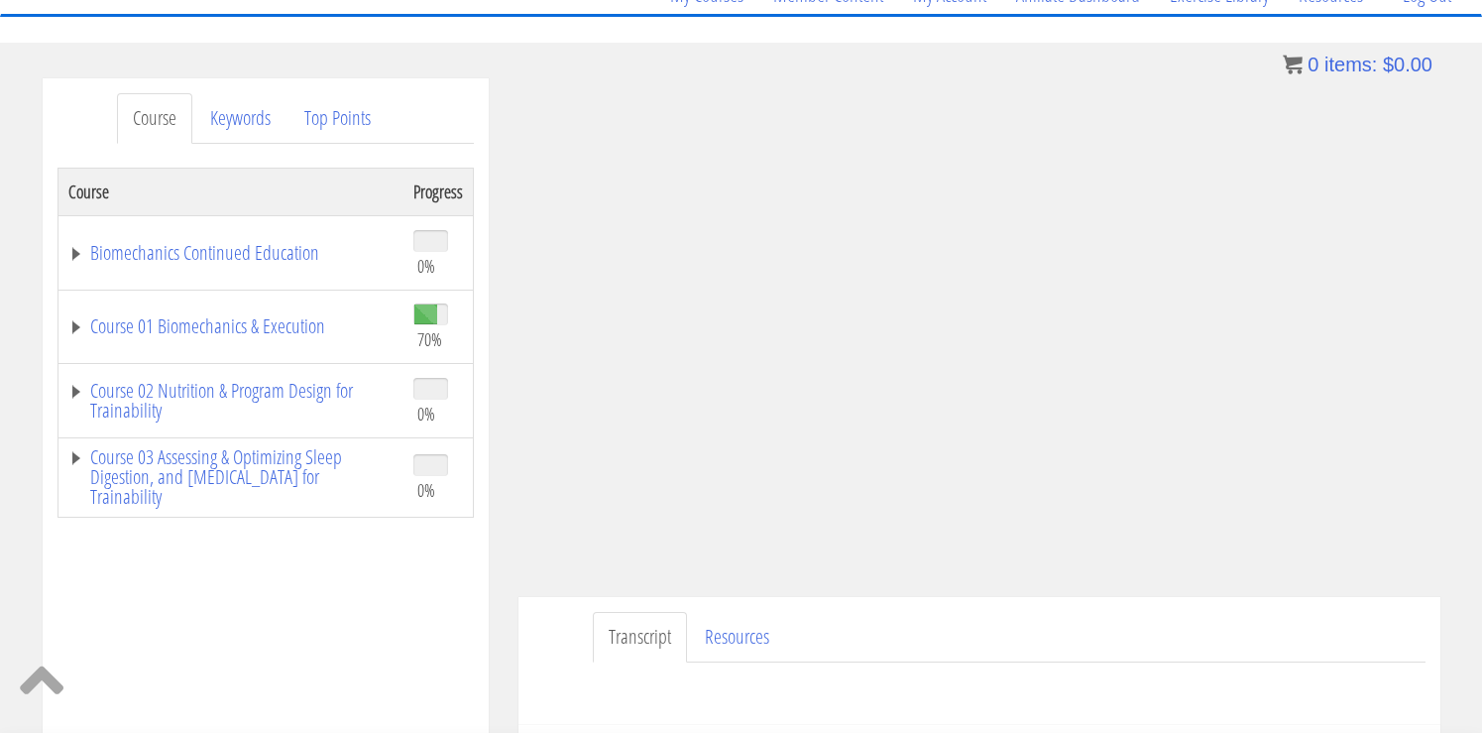
scroll to position [194, 0]
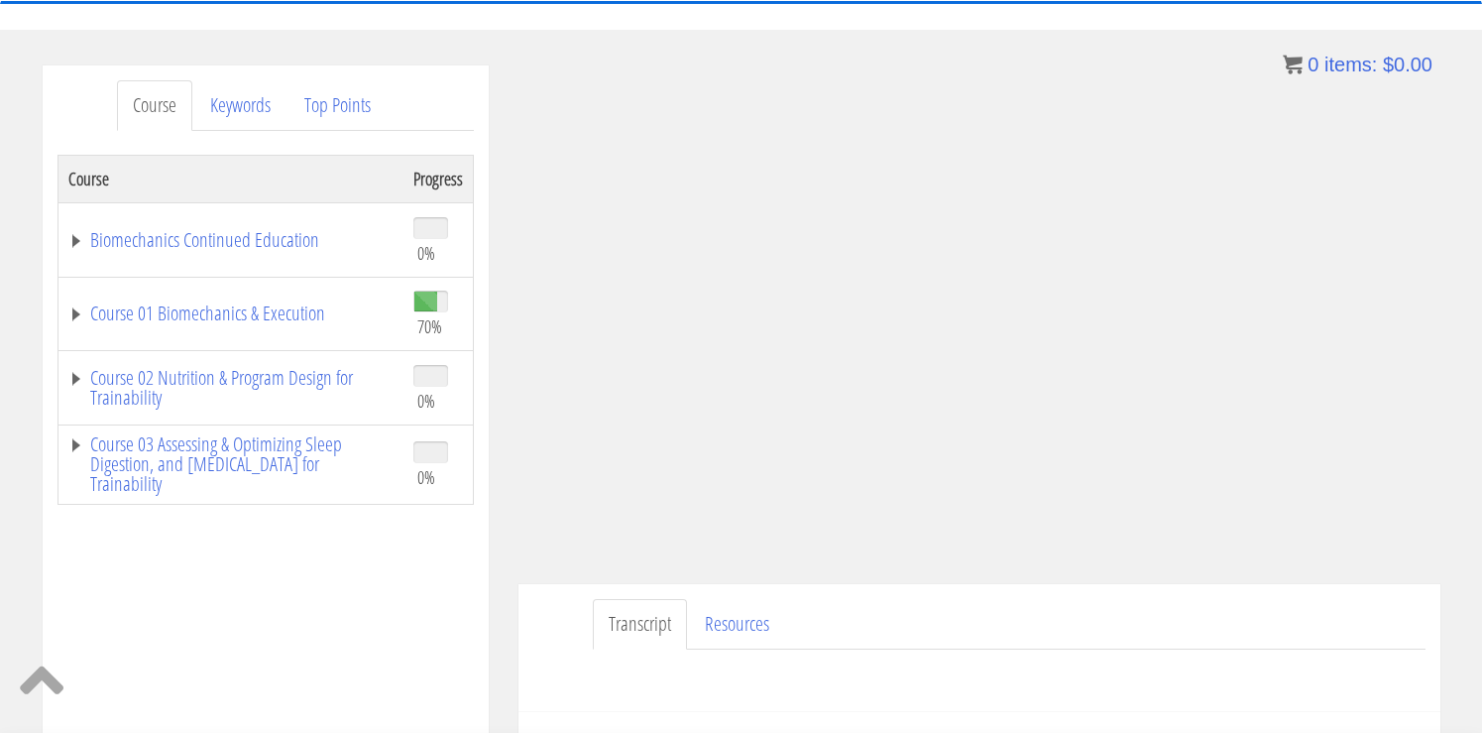
click at [1294, 610] on ul "Transcript Resources" at bounding box center [1009, 624] width 833 height 51
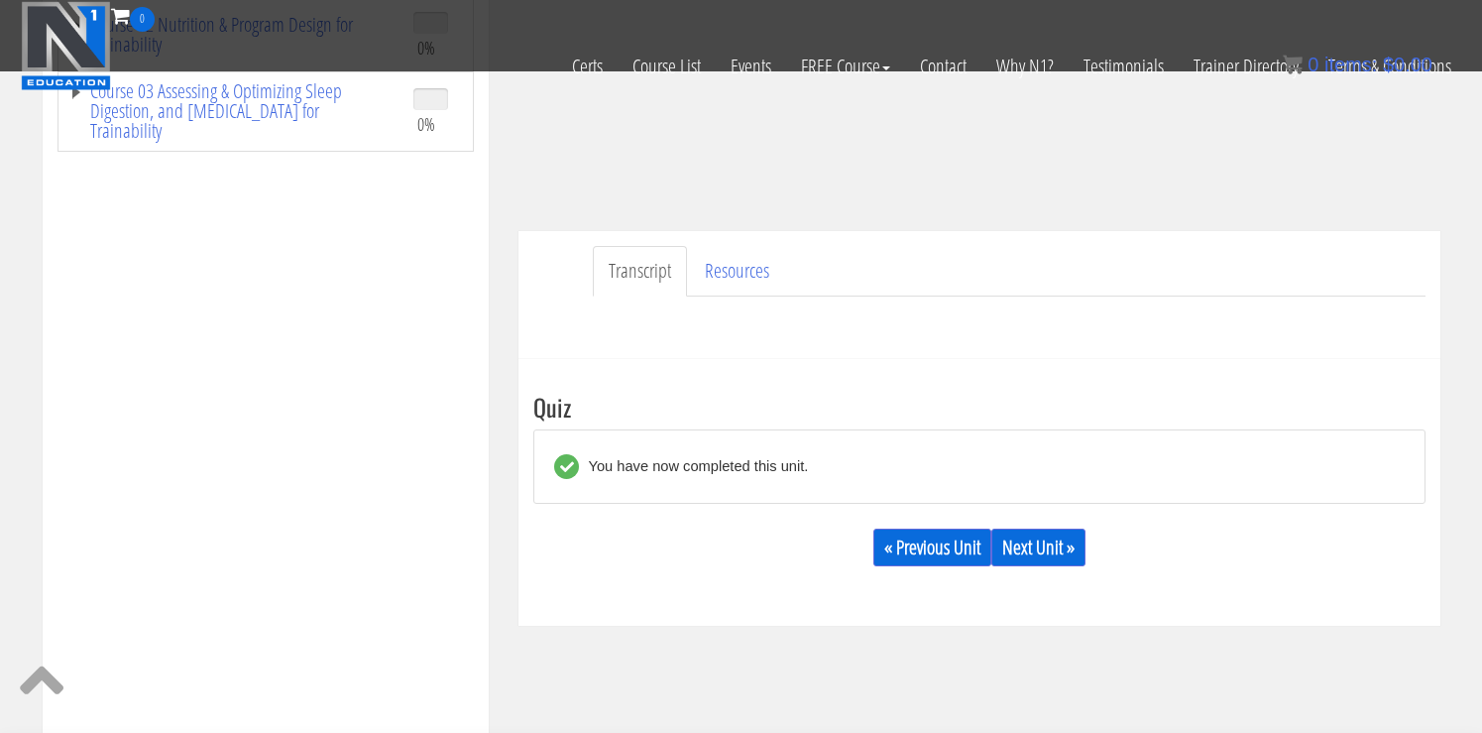
scroll to position [423, 0]
click at [1045, 534] on link "Next Unit »" at bounding box center [1038, 546] width 94 height 38
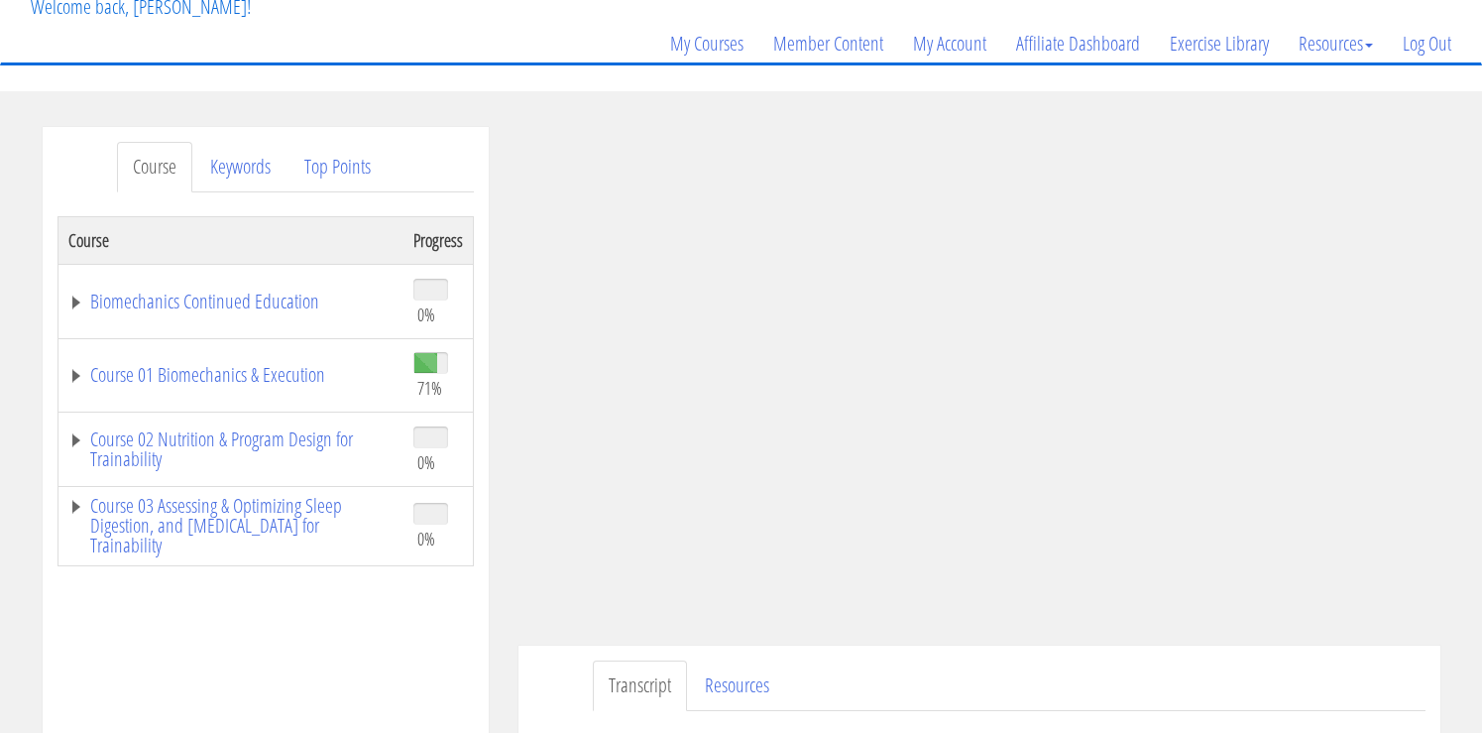
scroll to position [154, 0]
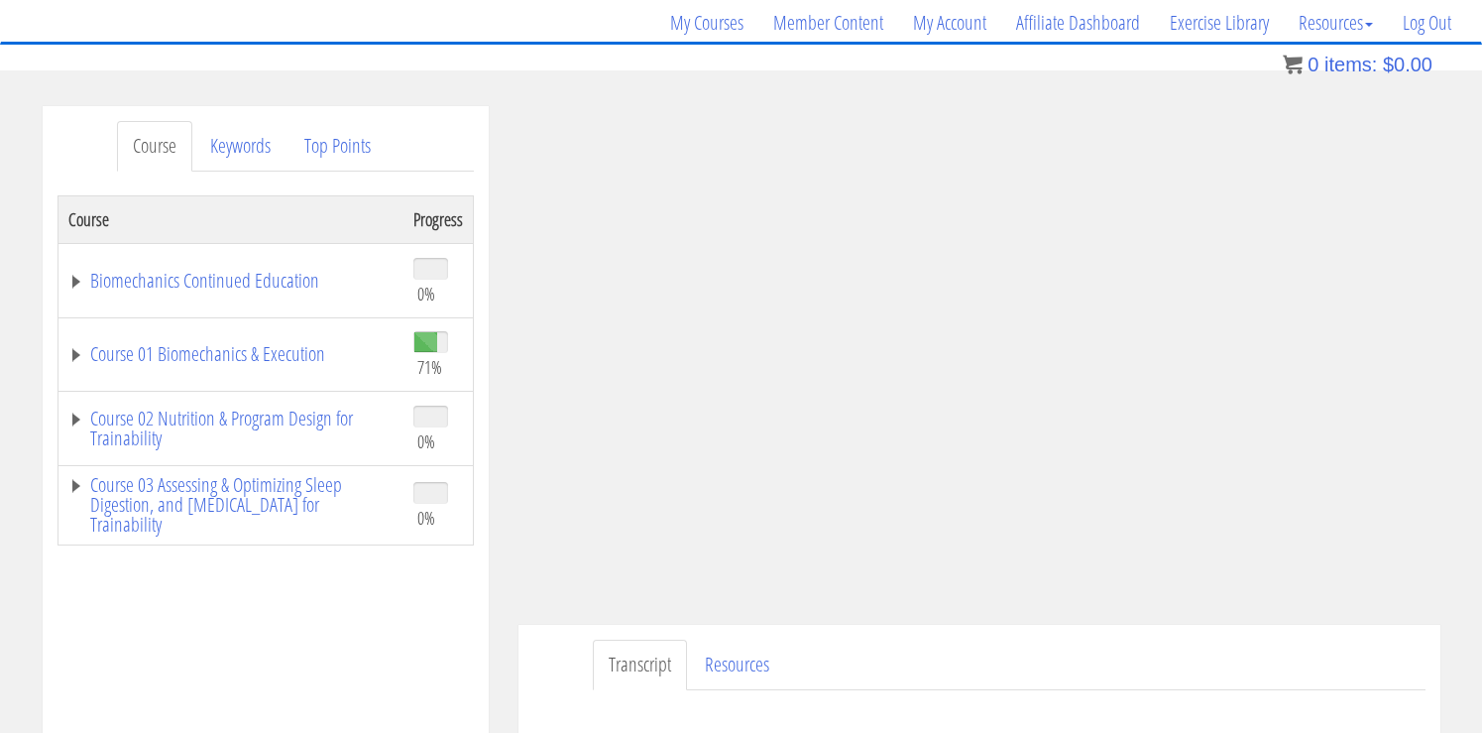
click at [913, 645] on ul "Transcript Resources" at bounding box center [1009, 664] width 833 height 51
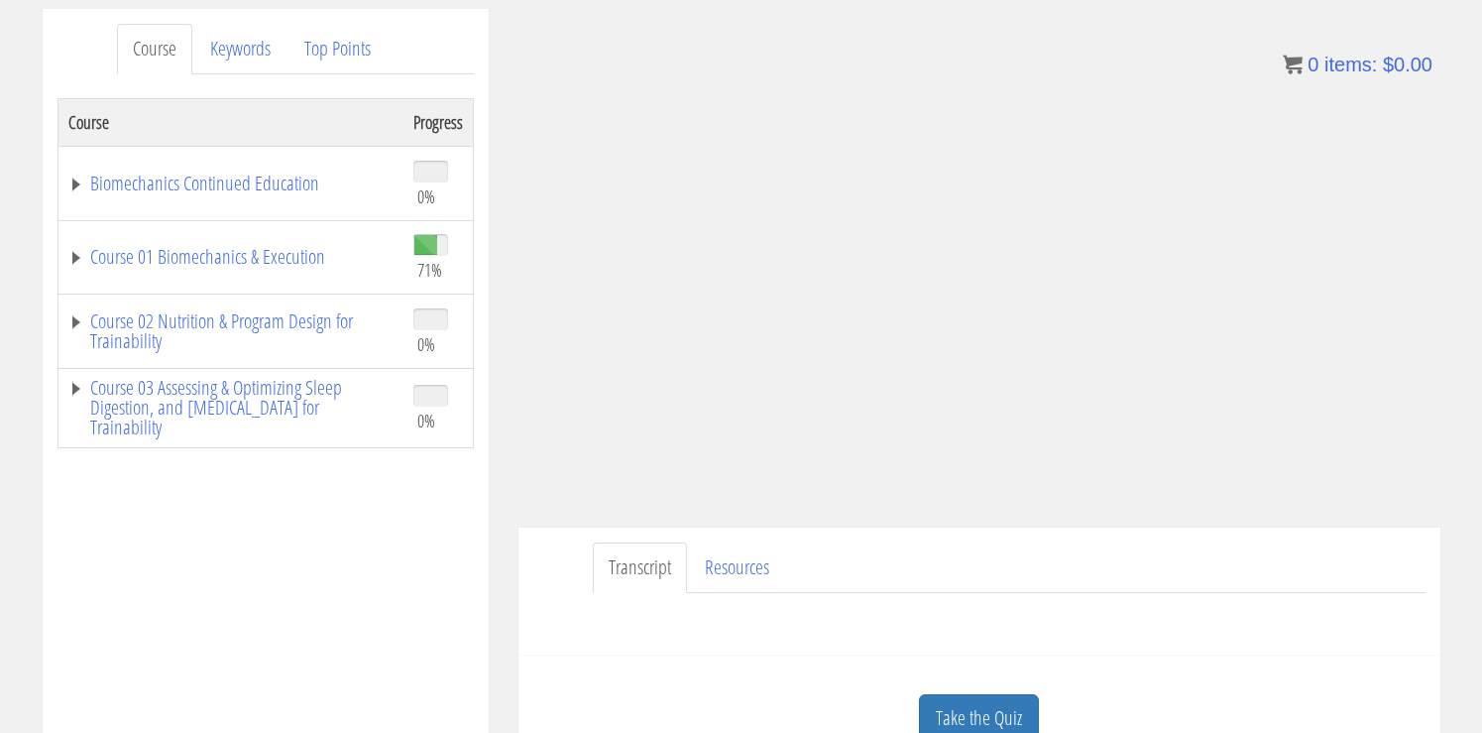
scroll to position [253, 0]
click at [939, 714] on link "Take the Quiz" at bounding box center [979, 716] width 120 height 49
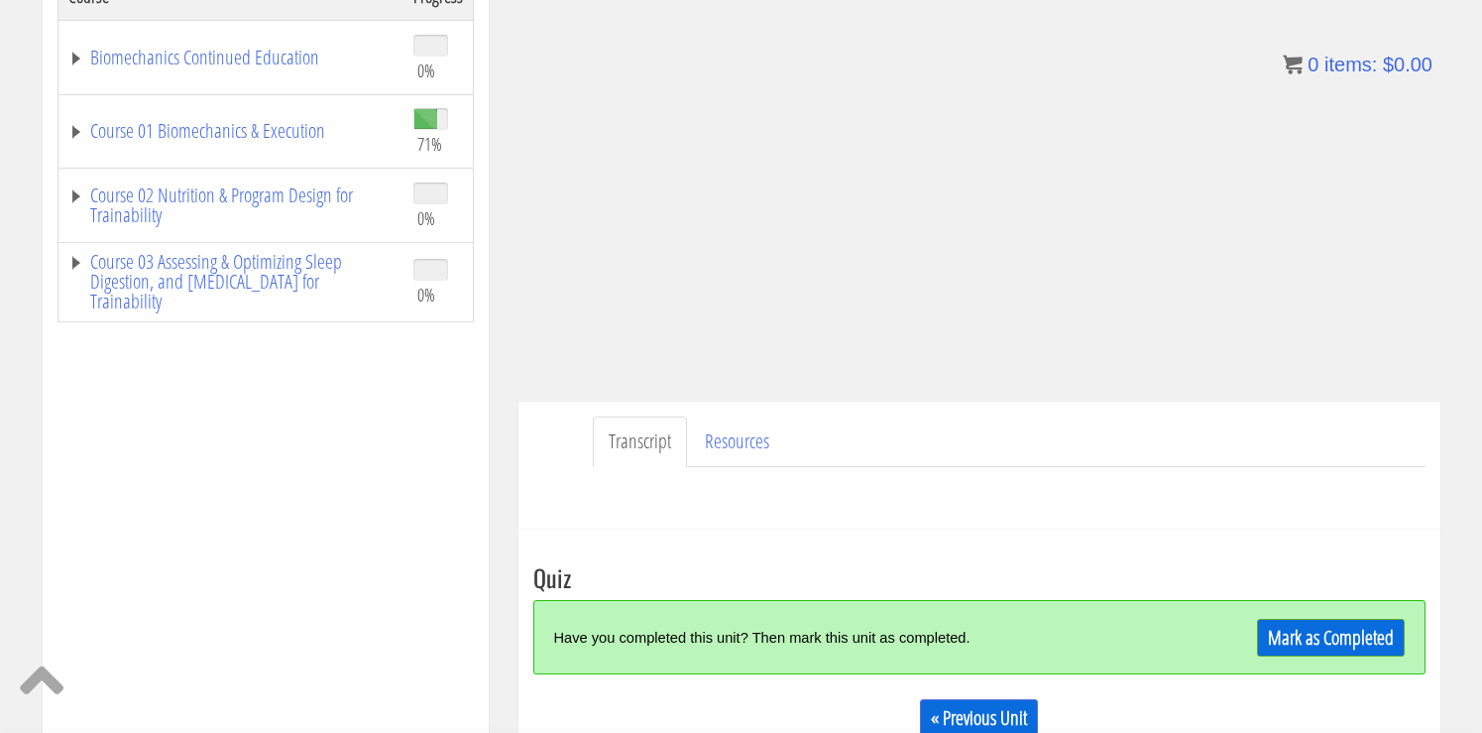
scroll to position [378, 0]
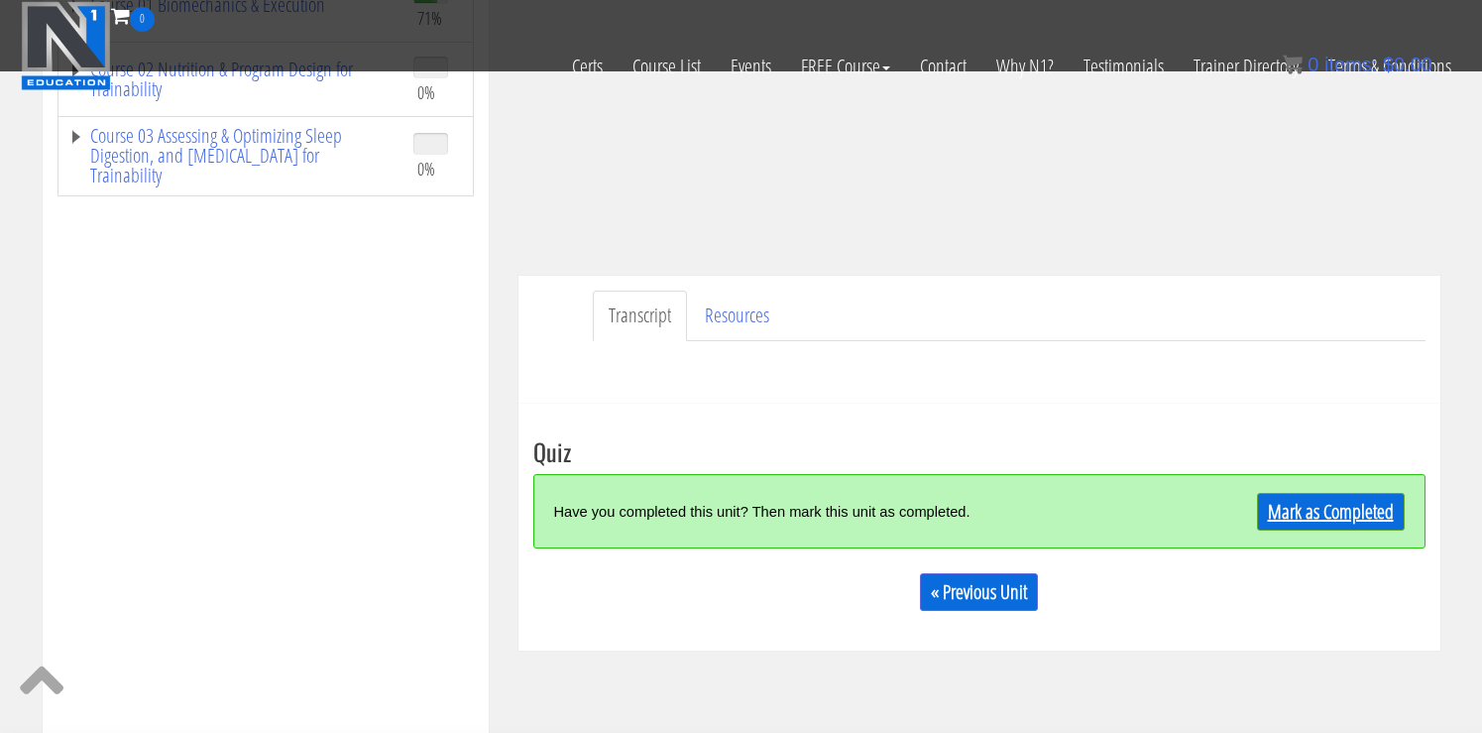
click at [1318, 500] on link "Mark as Completed" at bounding box center [1331, 512] width 148 height 38
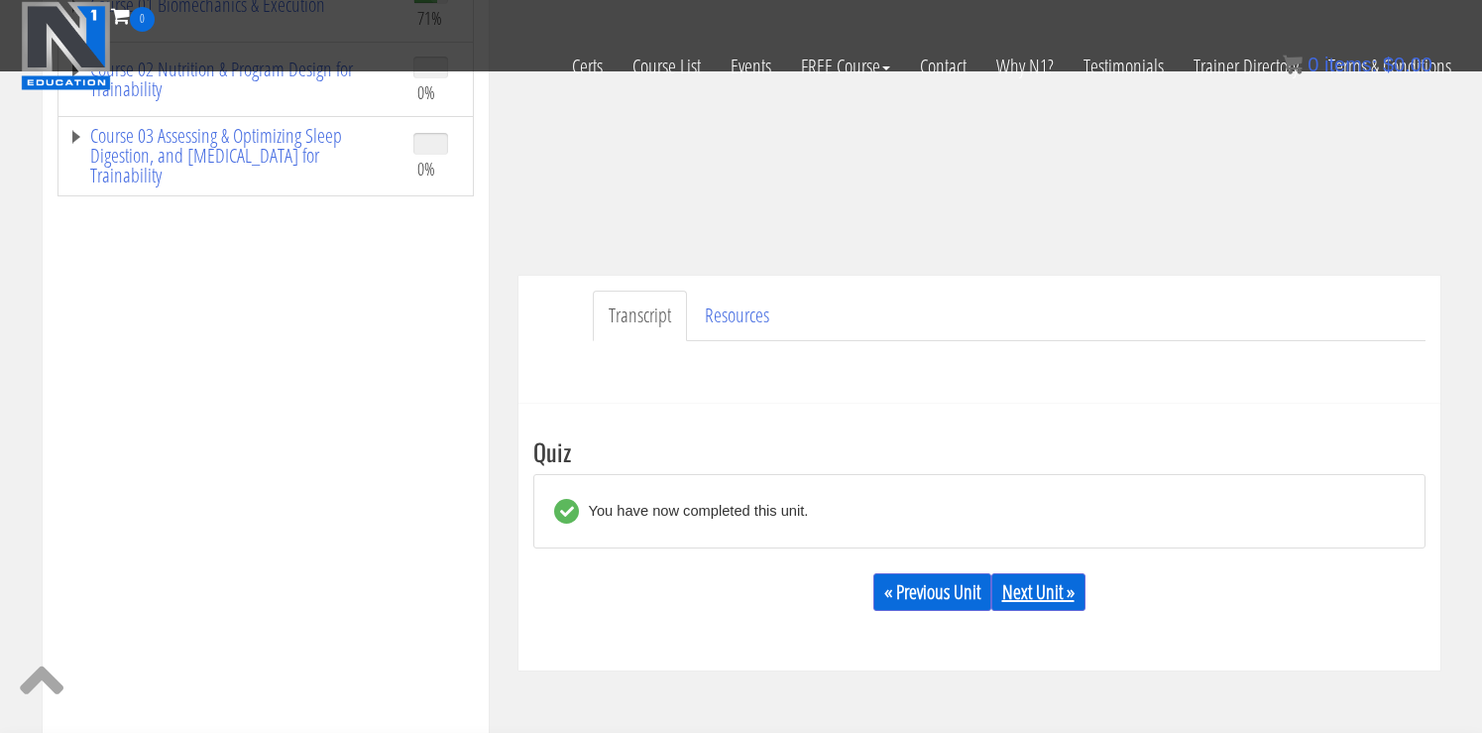
click at [1039, 596] on link "Next Unit »" at bounding box center [1038, 592] width 94 height 38
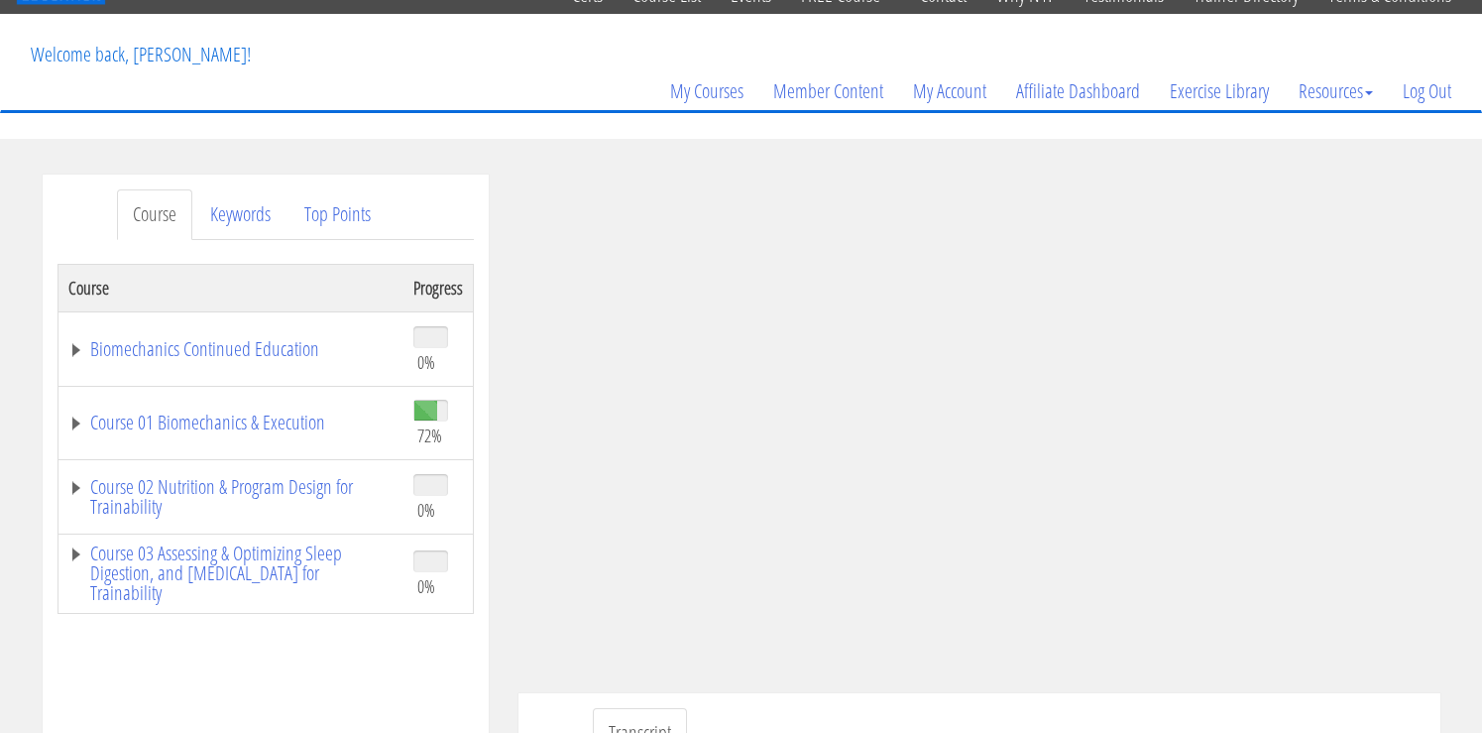
scroll to position [91, 0]
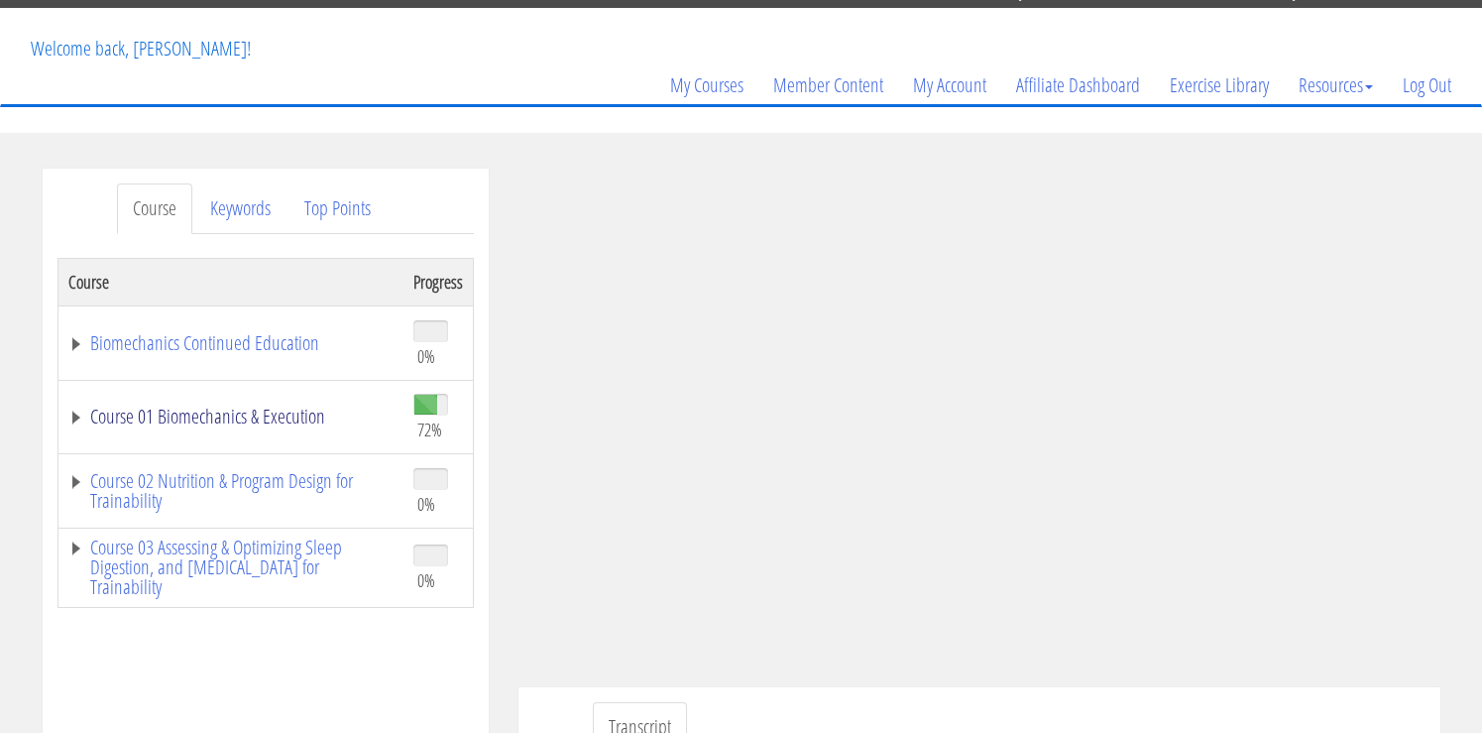
click at [217, 426] on link "Course 01 Biomechanics & Execution" at bounding box center [230, 416] width 325 height 20
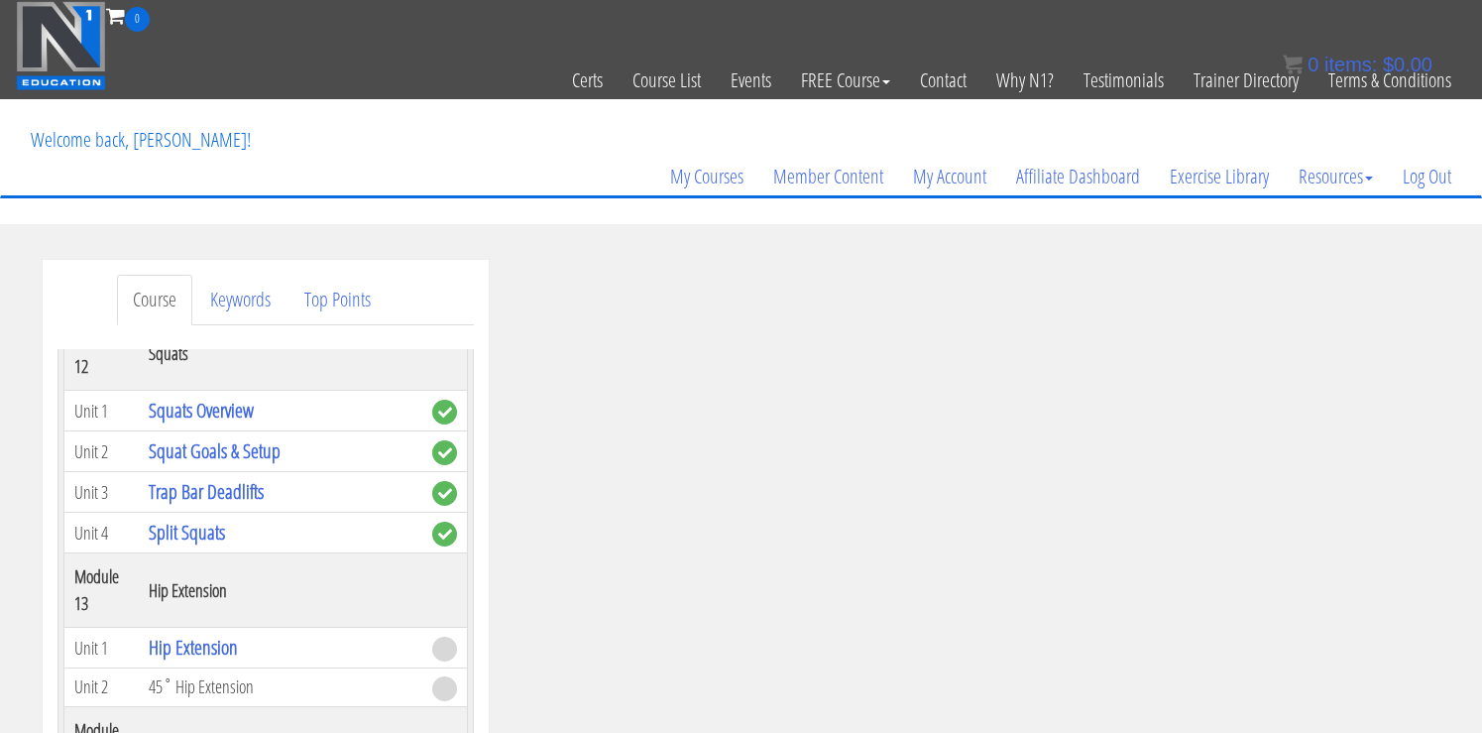
scroll to position [4729, 0]
